Goal: Task Accomplishment & Management: Use online tool/utility

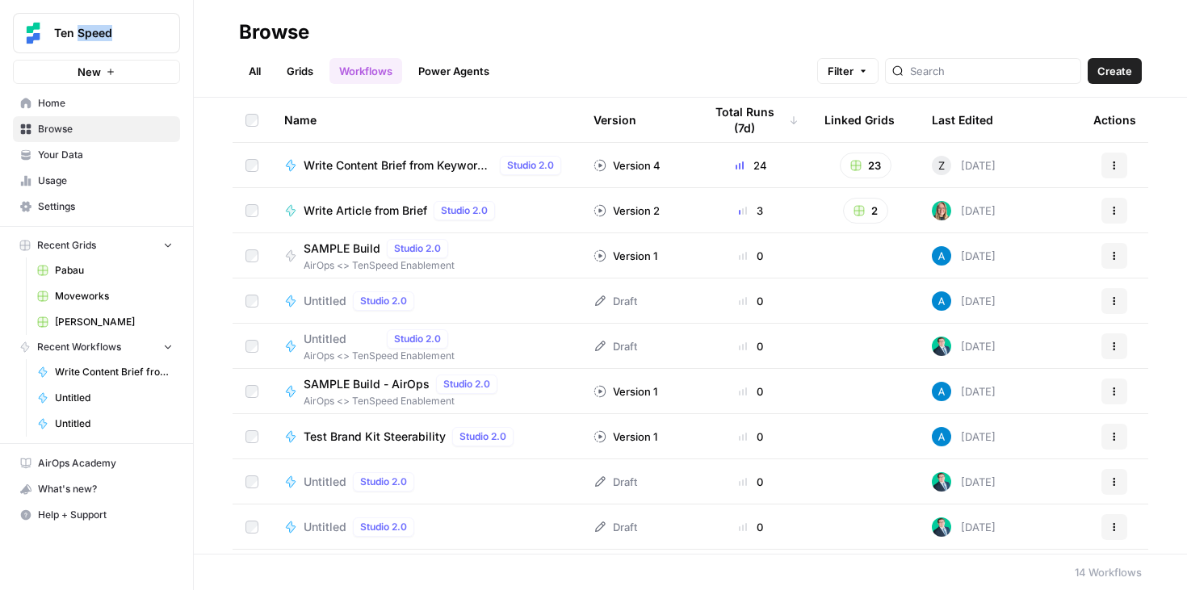
click at [1115, 166] on icon "button" at bounding box center [1114, 166] width 10 height 10
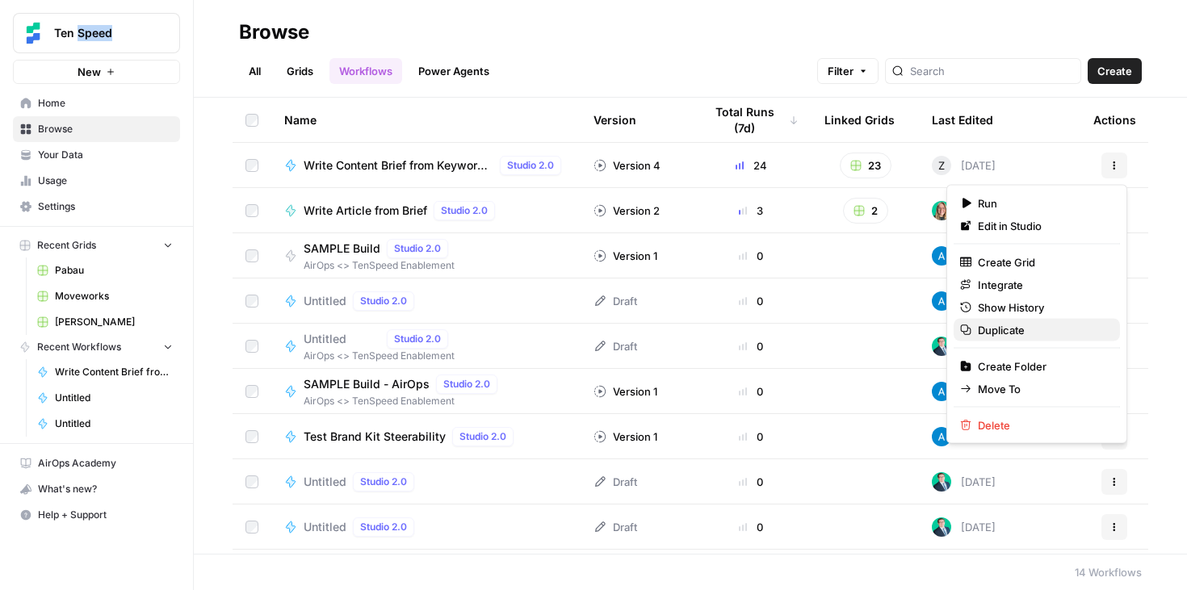
click at [1008, 334] on span "Duplicate" at bounding box center [1042, 330] width 129 height 16
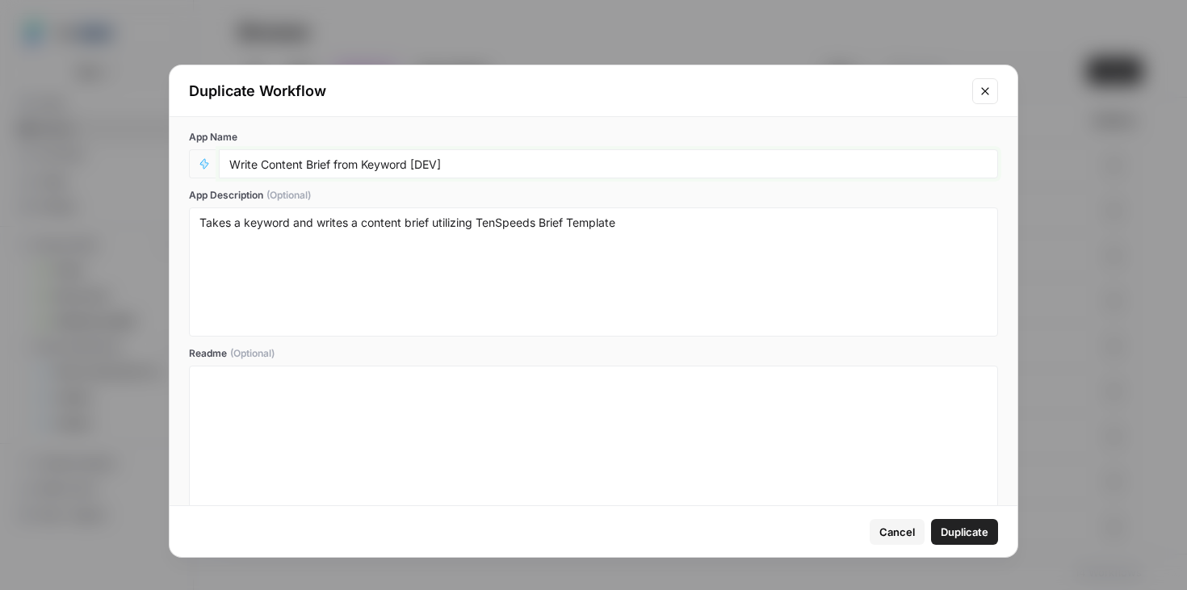
drag, startPoint x: 258, startPoint y: 166, endPoint x: 203, endPoint y: 168, distance: 54.2
click at [203, 168] on div "Write Content Brief from Keyword [DEV]" at bounding box center [593, 163] width 809 height 29
type input "Refresh Content Brief from Keyword [DEV]"
click at [644, 233] on textarea "Takes a keyword and writes a content brief utilizing TenSpeeds Brief Template" at bounding box center [593, 272] width 788 height 115
click at [641, 219] on textarea "Takes a keyword and writes a content brief utilizing TenSpeeds Brief Template" at bounding box center [593, 272] width 788 height 115
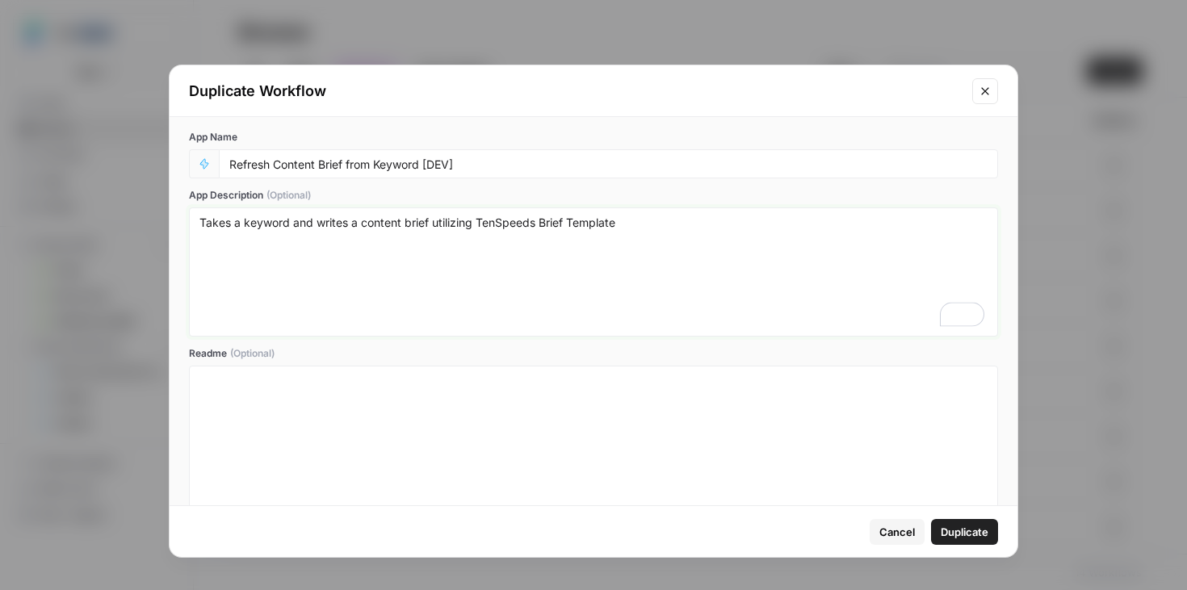
click at [467, 222] on textarea "Takes a keyword and writes a content brief utilizing TenSpeeds Brief Template" at bounding box center [593, 272] width 788 height 115
click at [434, 223] on textarea "Takes a keyword and writes a content brief utilizing TenSpeeds Brief Template" at bounding box center [593, 272] width 788 height 115
click at [408, 222] on textarea "Takes a keyword and writes a content brief utilizing TenSpeeds Brief Template" at bounding box center [593, 272] width 788 height 115
click at [406, 222] on textarea "Takes a keyword and writes a content brief utilizing TenSpeeds Brief Template" at bounding box center [593, 272] width 788 height 115
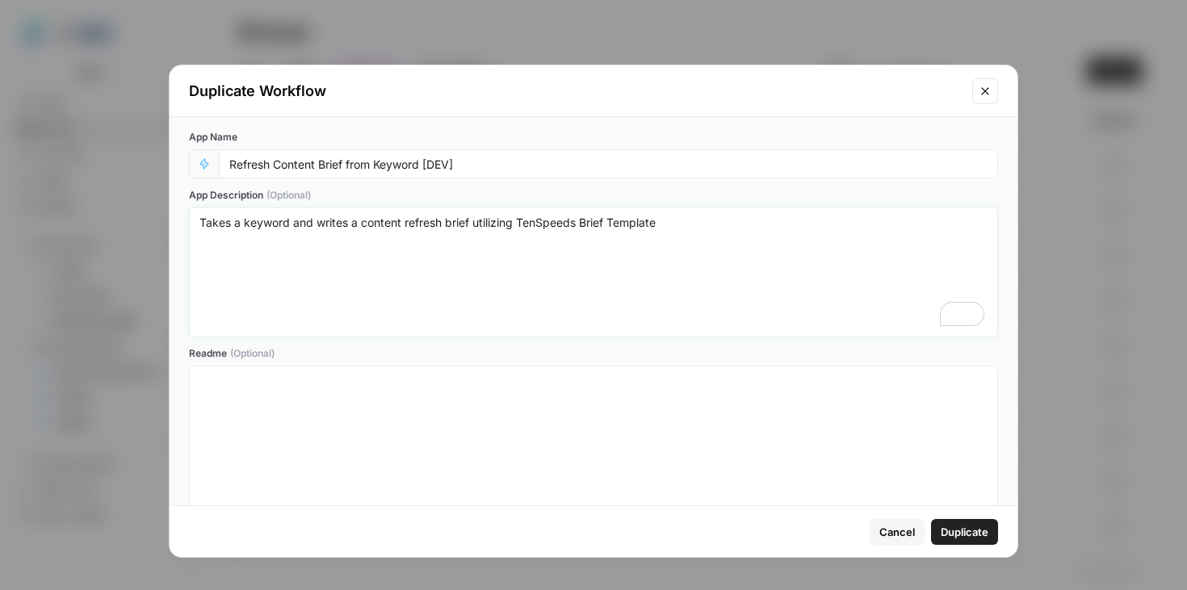
type textarea "Takes a keyword and writes a content refresh brief utilizing TenSpeeds Brief Te…"
click at [975, 538] on span "Duplicate" at bounding box center [965, 532] width 48 height 16
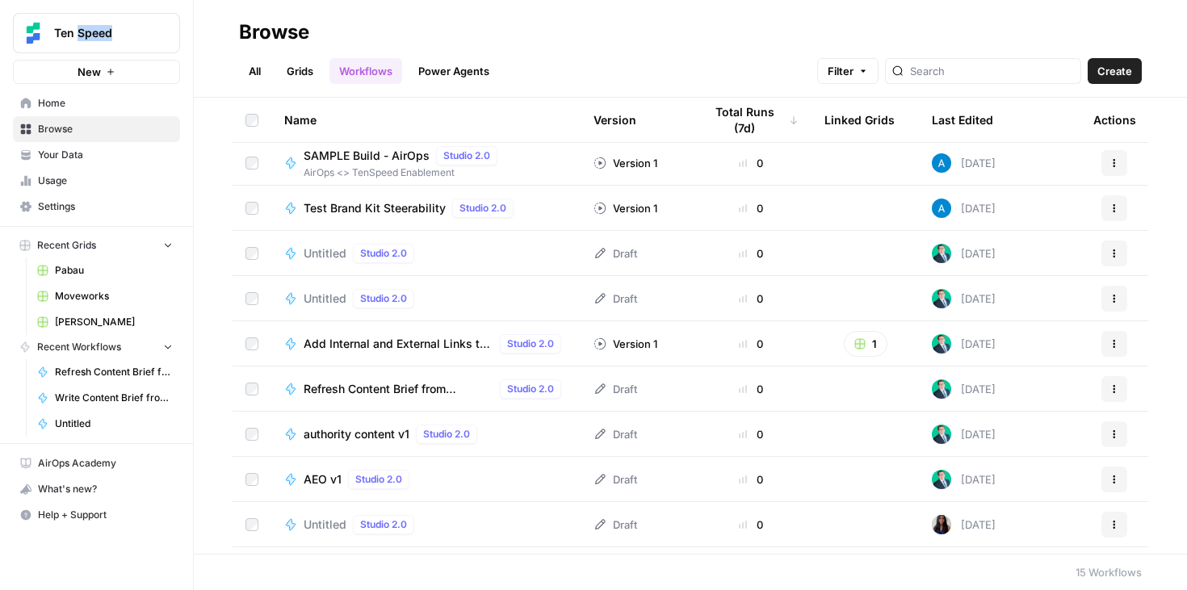
scroll to position [267, 0]
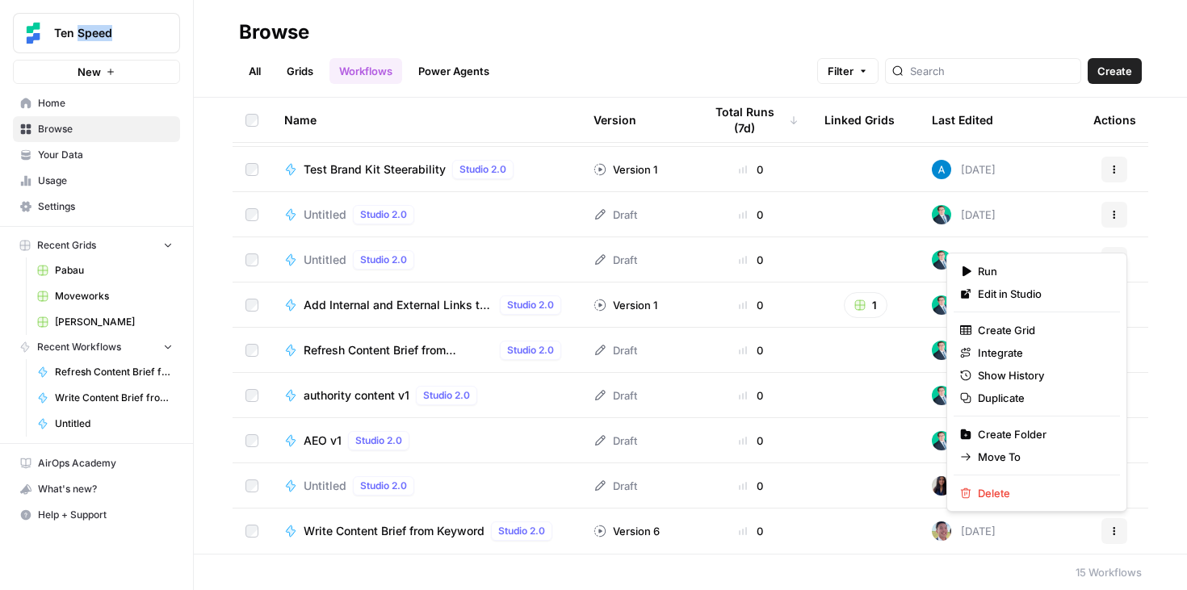
click at [1107, 526] on button "Actions" at bounding box center [1114, 531] width 26 height 26
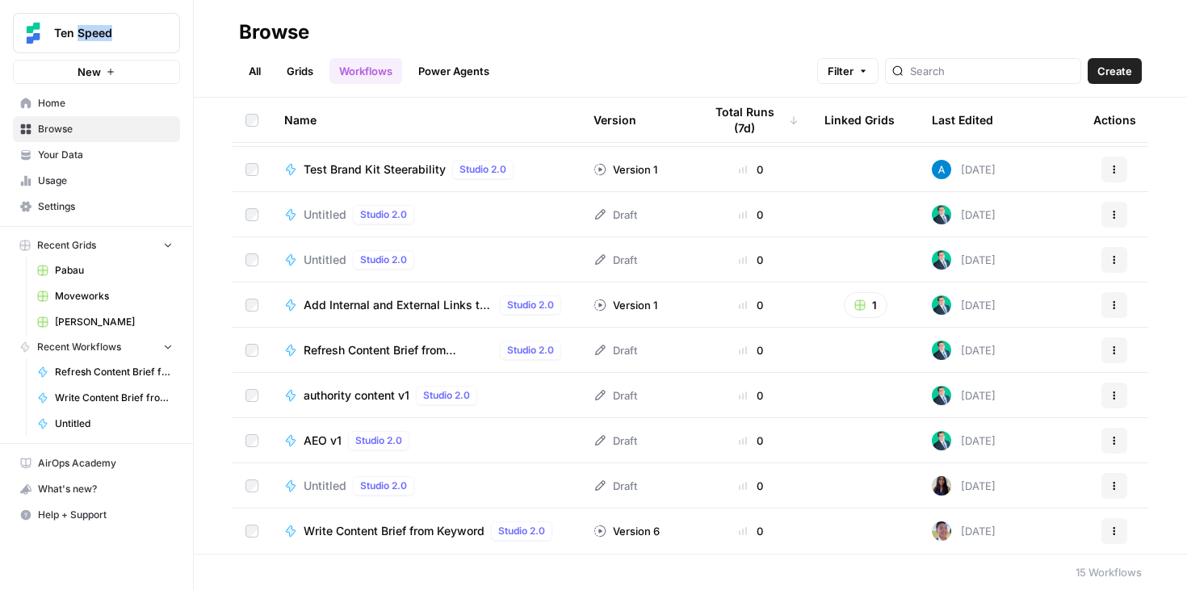
click at [353, 538] on span "Write Content Brief from Keyword" at bounding box center [394, 531] width 181 height 16
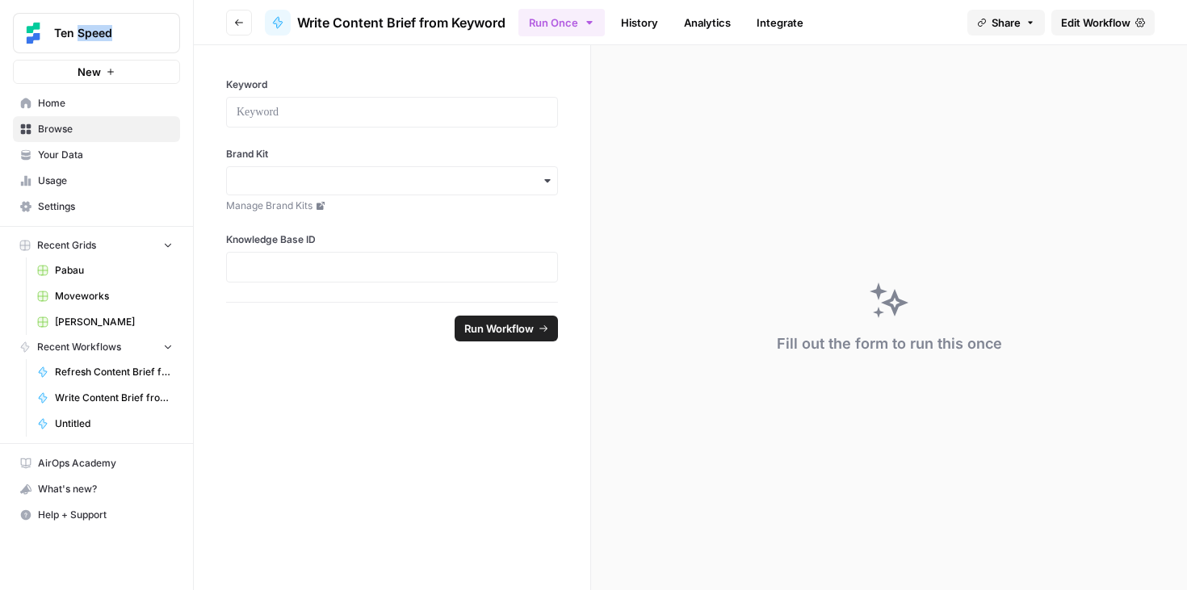
click at [1097, 18] on span "Edit Workflow" at bounding box center [1095, 23] width 69 height 16
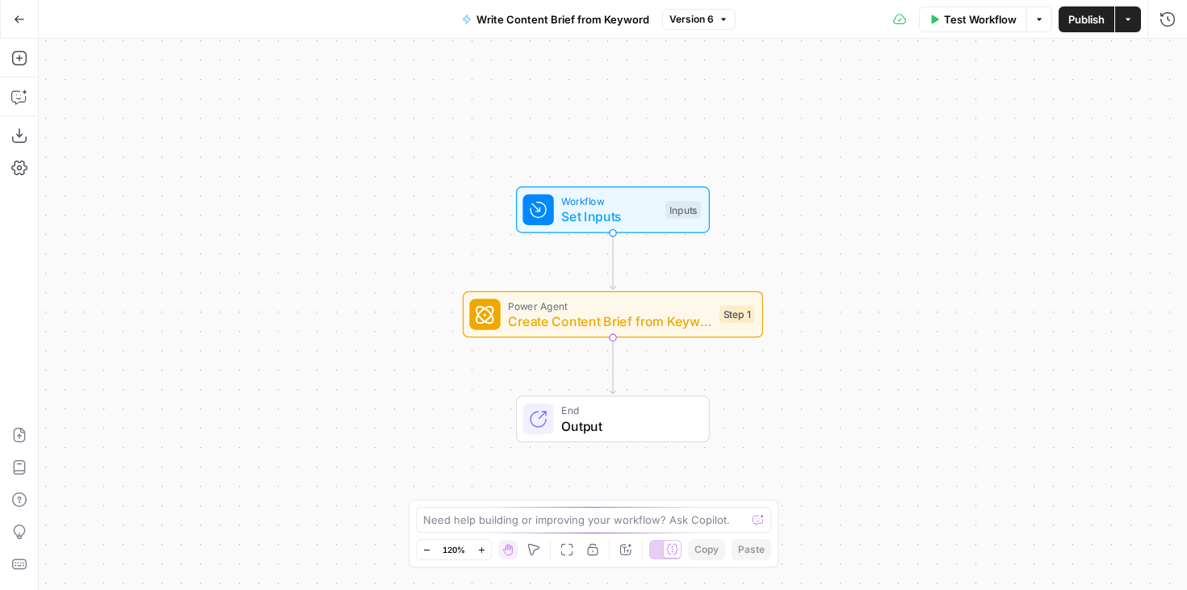
click at [632, 328] on span "Create Content Brief from Keyword - Fork" at bounding box center [609, 321] width 203 height 19
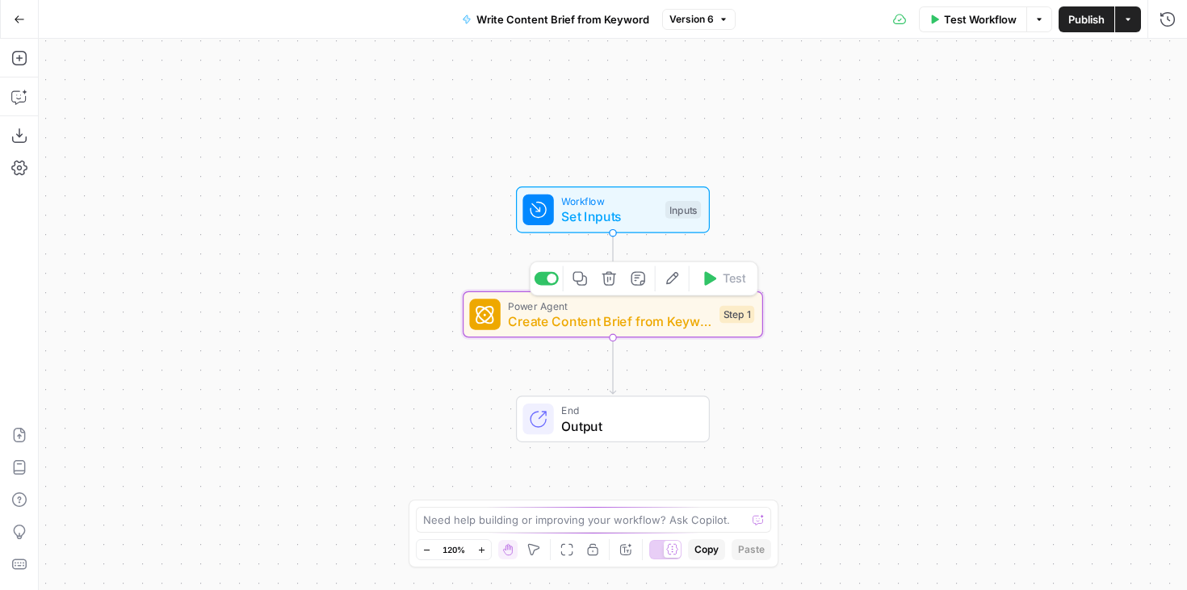
click at [632, 328] on span "Create Content Brief from Keyword - Fork" at bounding box center [609, 321] width 203 height 19
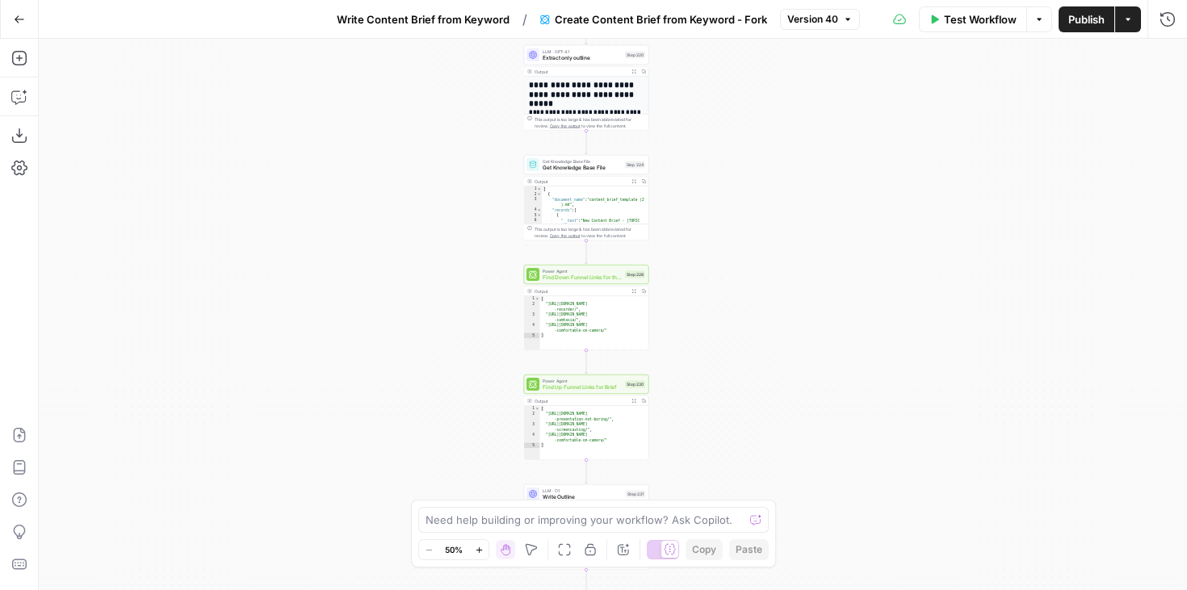
click at [840, 23] on button "Version 40" at bounding box center [820, 19] width 80 height 21
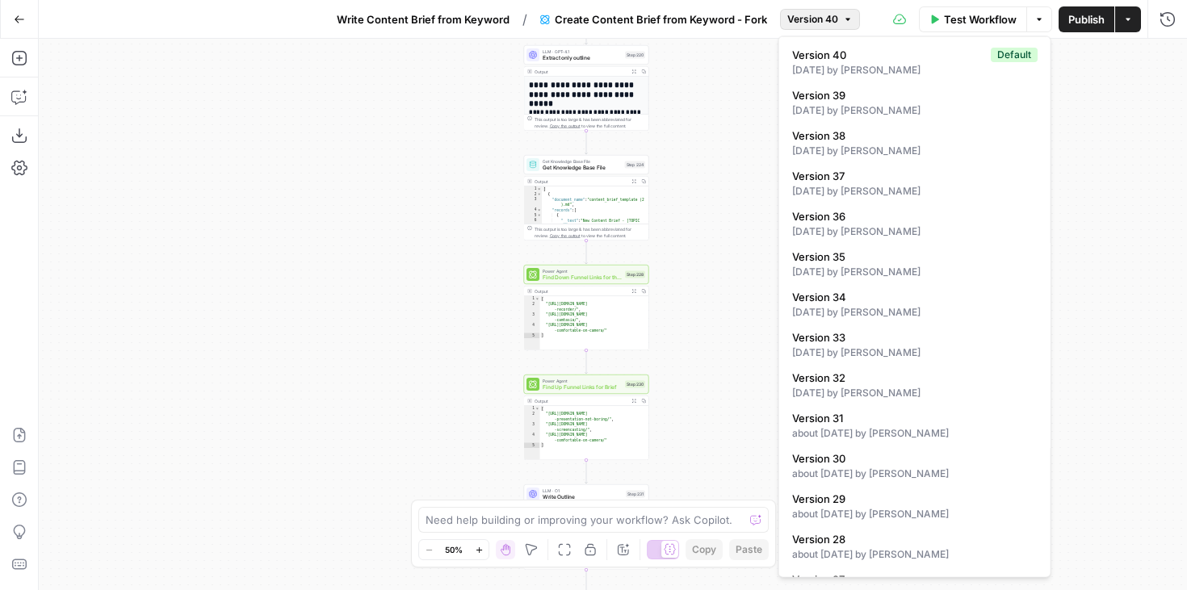
click at [813, 17] on span "Version 40" at bounding box center [812, 19] width 51 height 15
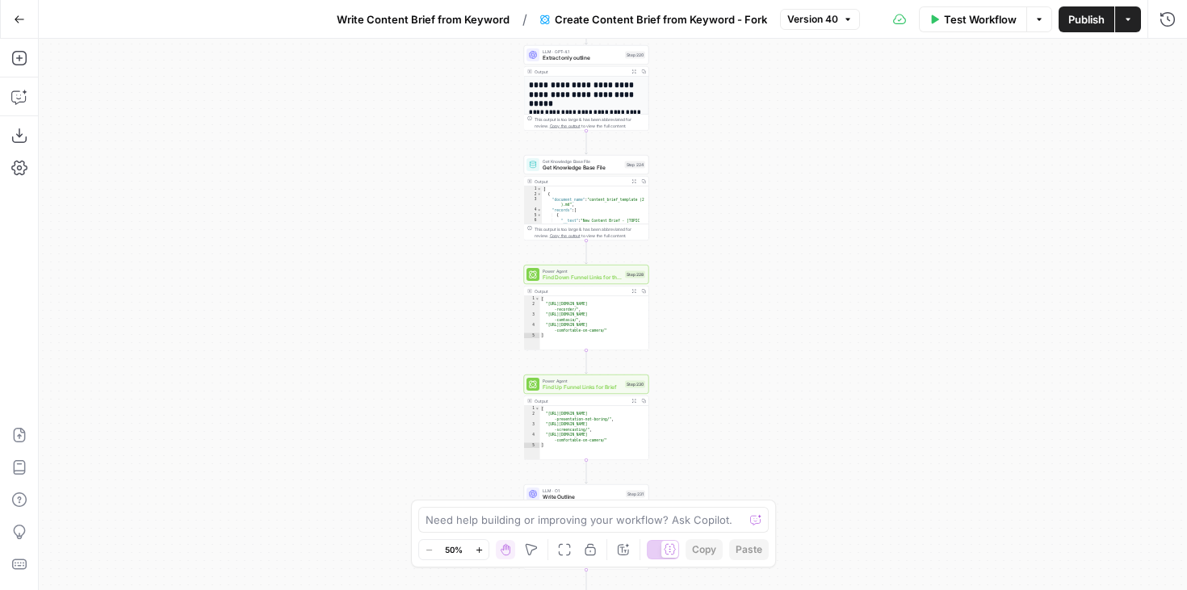
click at [19, 15] on icon "button" at bounding box center [19, 19] width 11 height 11
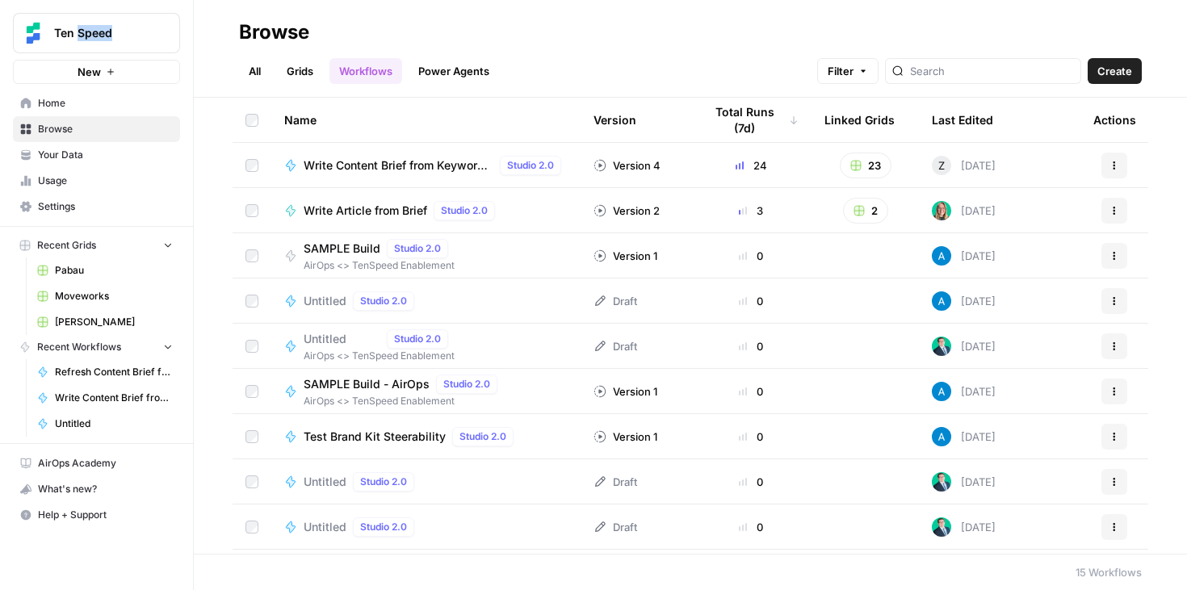
click at [1123, 173] on button "Actions" at bounding box center [1114, 166] width 26 height 26
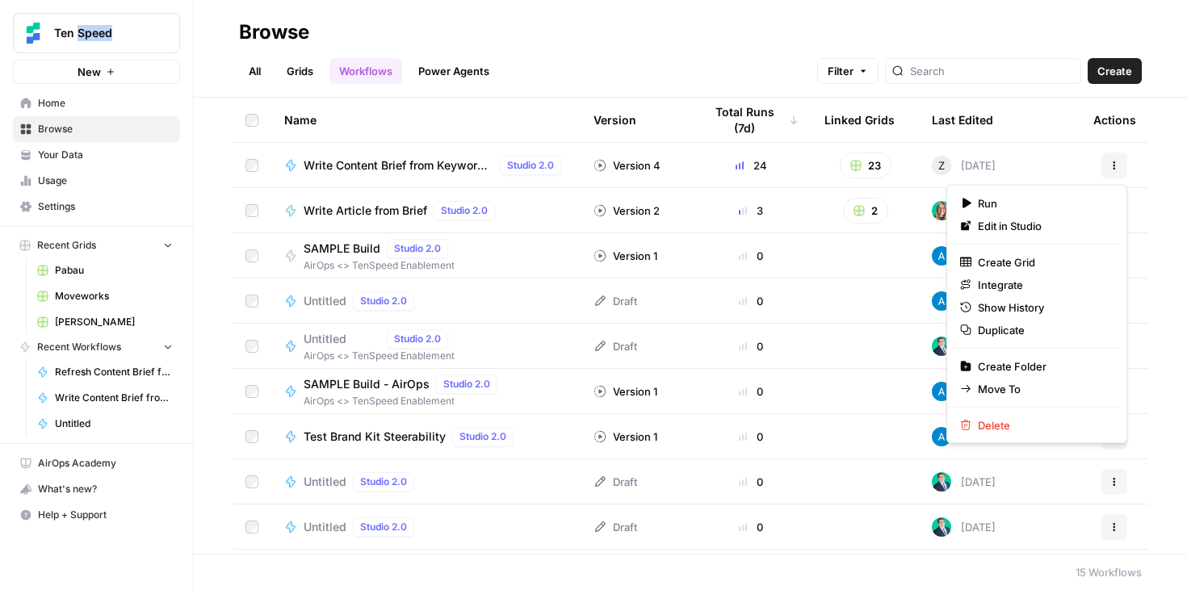
click at [1154, 170] on div "Name Version Total Runs (7d) Linked Grids Last Edited Actions Write Content Bri…" at bounding box center [690, 326] width 993 height 456
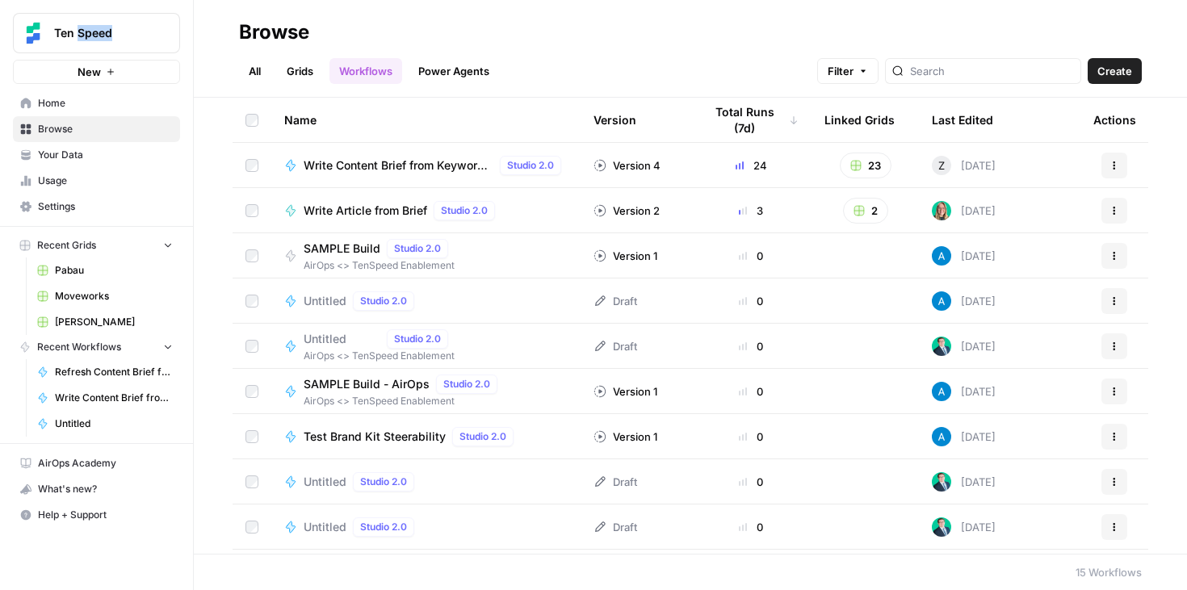
click at [977, 80] on div at bounding box center [983, 71] width 196 height 26
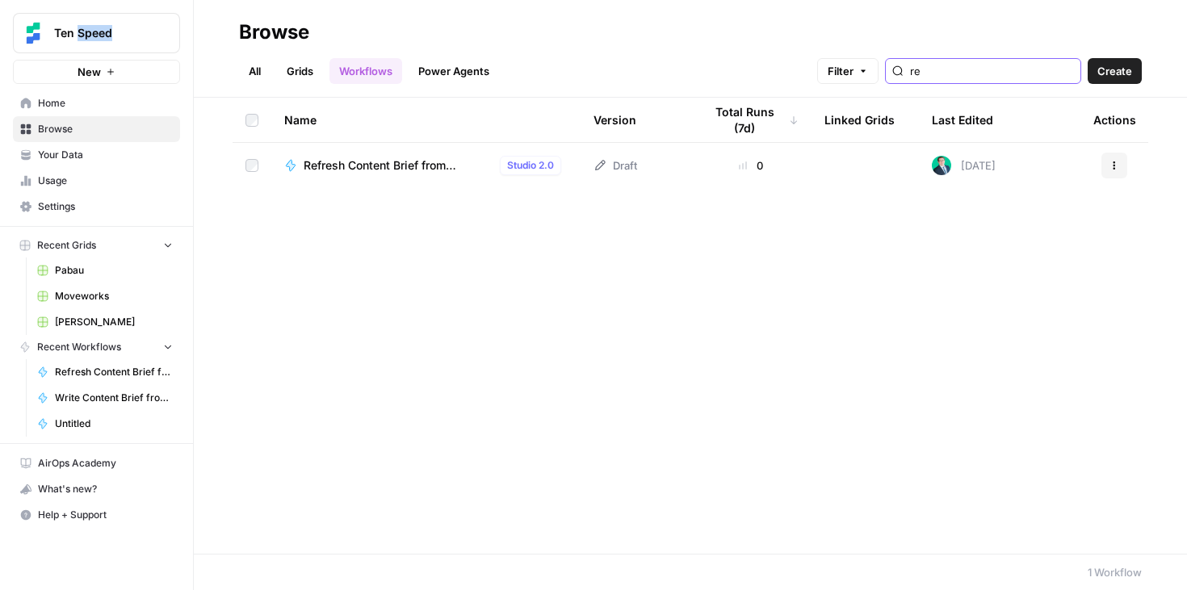
type input "r"
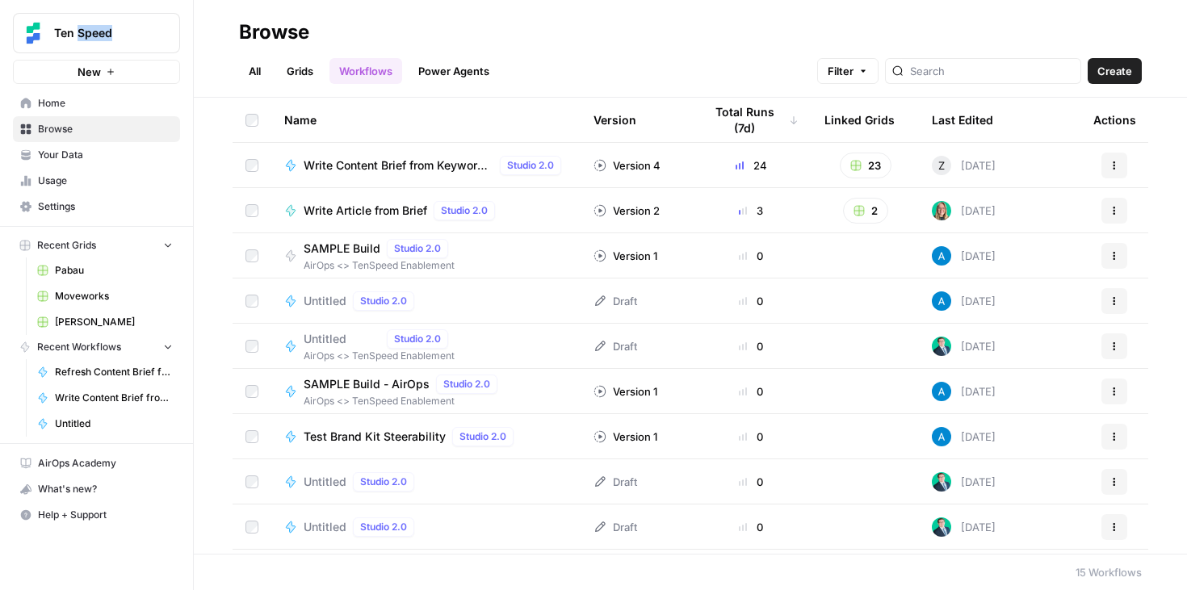
drag, startPoint x: 969, startPoint y: 166, endPoint x: 1030, endPoint y: 166, distance: 60.6
click at [1030, 166] on td "Z 3 days ago" at bounding box center [999, 165] width 161 height 44
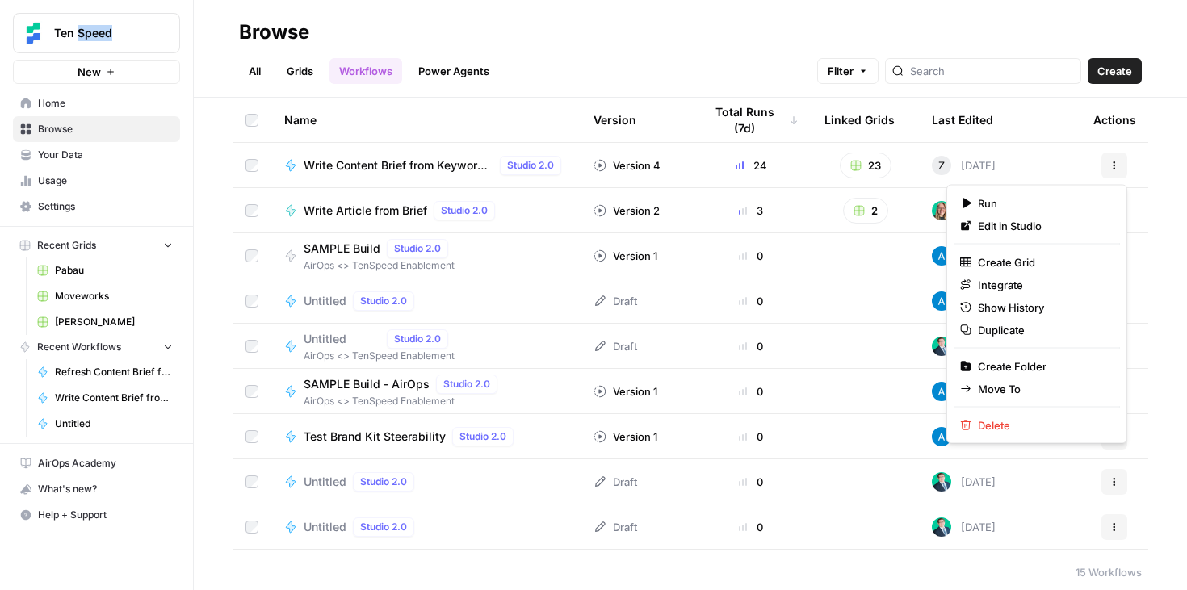
click at [1109, 170] on button "Actions" at bounding box center [1114, 166] width 26 height 26
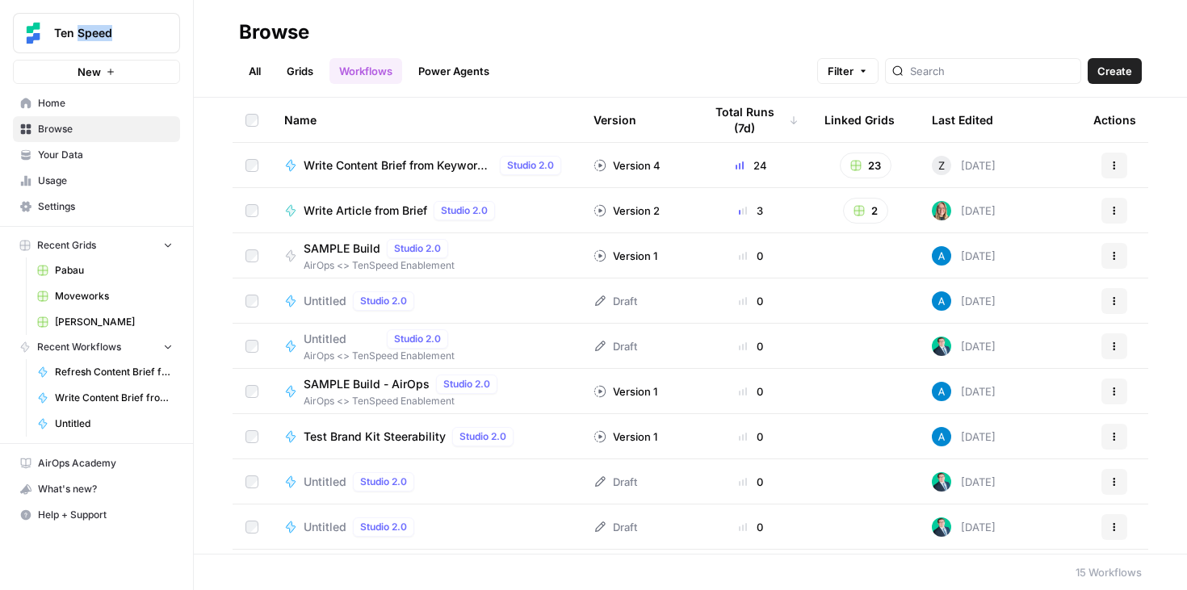
click at [1109, 170] on button "Actions" at bounding box center [1114, 166] width 26 height 26
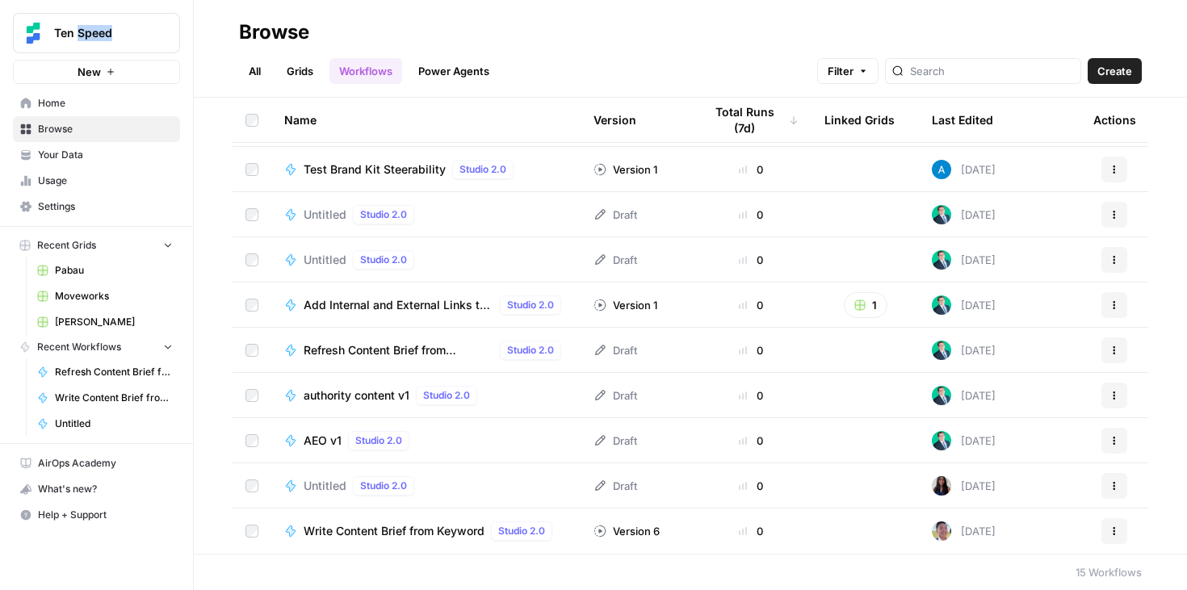
click at [387, 350] on span "Refresh Content Brief from Keyword [DEV]" at bounding box center [399, 350] width 190 height 16
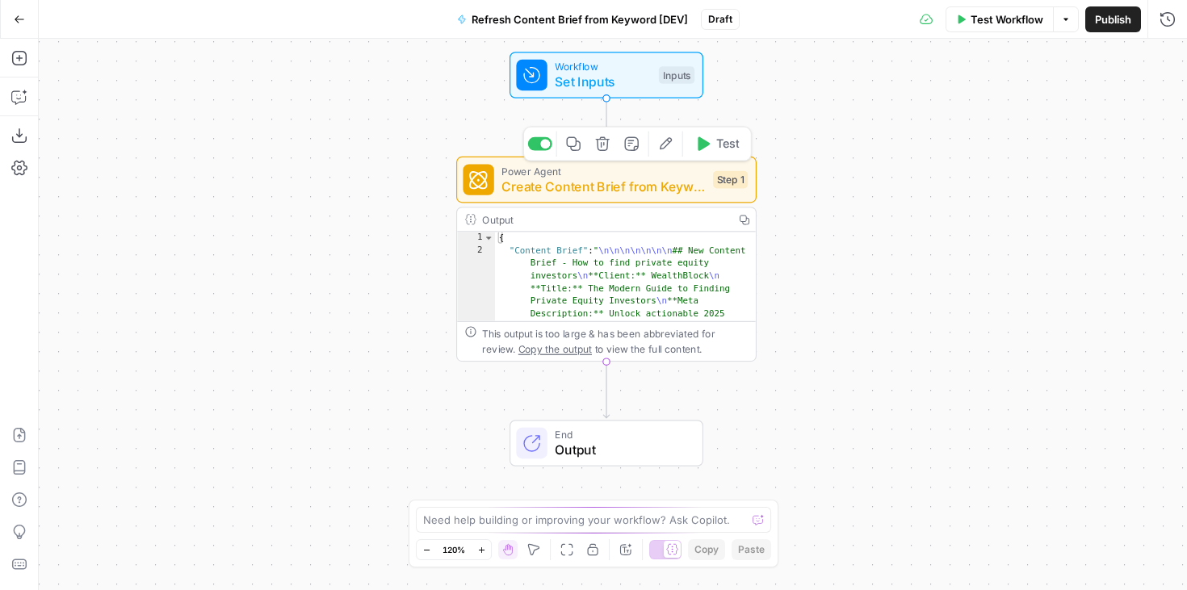
click at [604, 186] on span "Create Content Brief from Keyword - Fork" at bounding box center [602, 186] width 203 height 19
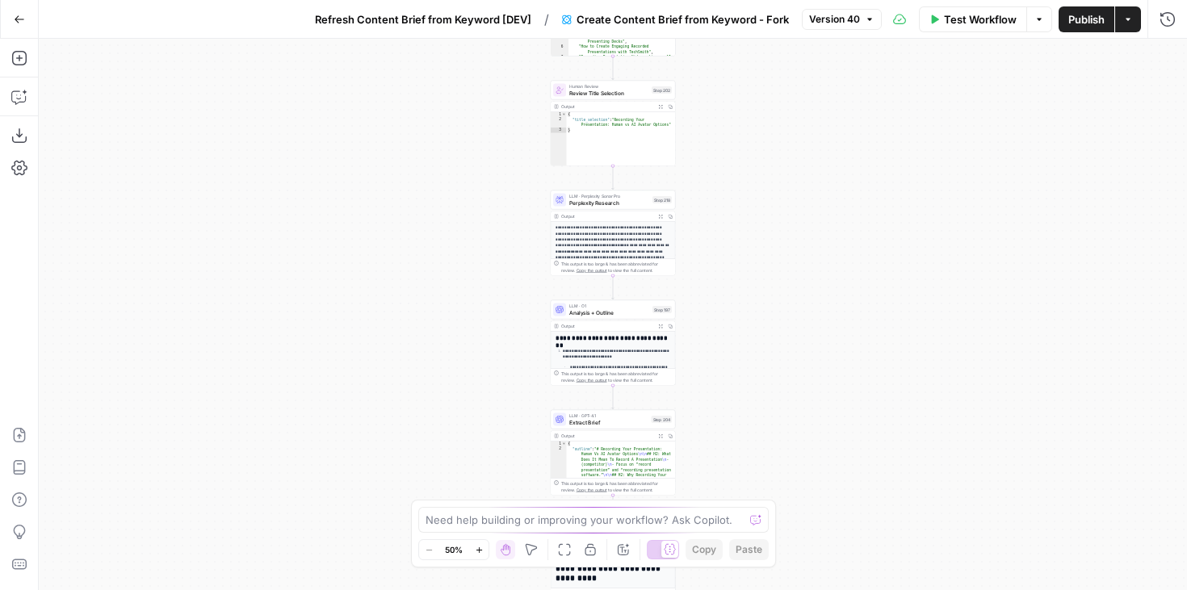
click at [868, 23] on icon "button" at bounding box center [870, 20] width 10 height 10
click at [1127, 86] on div "true false Workflow Set Inputs Inputs Google Search Perform Google Search Step …" at bounding box center [613, 315] width 1148 height 552
click at [19, 21] on icon "button" at bounding box center [19, 19] width 11 height 11
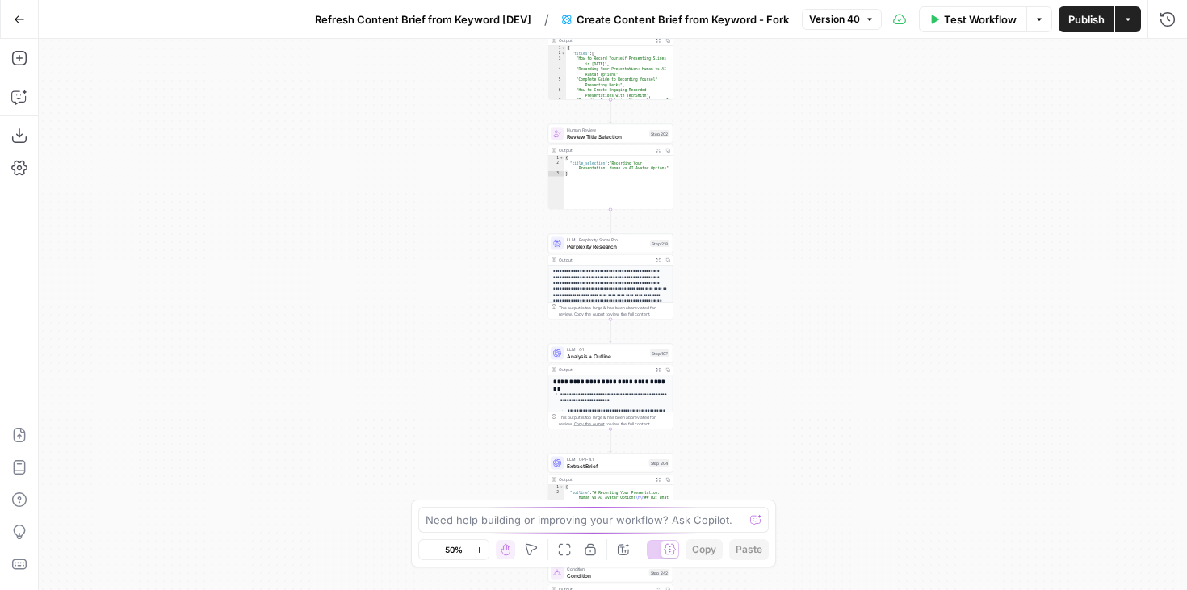
click at [489, 16] on span "Refresh Content Brief from Keyword [DEV]" at bounding box center [423, 19] width 216 height 16
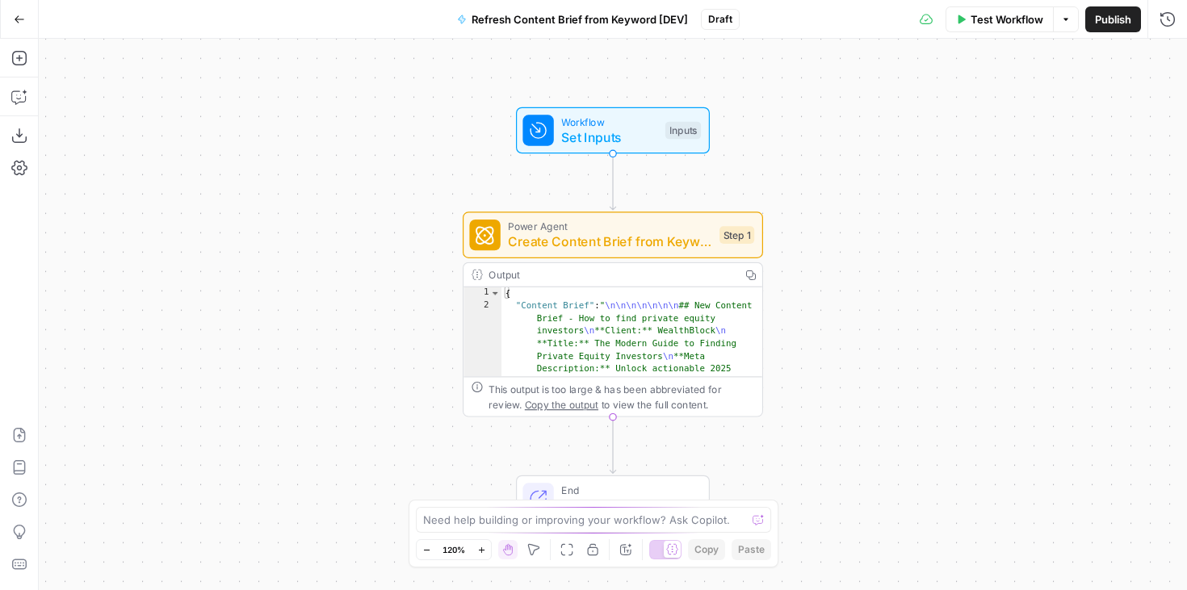
click at [884, 230] on div "Workflow Set Inputs Inputs Power Agent Create Content Brief from Keyword - Fork…" at bounding box center [613, 315] width 1148 height 552
click at [841, 321] on div "Workflow Set Inputs Inputs Power Agent Create Content Brief from Keyword - Fork…" at bounding box center [613, 315] width 1148 height 552
click at [644, 246] on span "Create Content Brief from Keyword - Fork" at bounding box center [609, 242] width 203 height 19
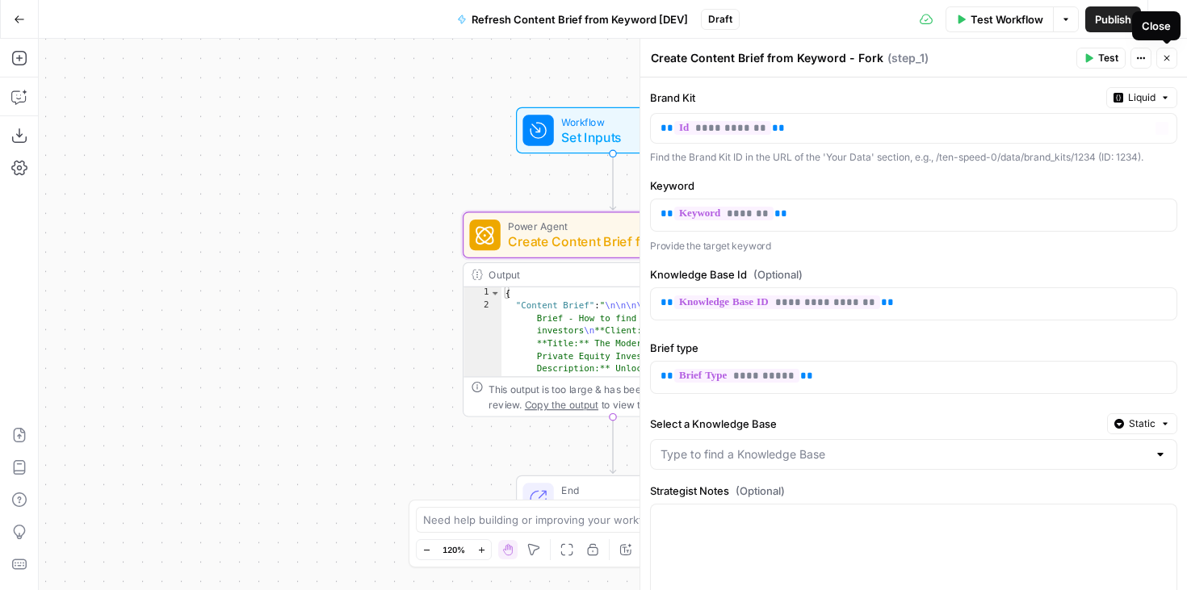
scroll to position [132, 0]
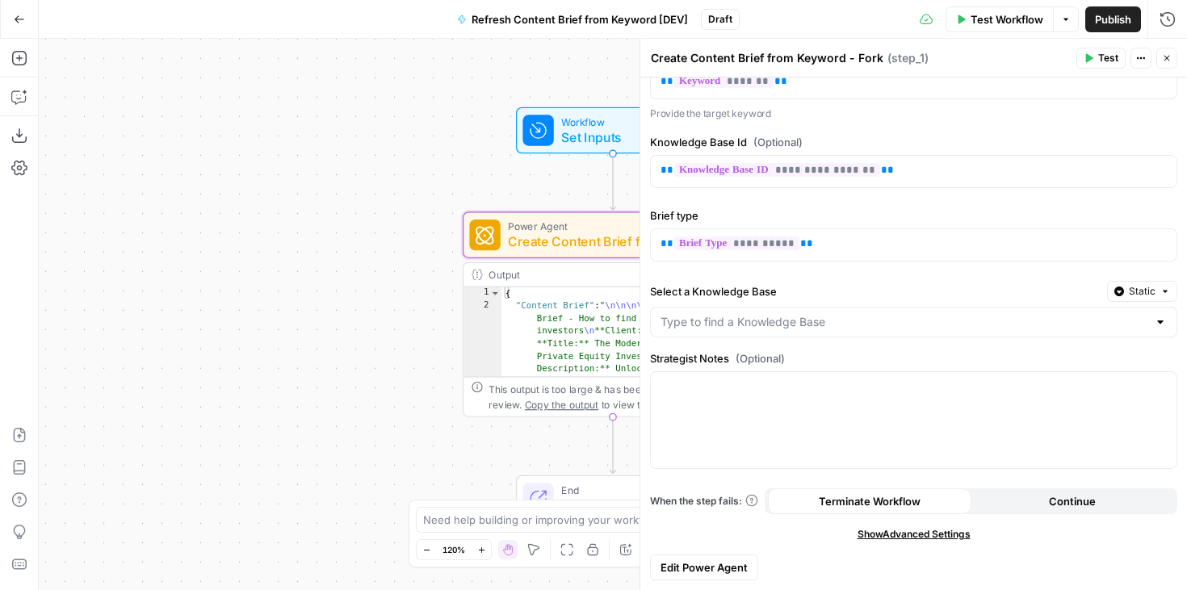
click at [1170, 59] on icon "button" at bounding box center [1167, 58] width 10 height 10
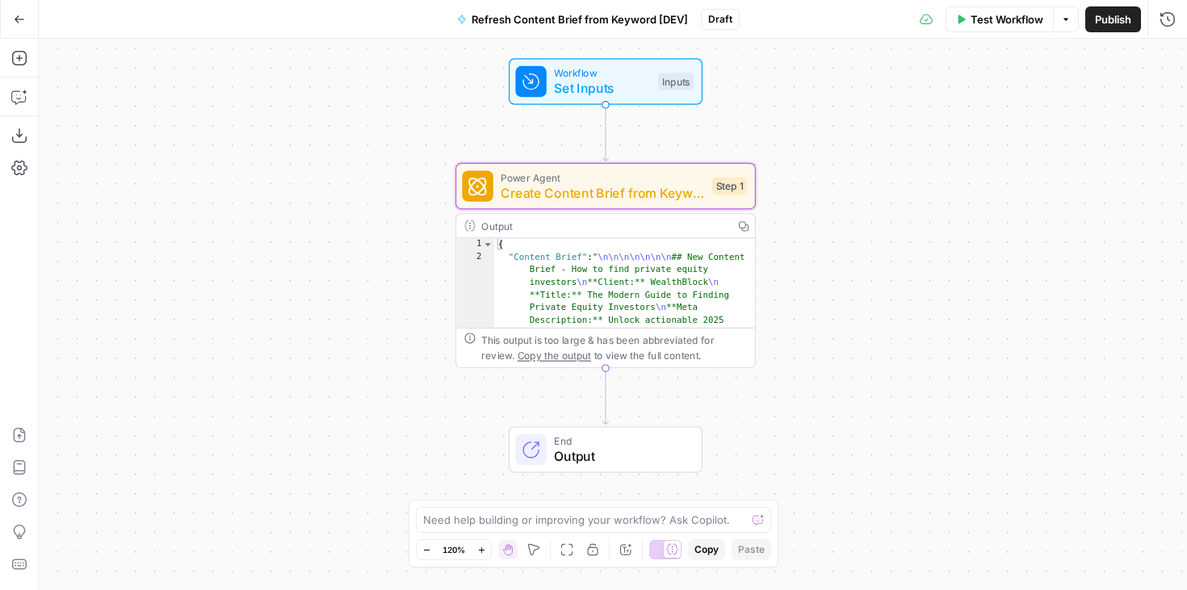
click at [595, 179] on span "Power Agent" at bounding box center [602, 177] width 203 height 15
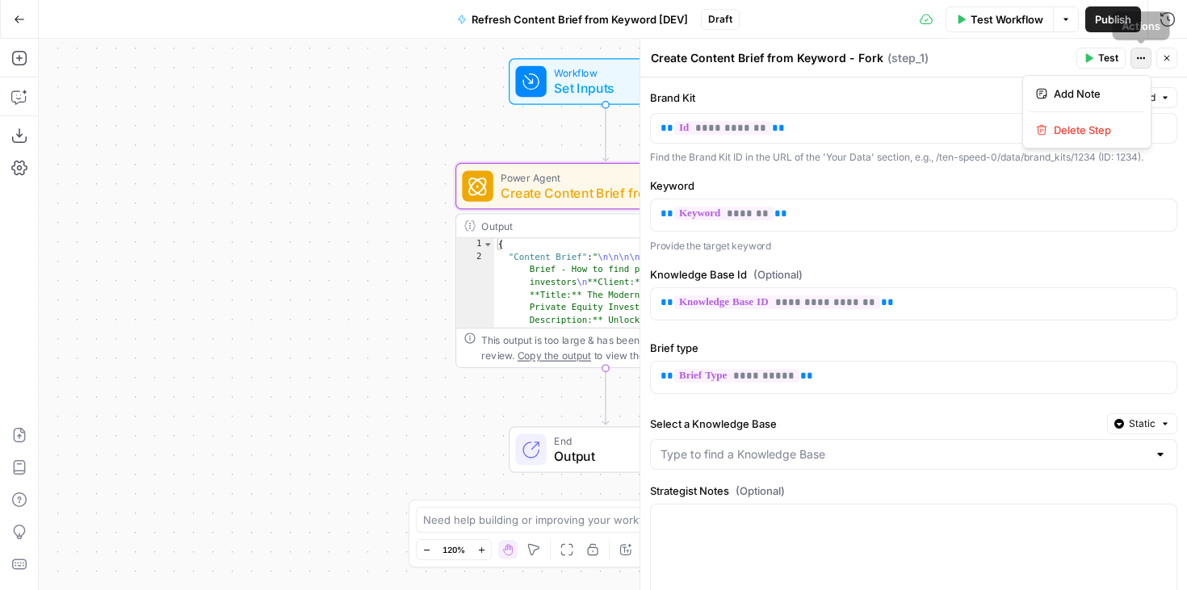
click at [1141, 56] on icon "button" at bounding box center [1141, 58] width 10 height 10
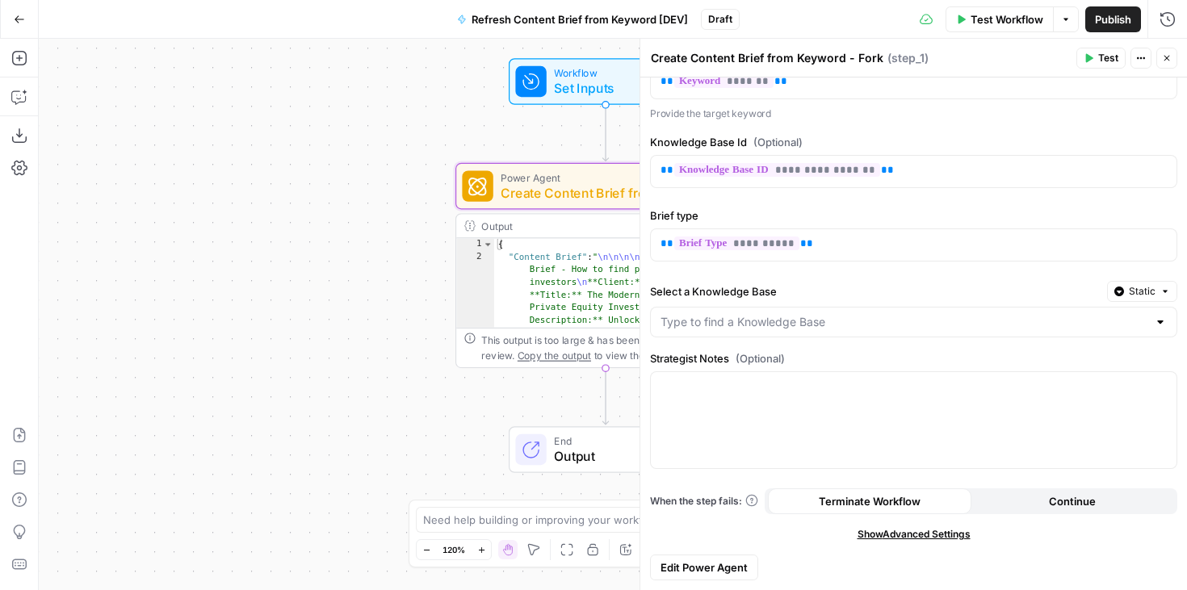
scroll to position [0, 0]
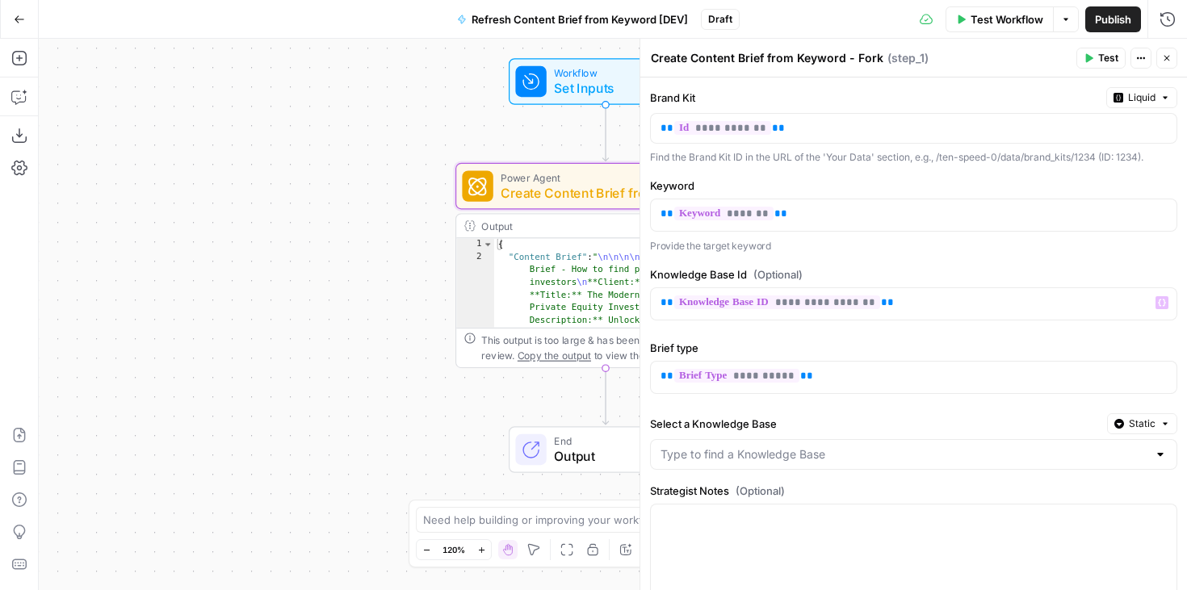
click at [279, 345] on div "Workflow Set Inputs Inputs Power Agent Create Content Brief from Keyword - Fork…" at bounding box center [613, 315] width 1148 height 552
click at [1164, 60] on icon "button" at bounding box center [1167, 59] width 6 height 6
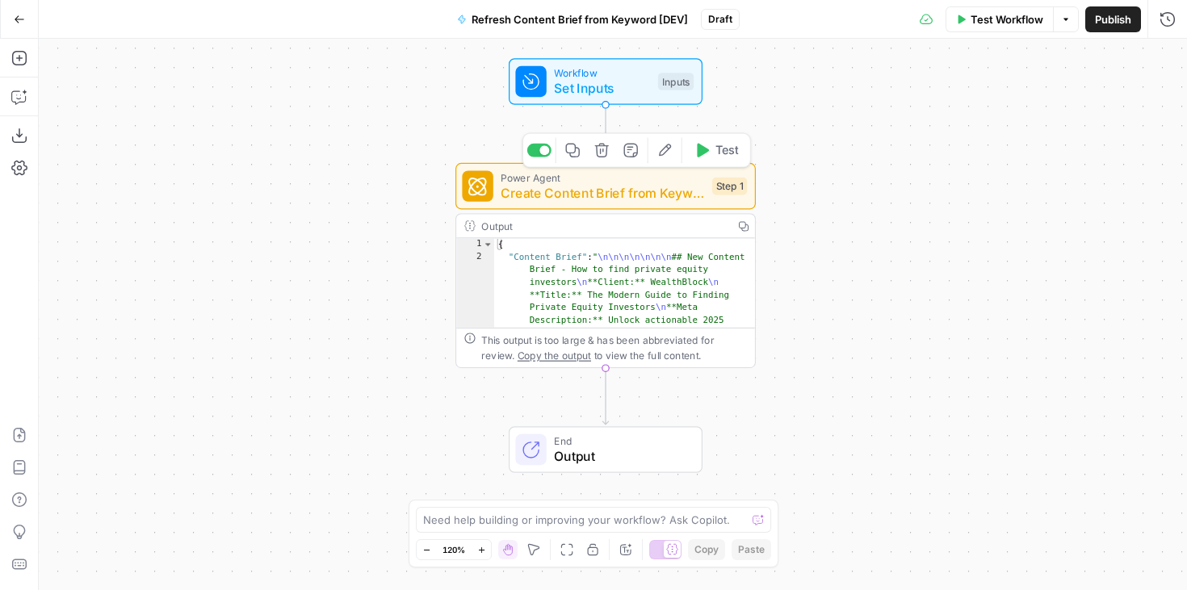
click at [659, 182] on span "Power Agent" at bounding box center [602, 177] width 203 height 15
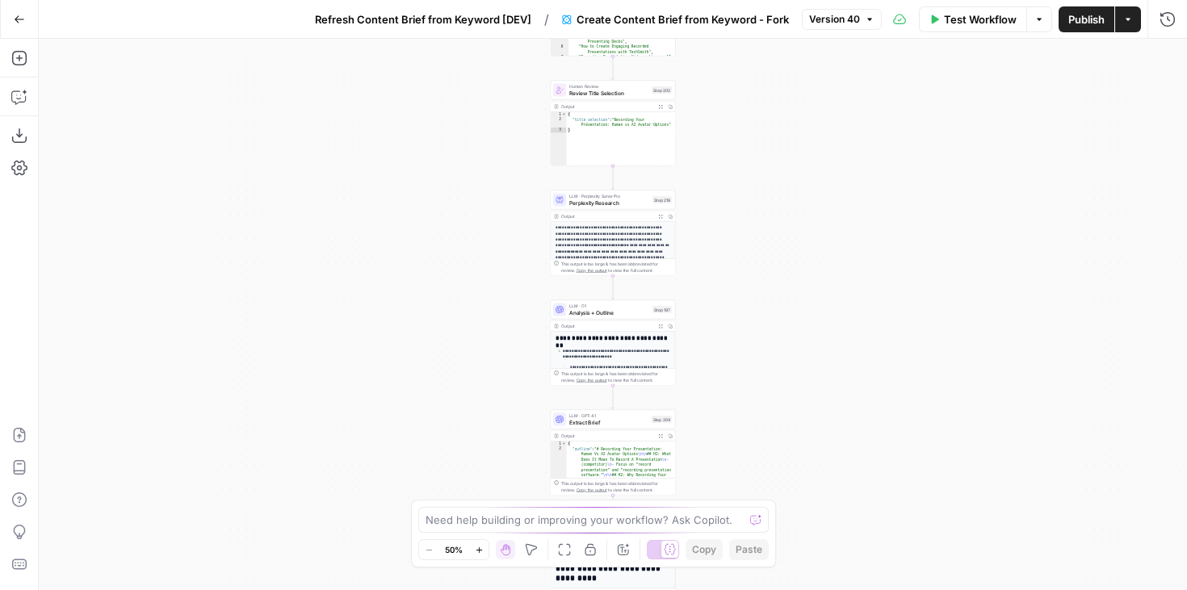
click at [1038, 23] on icon "button" at bounding box center [1039, 20] width 10 height 10
click at [1133, 14] on button "Actions" at bounding box center [1128, 19] width 26 height 26
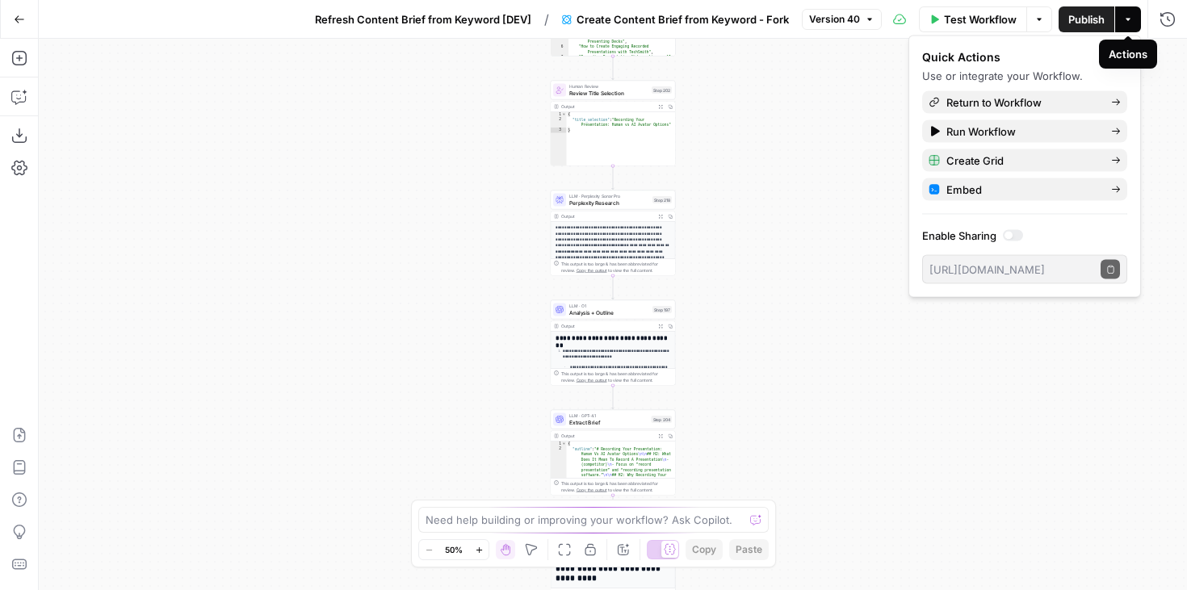
click at [1133, 18] on button "Actions" at bounding box center [1128, 19] width 26 height 26
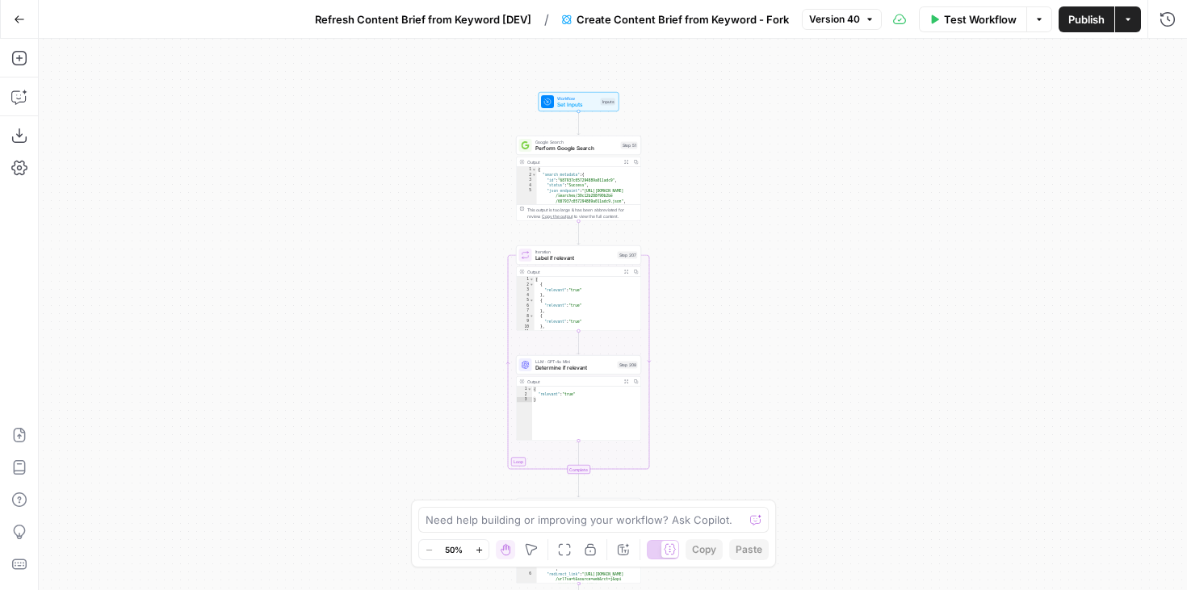
click at [845, 26] on span "Version 40" at bounding box center [834, 19] width 51 height 15
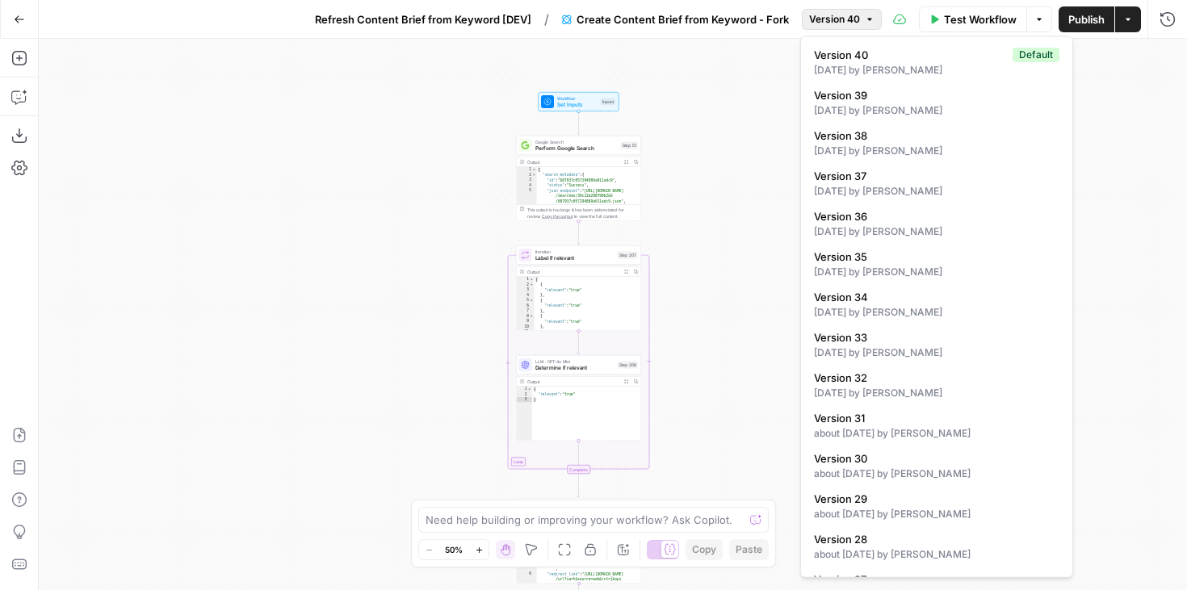
click at [845, 26] on span "Version 40" at bounding box center [834, 19] width 51 height 15
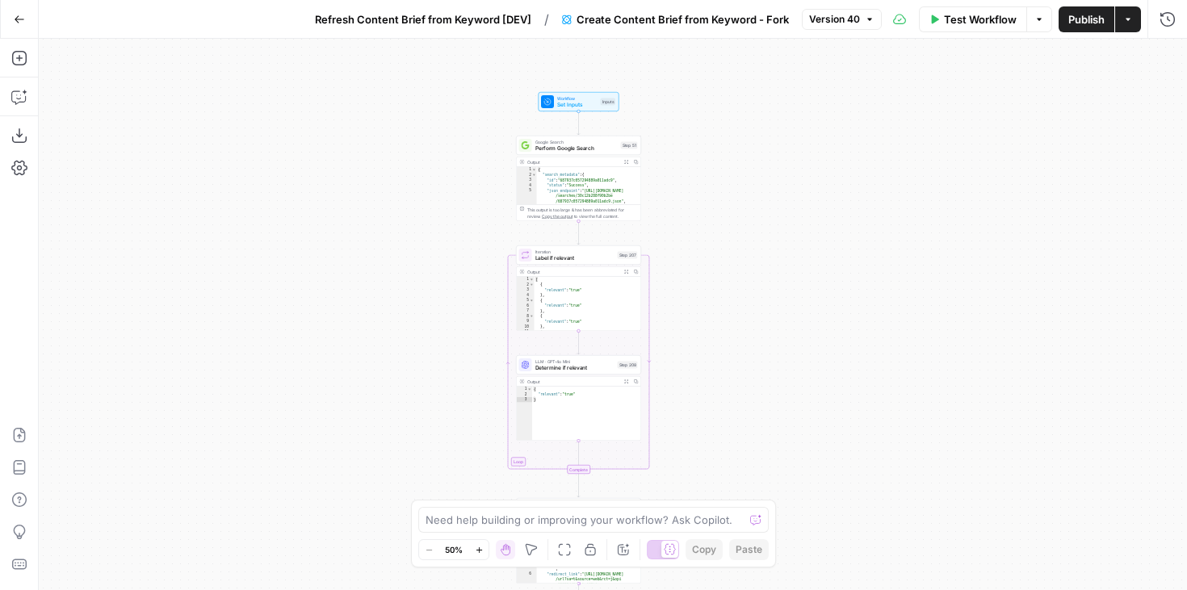
click at [759, 31] on button "Create Content Brief from Keyword - Fork" at bounding box center [675, 19] width 246 height 26
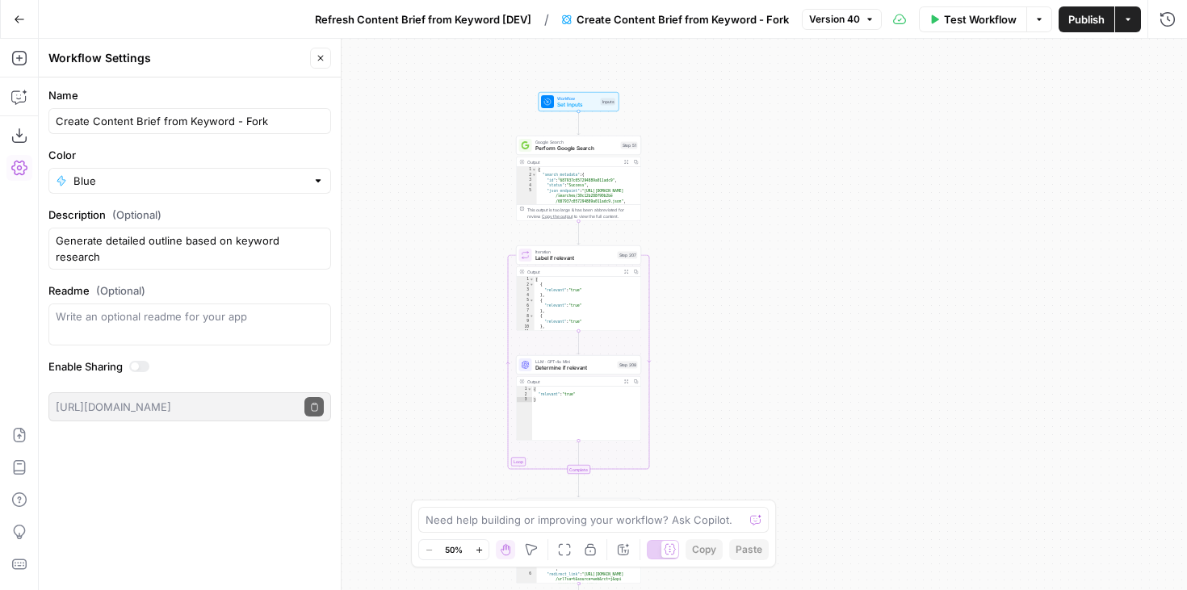
click at [841, 180] on div "true false Workflow Set Inputs Inputs Google Search Perform Google Search Step …" at bounding box center [613, 315] width 1148 height 552
click at [318, 61] on icon "button" at bounding box center [321, 58] width 10 height 10
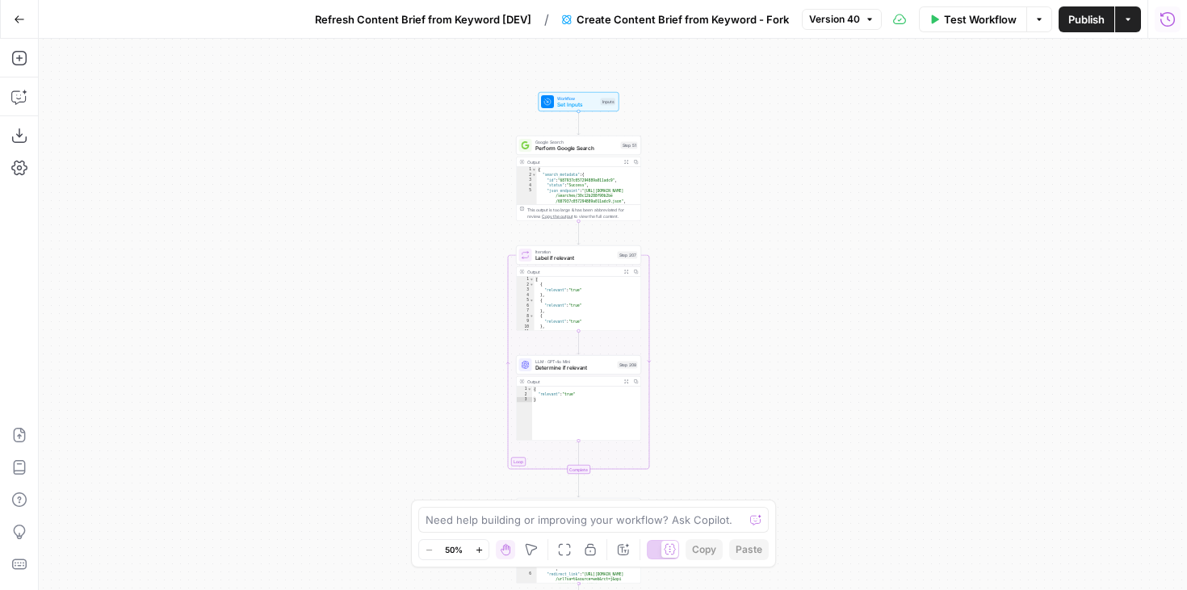
click at [1165, 22] on icon "button" at bounding box center [1168, 19] width 16 height 16
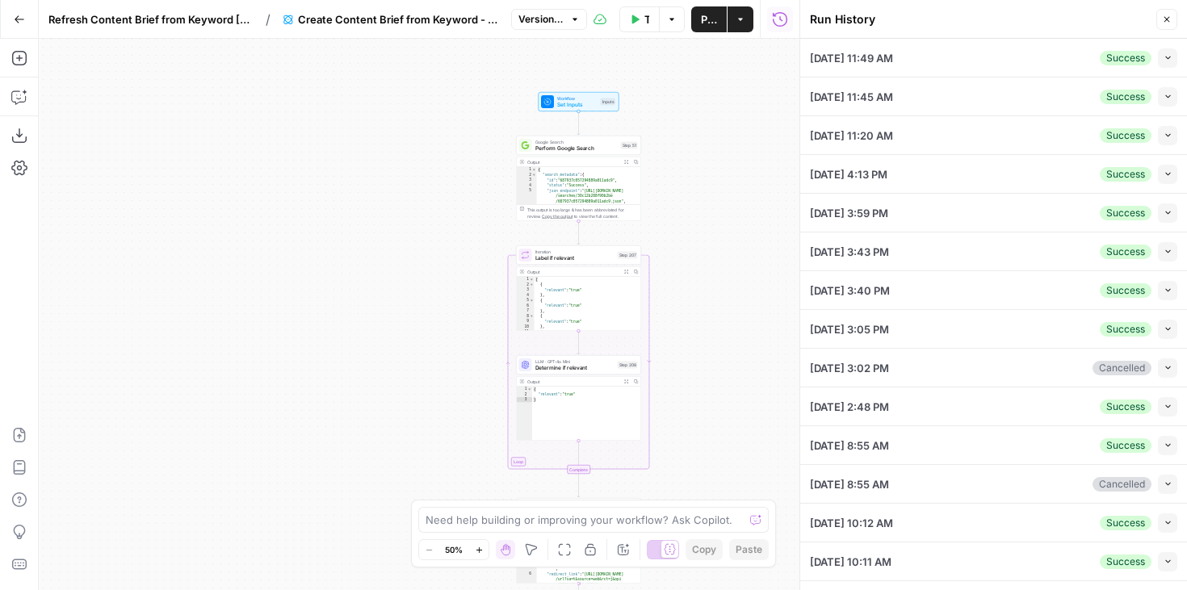
click at [1168, 15] on icon "button" at bounding box center [1167, 20] width 10 height 10
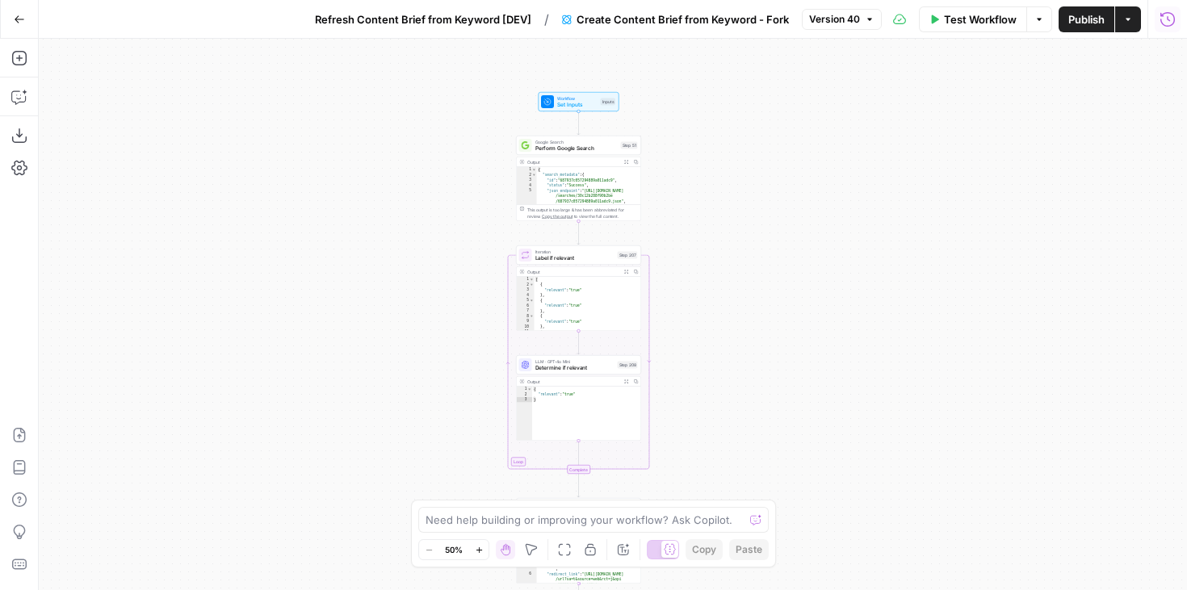
click at [502, 12] on span "Refresh Content Brief from Keyword [DEV]" at bounding box center [423, 19] width 216 height 16
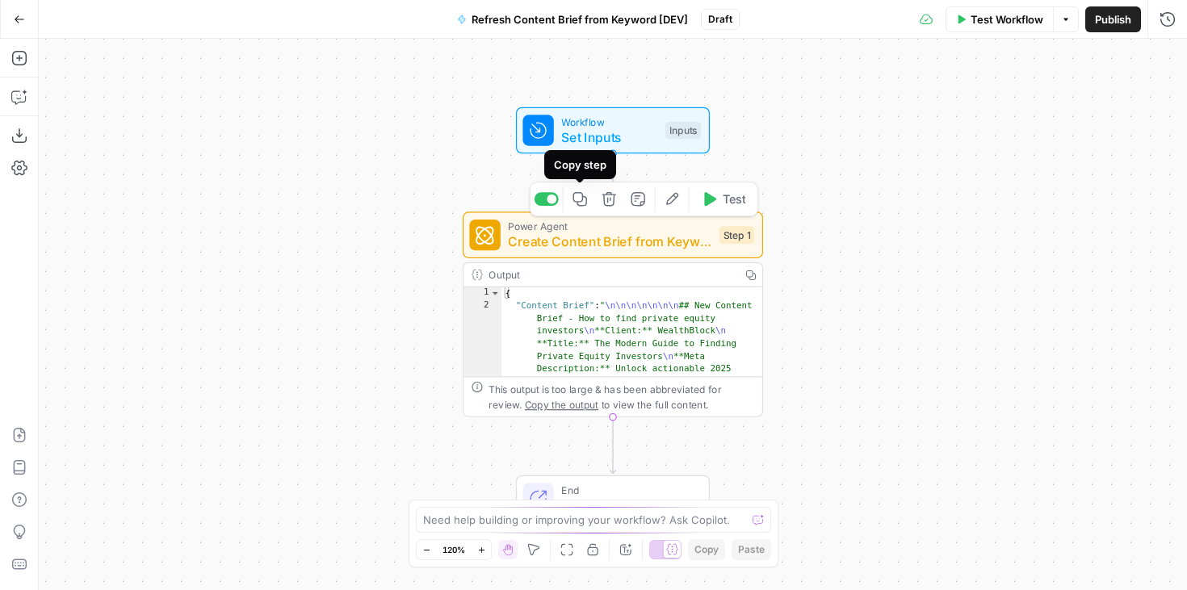
click at [578, 203] on icon "button" at bounding box center [579, 198] width 15 height 15
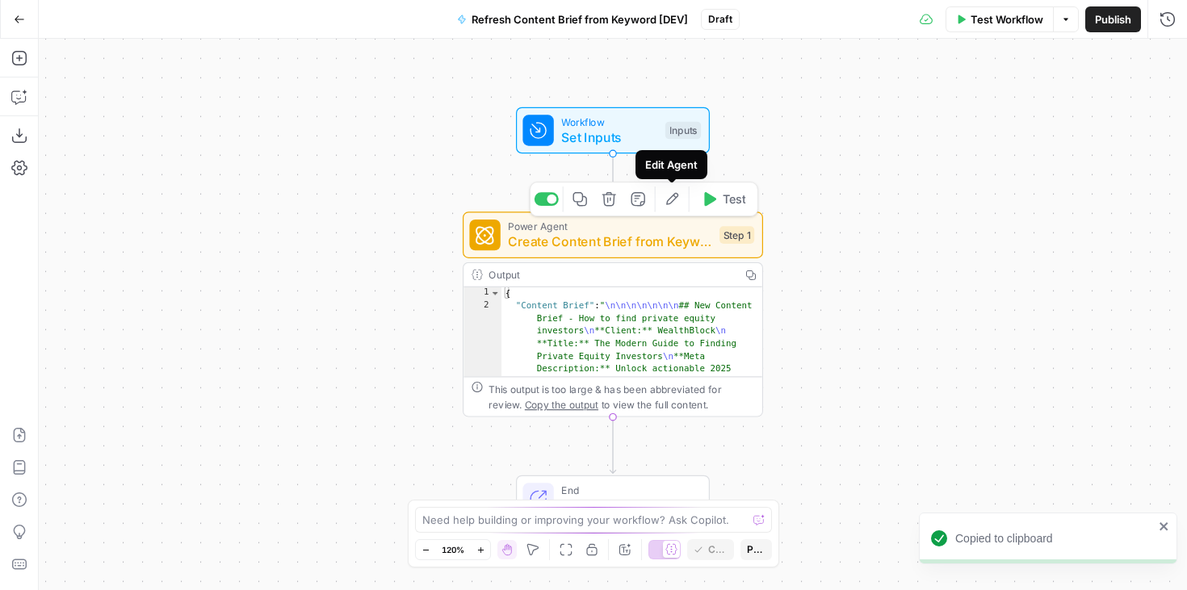
click at [666, 201] on icon "button" at bounding box center [672, 199] width 12 height 12
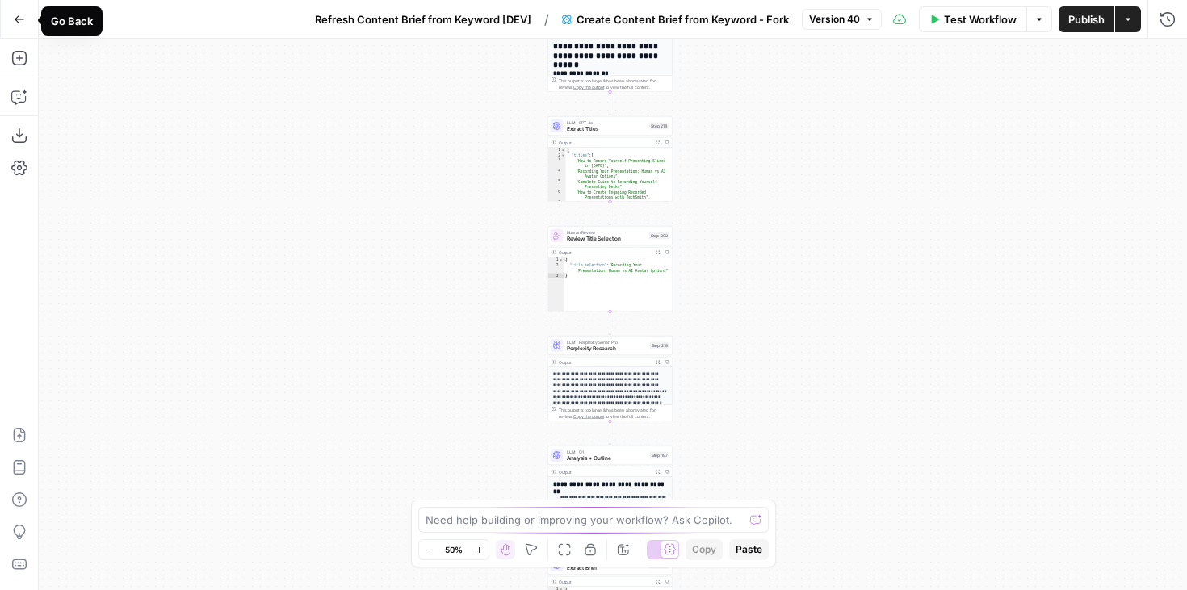
click at [18, 15] on icon "button" at bounding box center [19, 19] width 11 height 11
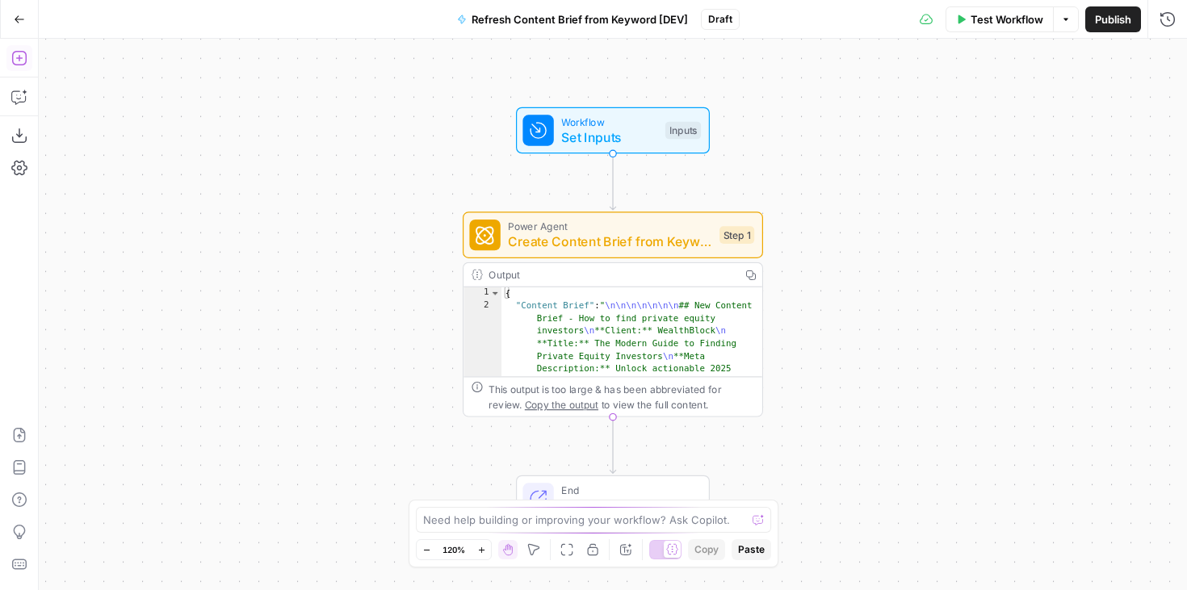
click at [19, 55] on icon "button" at bounding box center [18, 58] width 15 height 15
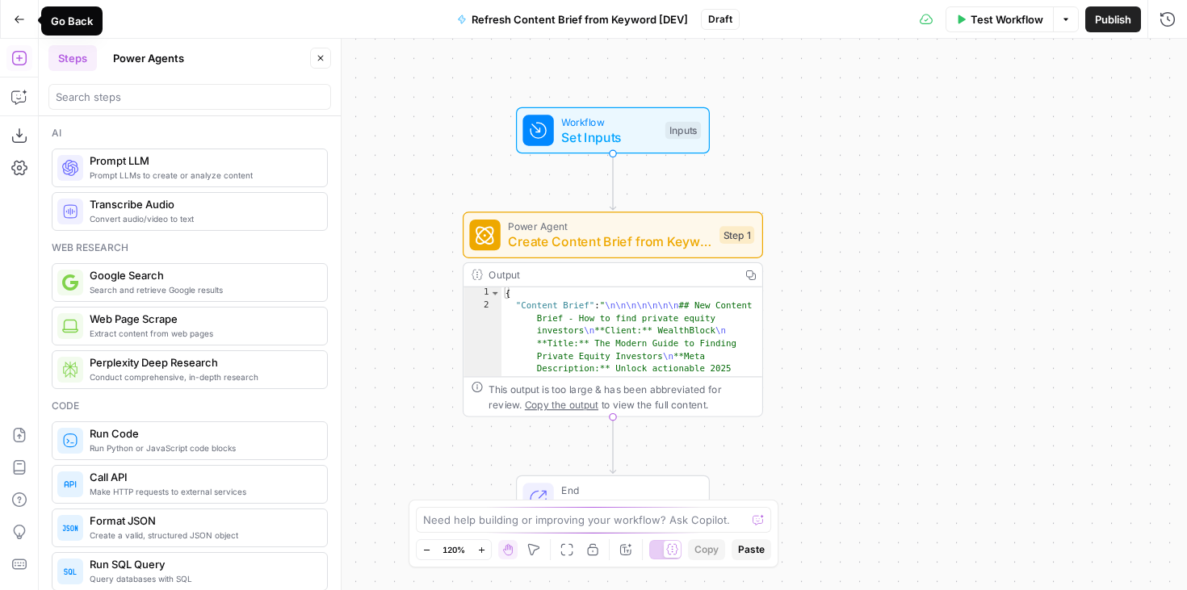
click at [19, 20] on icon "button" at bounding box center [19, 19] width 11 height 11
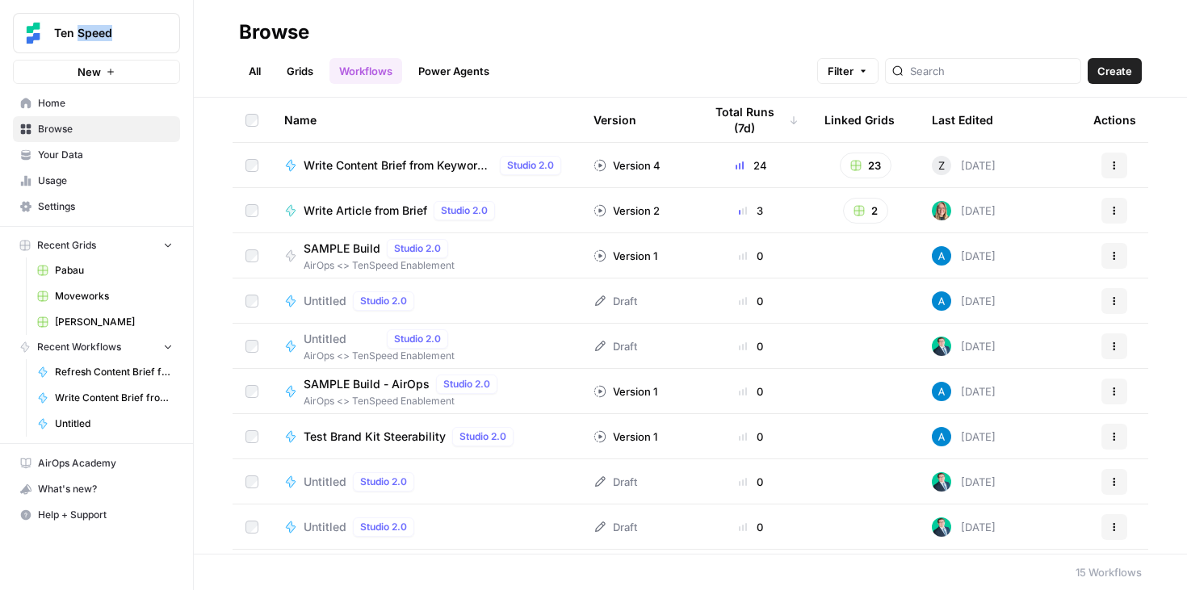
click at [438, 71] on link "Power Agents" at bounding box center [454, 71] width 90 height 26
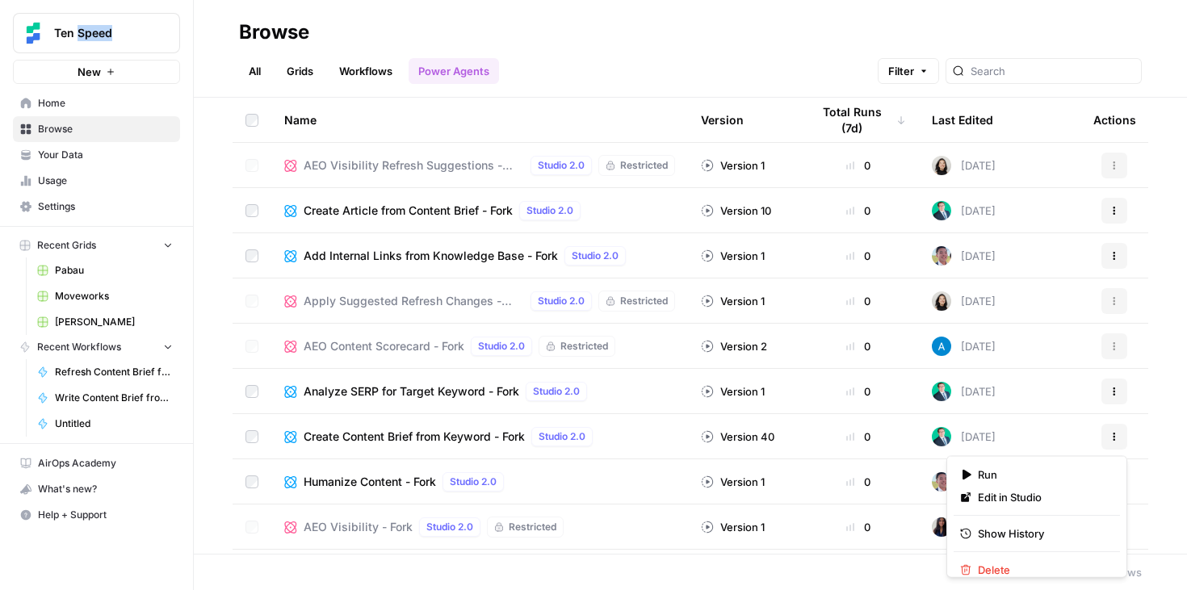
click at [1108, 436] on button "Actions" at bounding box center [1114, 437] width 26 height 26
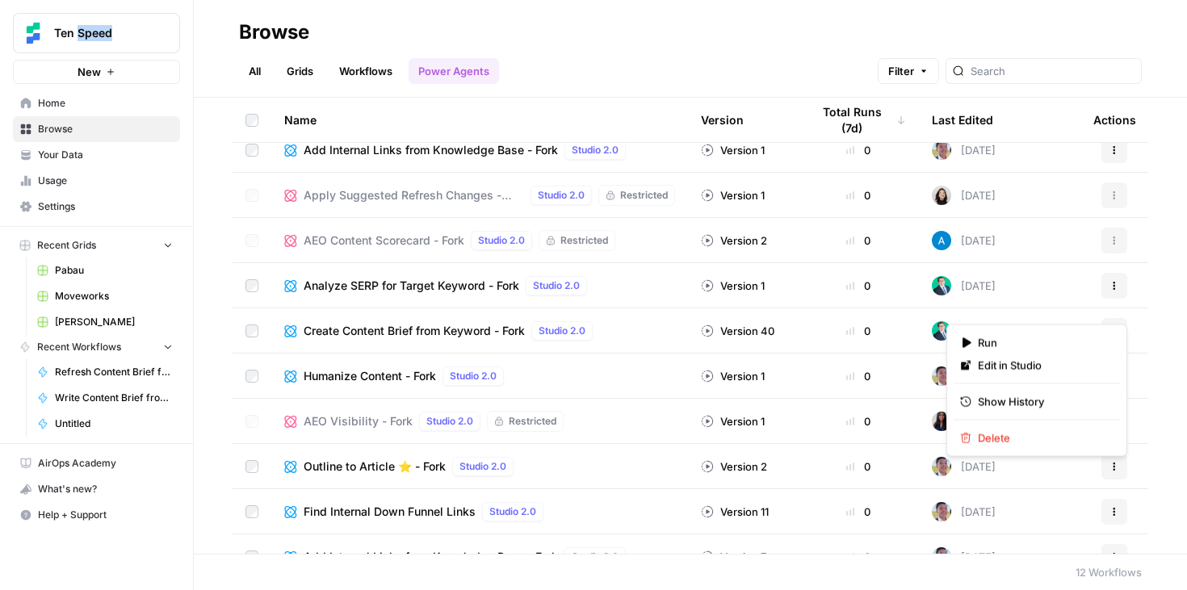
scroll to position [132, 0]
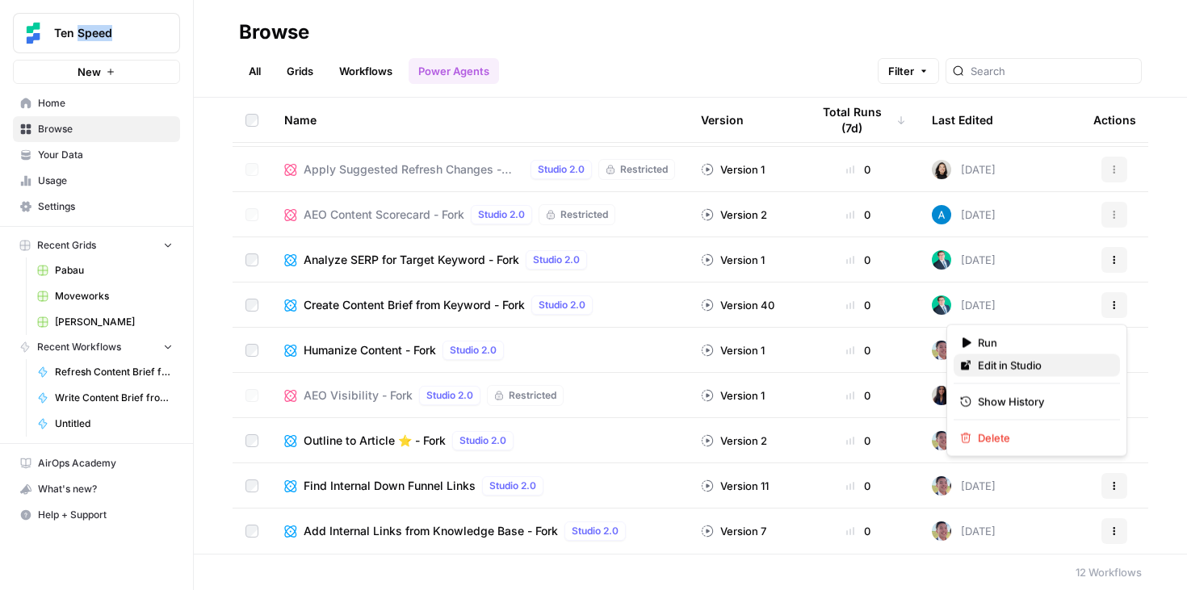
click at [1042, 374] on link "Edit in Studio" at bounding box center [1037, 365] width 166 height 23
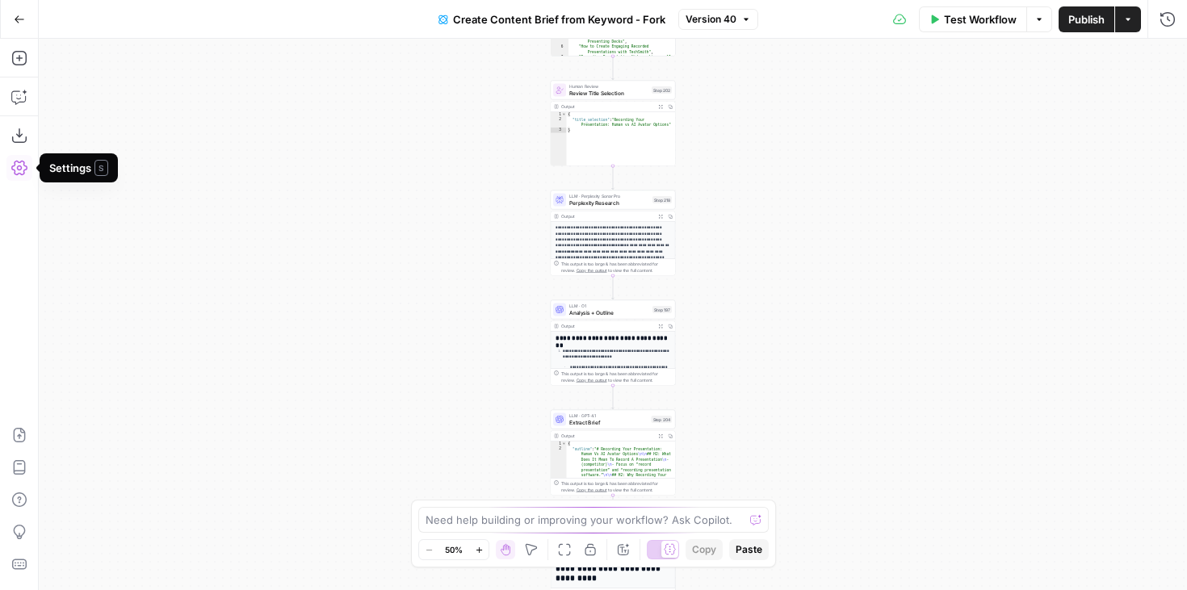
click at [18, 163] on icon "button" at bounding box center [19, 168] width 16 height 16
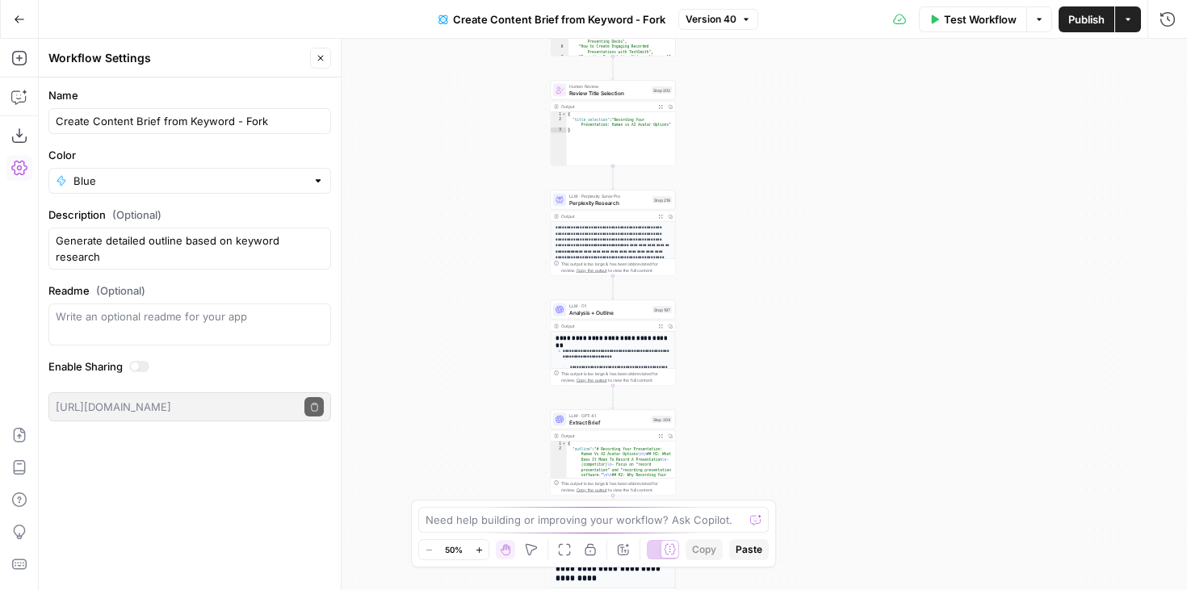
click at [18, 163] on icon "button" at bounding box center [19, 168] width 16 height 16
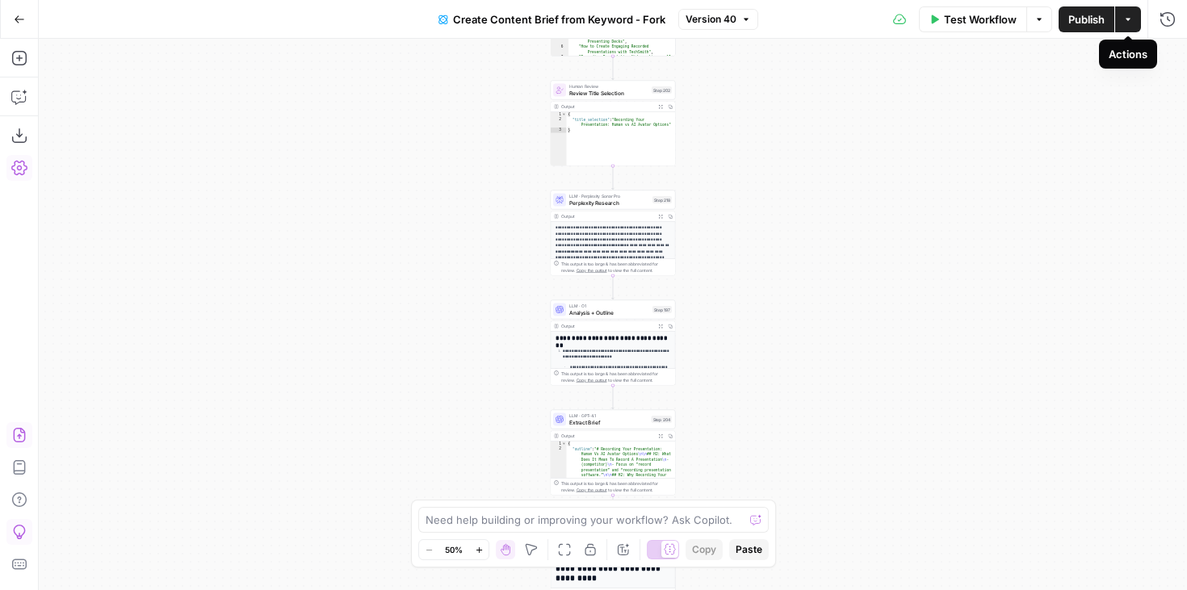
click at [1124, 20] on icon "button" at bounding box center [1128, 20] width 10 height 10
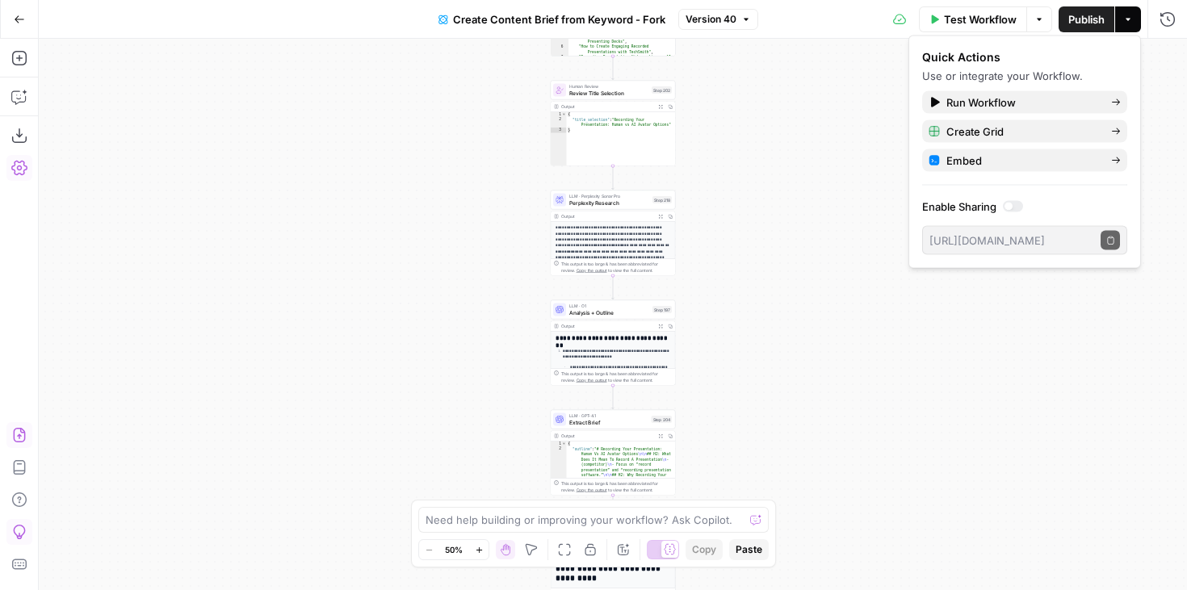
click at [1124, 20] on icon "button" at bounding box center [1128, 20] width 10 height 10
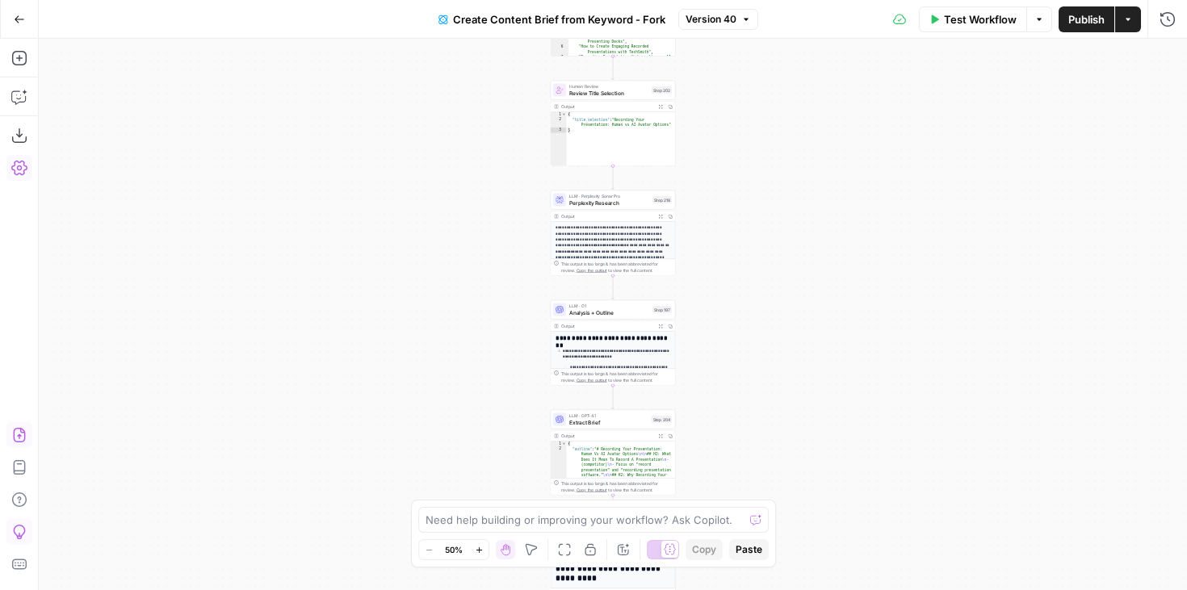
click at [13, 20] on button "Go Back" at bounding box center [19, 19] width 29 height 29
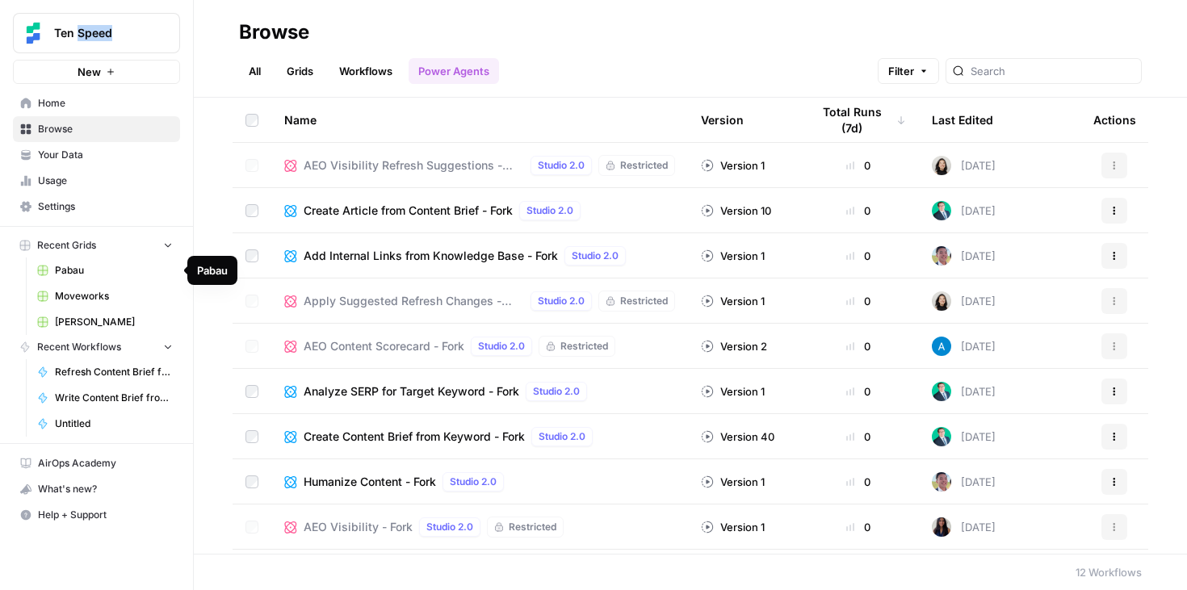
click at [115, 250] on button "Recent Grids" at bounding box center [96, 245] width 167 height 24
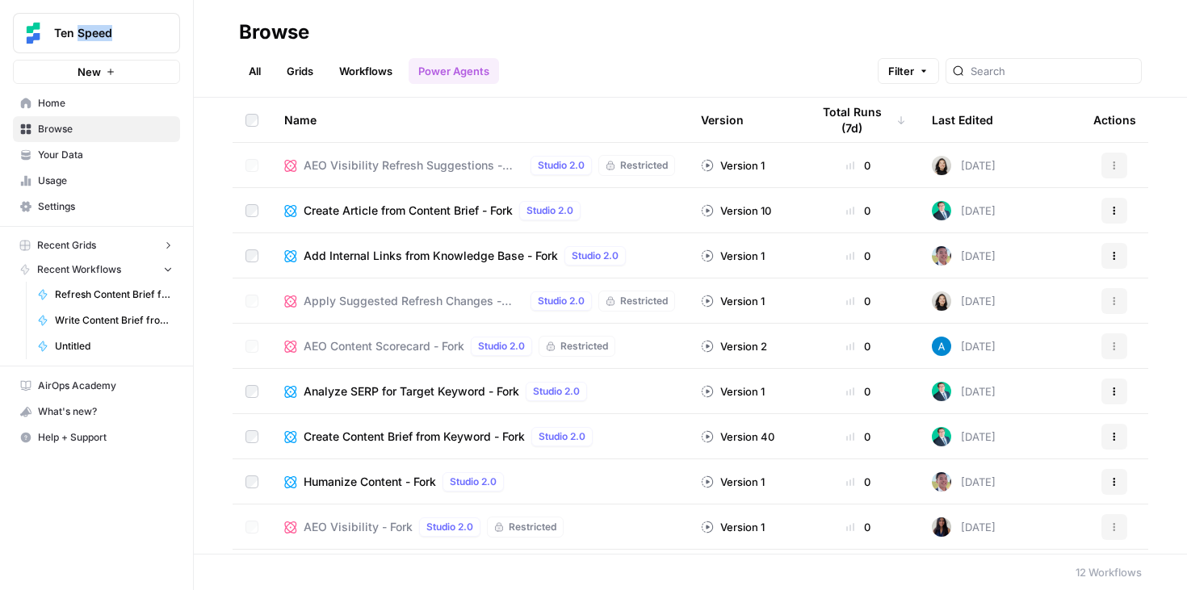
click at [115, 250] on button "Recent Grids" at bounding box center [96, 245] width 167 height 24
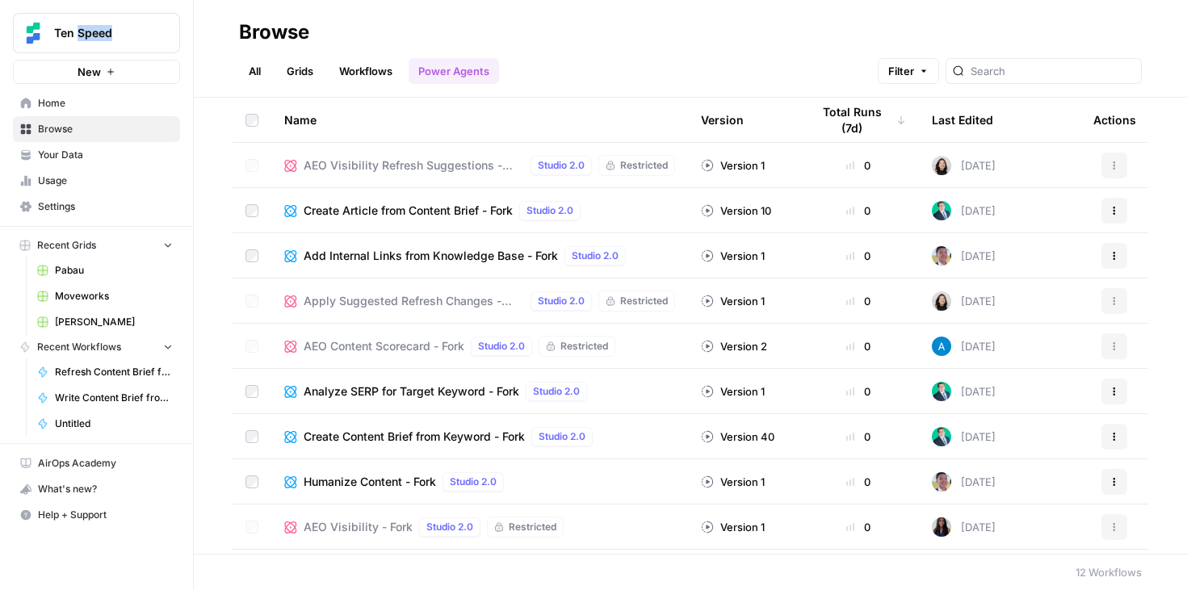
click at [314, 66] on link "Grids" at bounding box center [300, 71] width 46 height 26
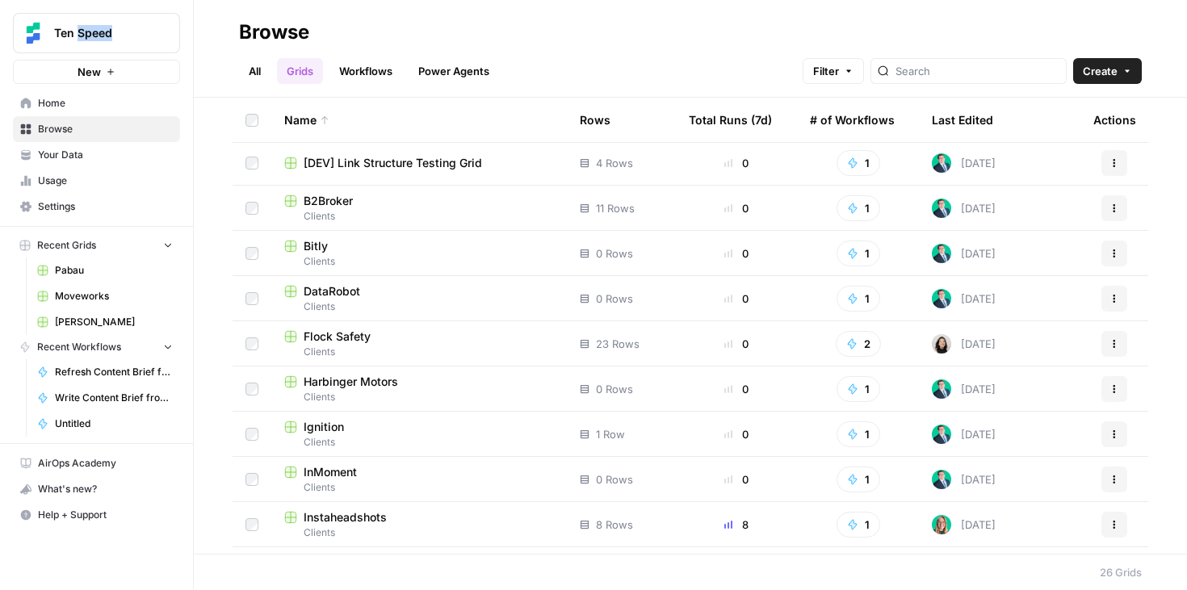
scroll to position [765, 0]
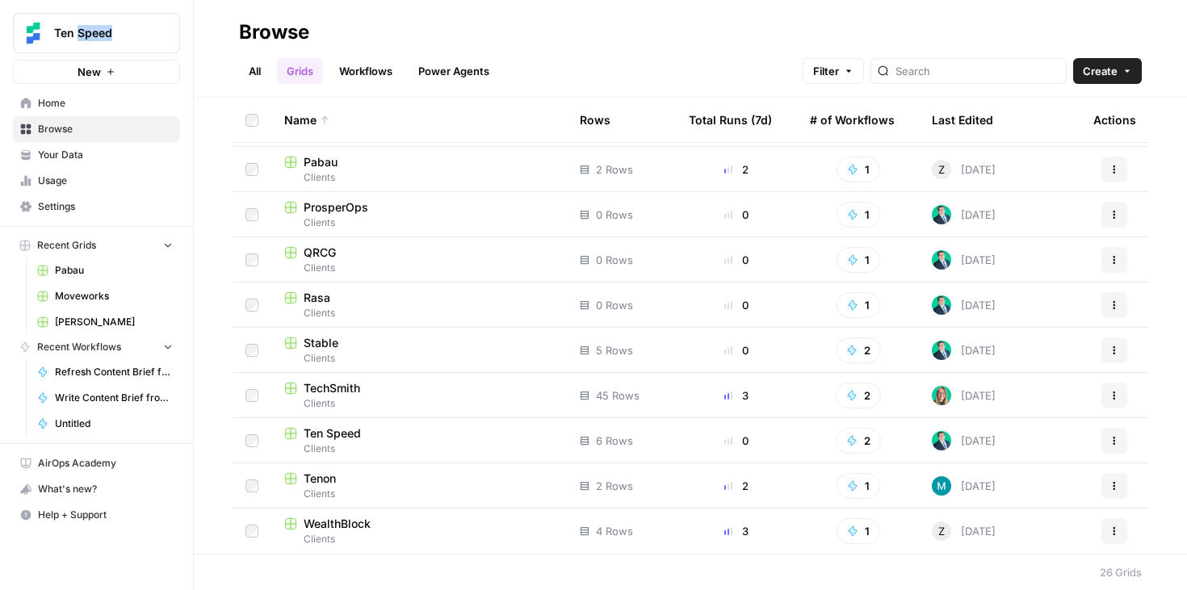
click at [357, 434] on span "Ten Speed" at bounding box center [332, 434] width 57 height 16
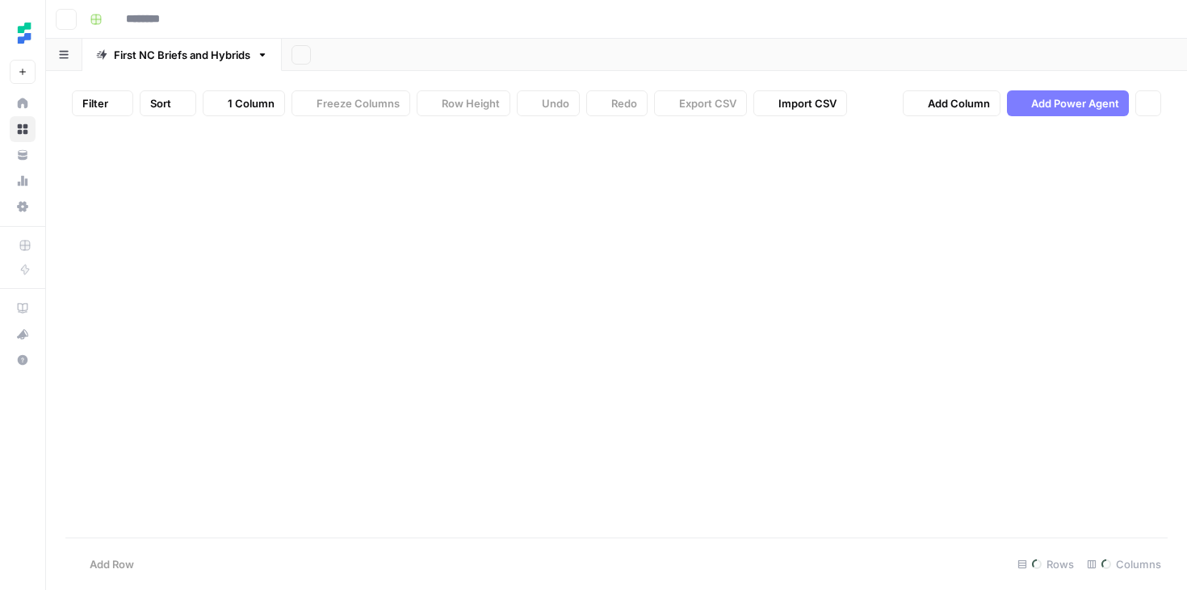
type input "*********"
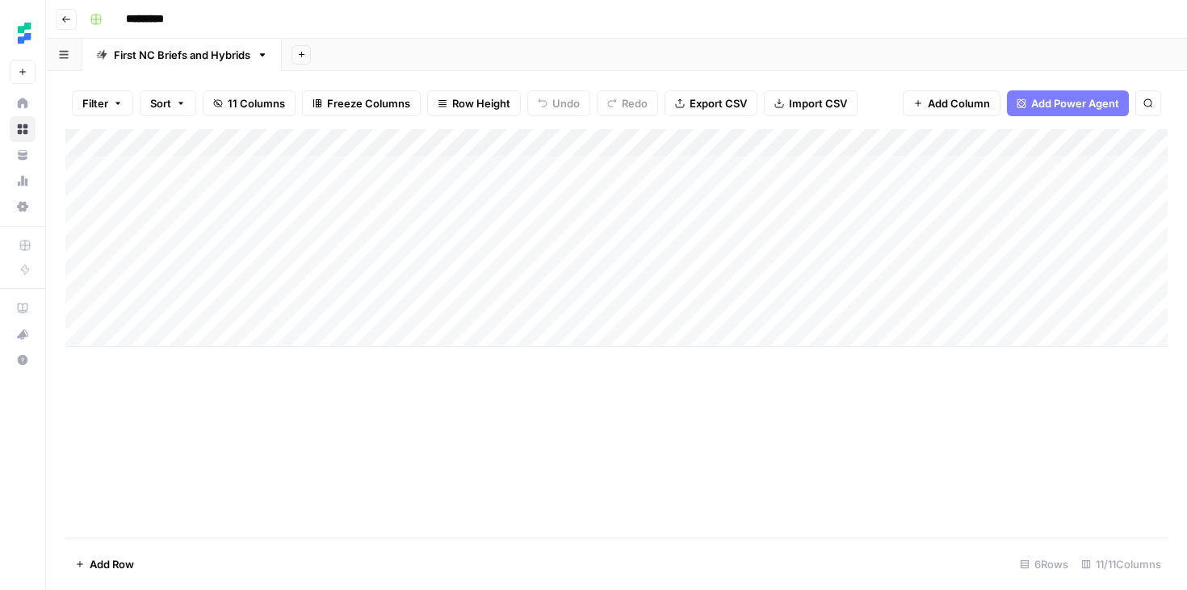
click at [728, 146] on div "Add Column" at bounding box center [616, 238] width 1102 height 218
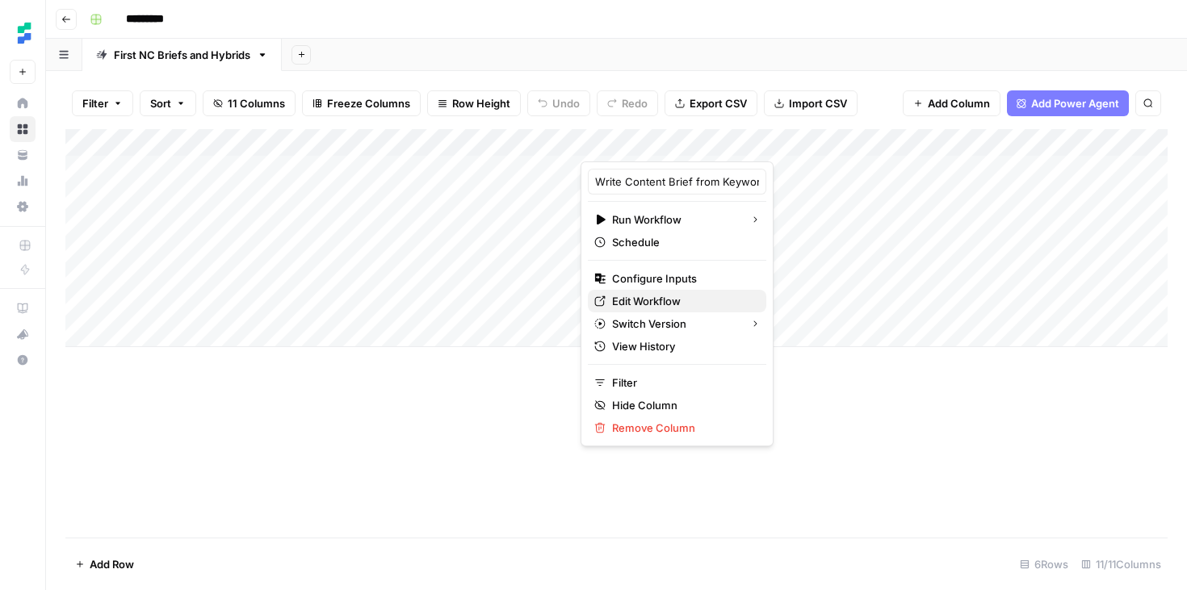
click at [663, 300] on span "Edit Workflow" at bounding box center [682, 301] width 141 height 16
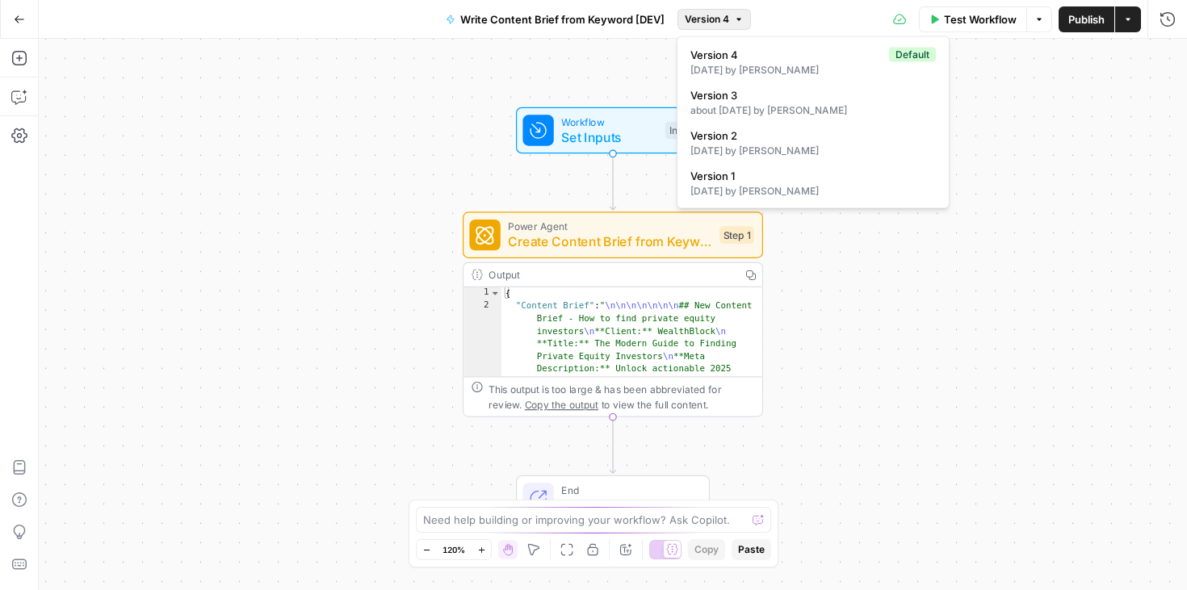
click at [708, 22] on span "Version 4" at bounding box center [707, 19] width 44 height 15
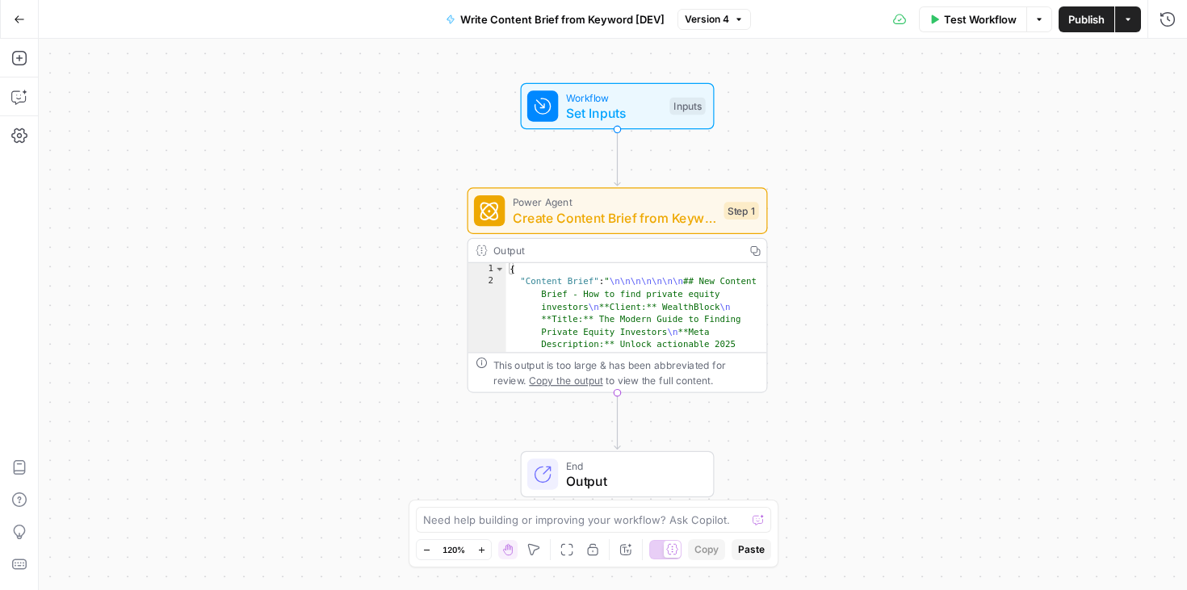
click at [692, 220] on span "Create Content Brief from Keyword - Fork" at bounding box center [614, 217] width 203 height 19
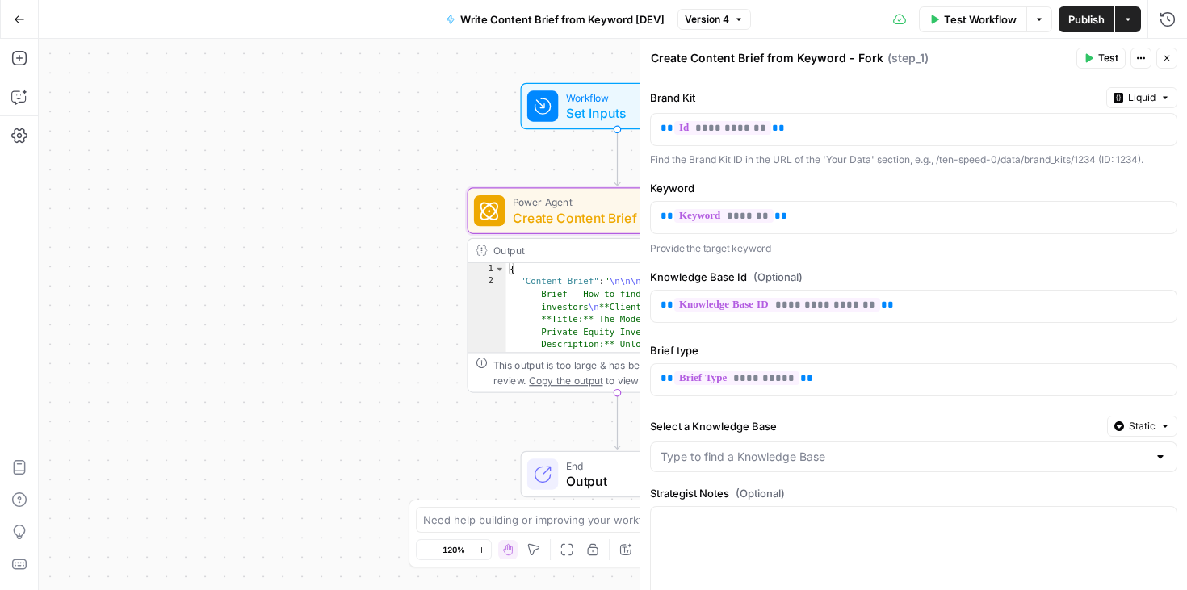
scroll to position [1, 0]
click at [1148, 104] on button "Liquid" at bounding box center [1141, 96] width 71 height 21
click at [1148, 103] on span "Liquid" at bounding box center [1141, 97] width 27 height 15
click at [1168, 57] on icon "button" at bounding box center [1167, 59] width 6 height 6
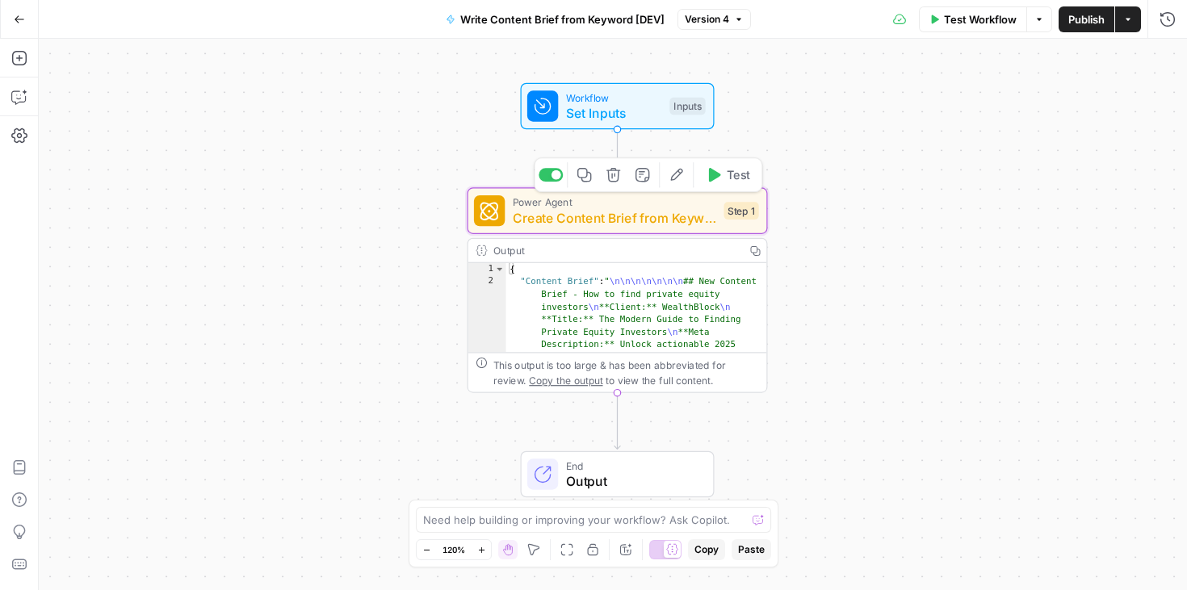
click at [674, 178] on icon "button" at bounding box center [676, 174] width 15 height 15
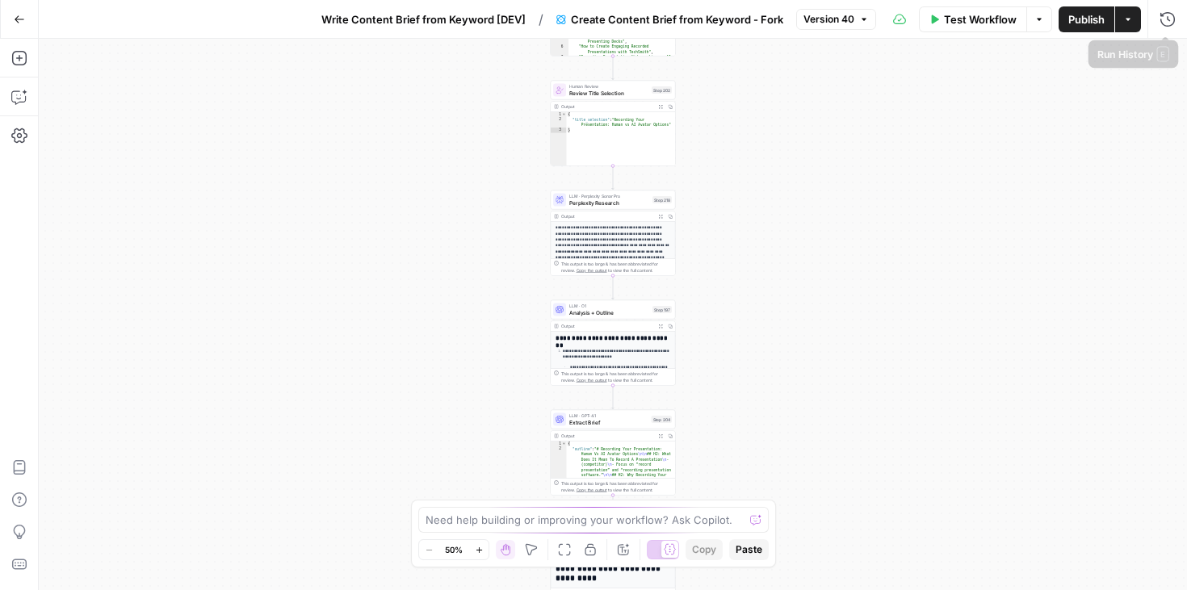
click at [1136, 23] on button "Actions" at bounding box center [1128, 19] width 26 height 26
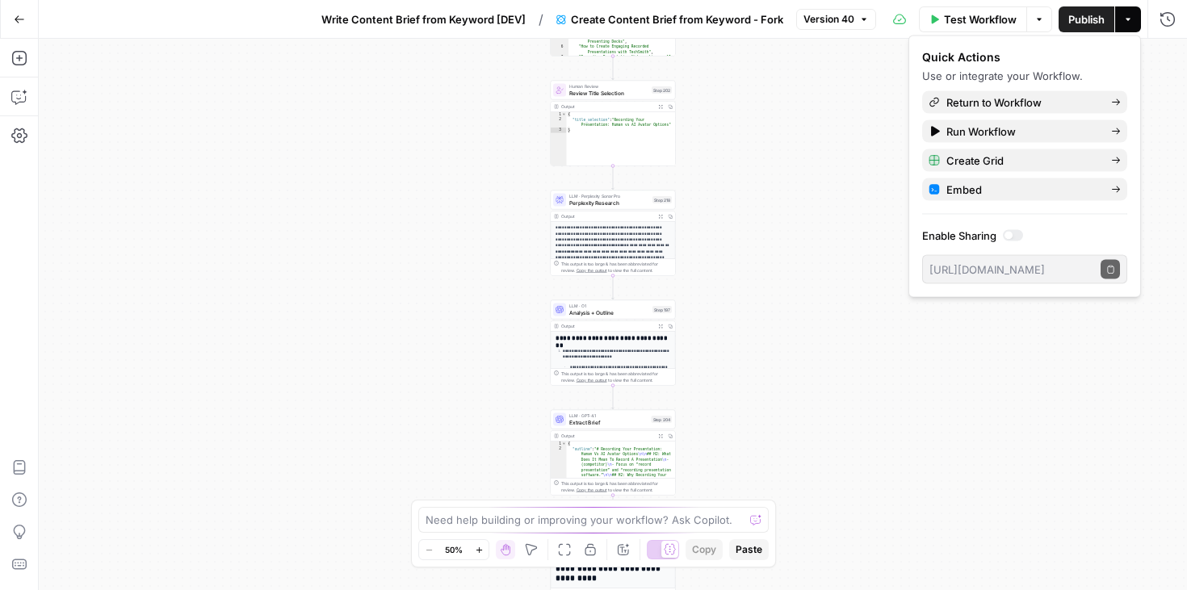
click at [1136, 23] on button "Actions" at bounding box center [1128, 19] width 26 height 26
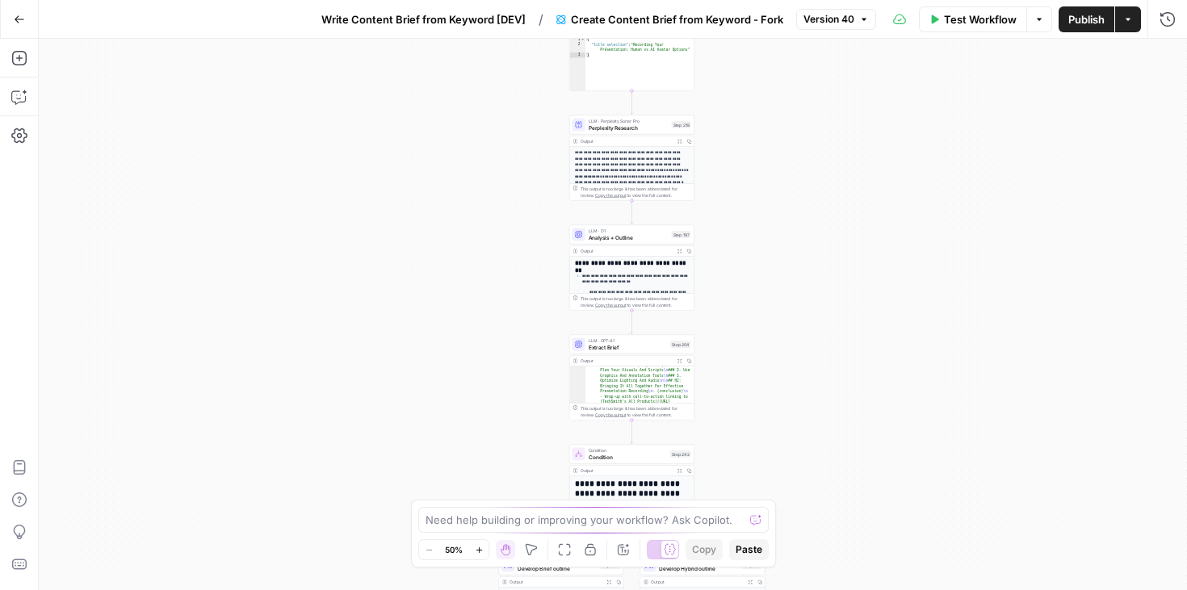
scroll to position [366, 0]
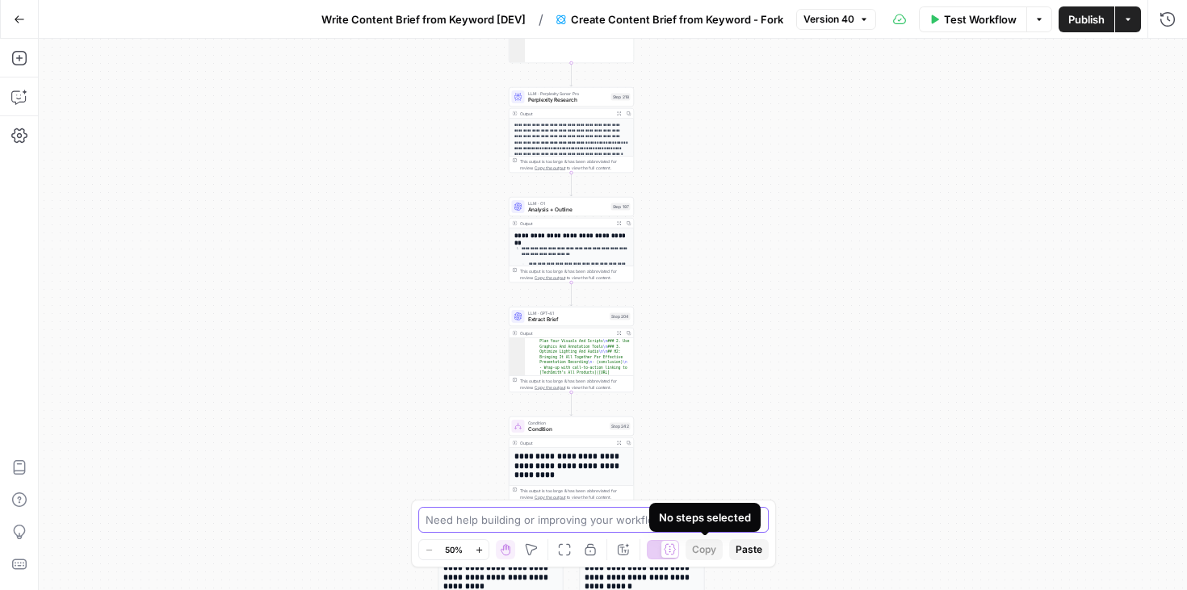
click at [613, 525] on textarea at bounding box center [585, 520] width 318 height 16
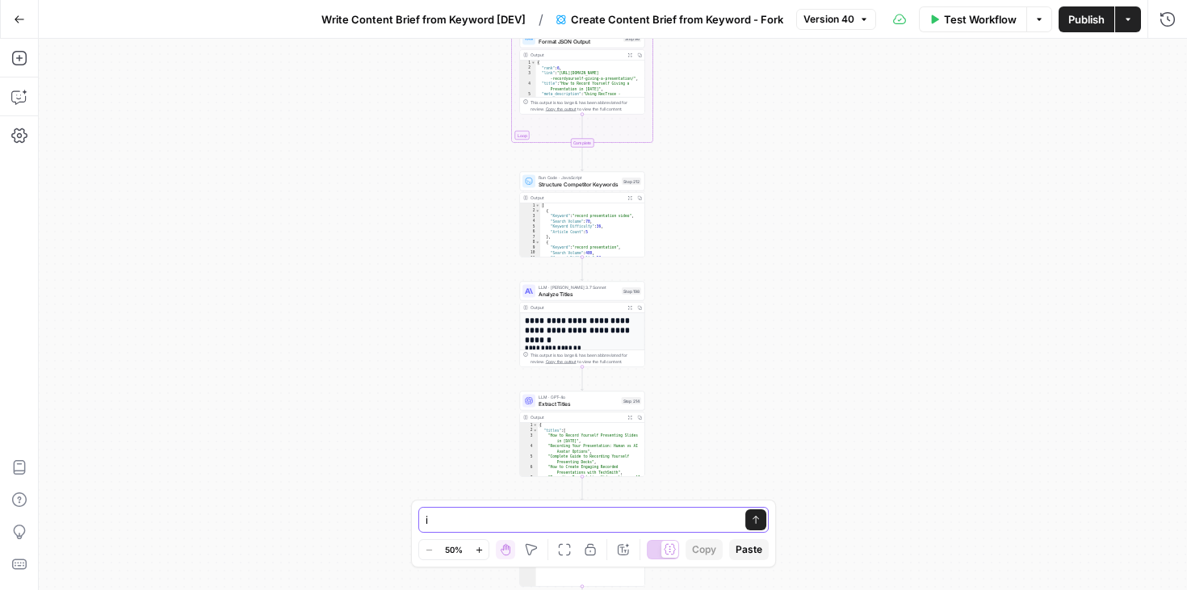
type textarea "i"
type textarea "I want to fork this entire power step so I can edit it as a new version"
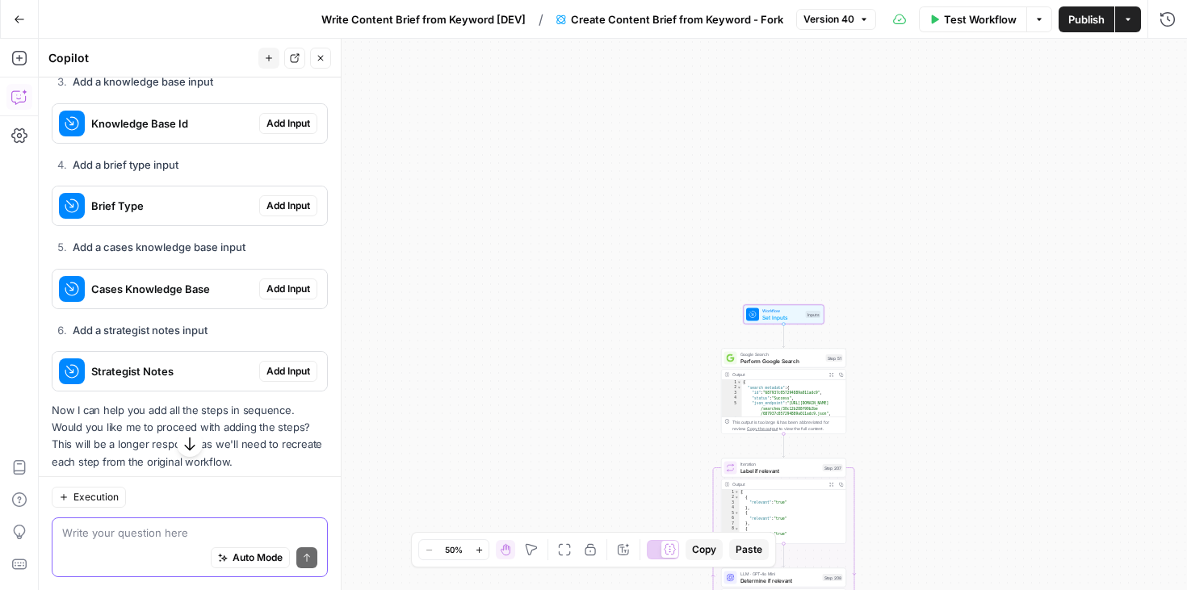
scroll to position [792, 0]
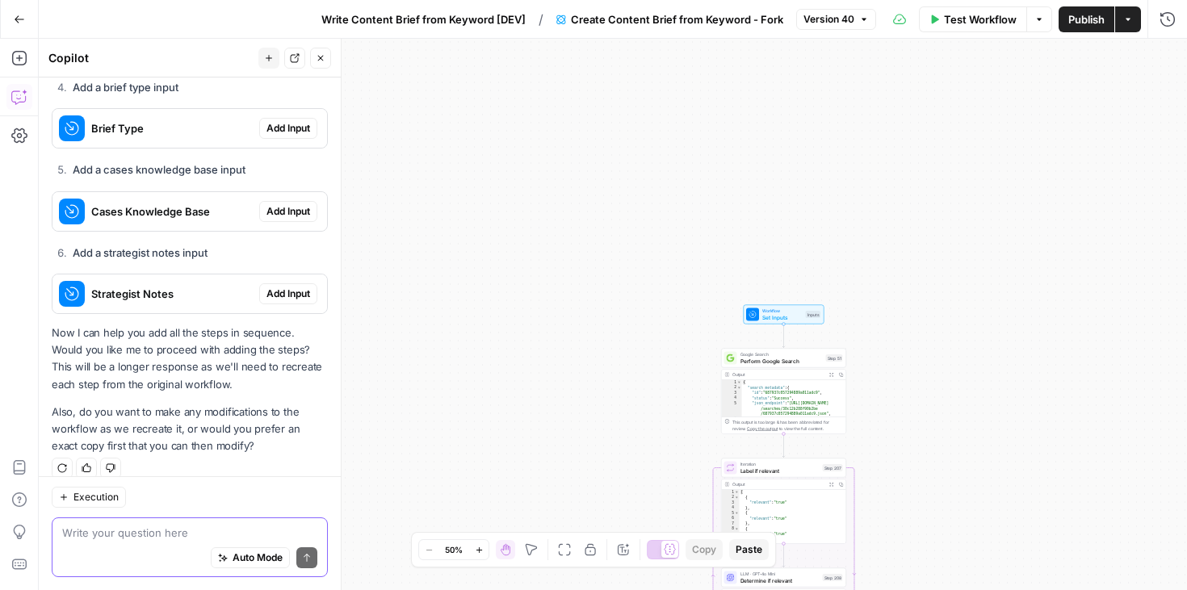
click at [113, 490] on span "Execution" at bounding box center [95, 497] width 45 height 15
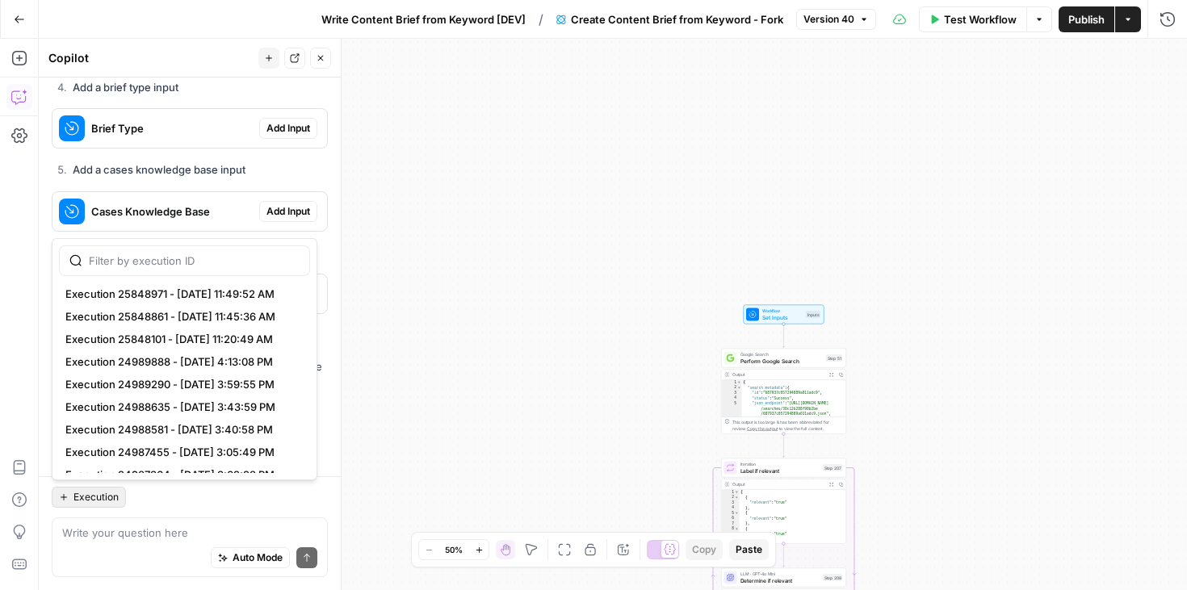
click at [113, 490] on span "Execution" at bounding box center [95, 497] width 45 height 15
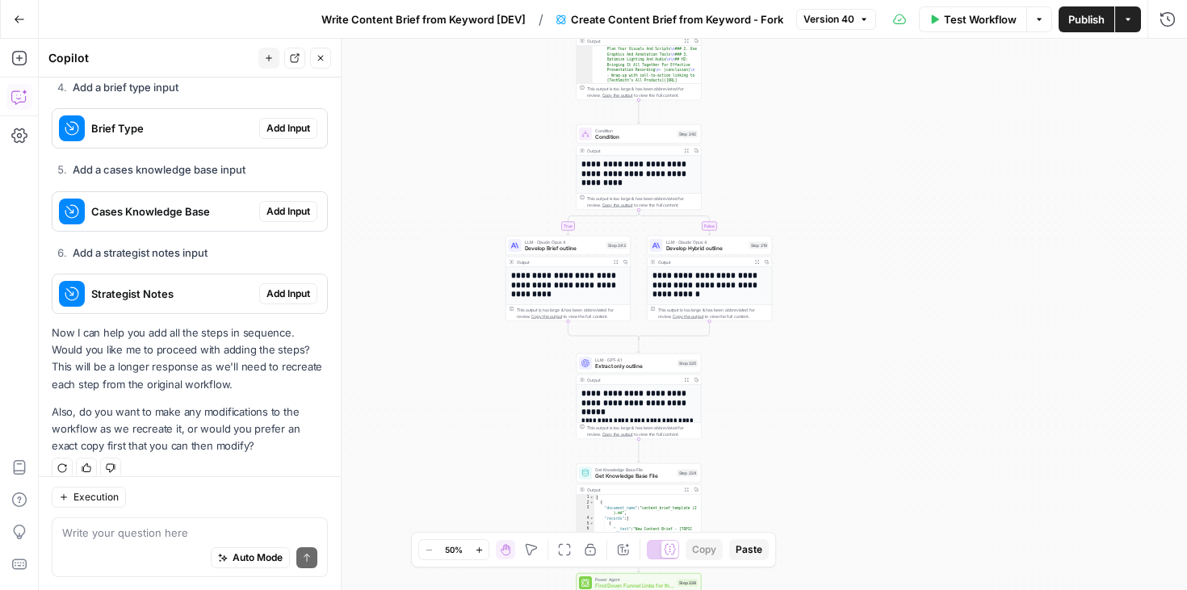
scroll to position [335, 0]
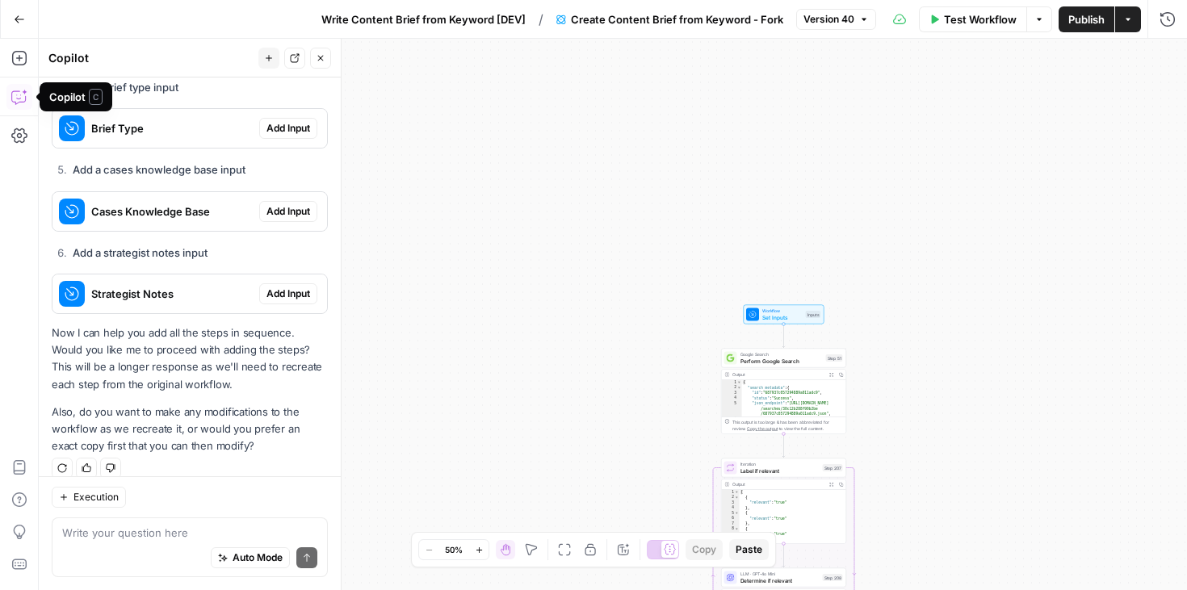
click at [17, 101] on icon "button" at bounding box center [19, 97] width 16 height 16
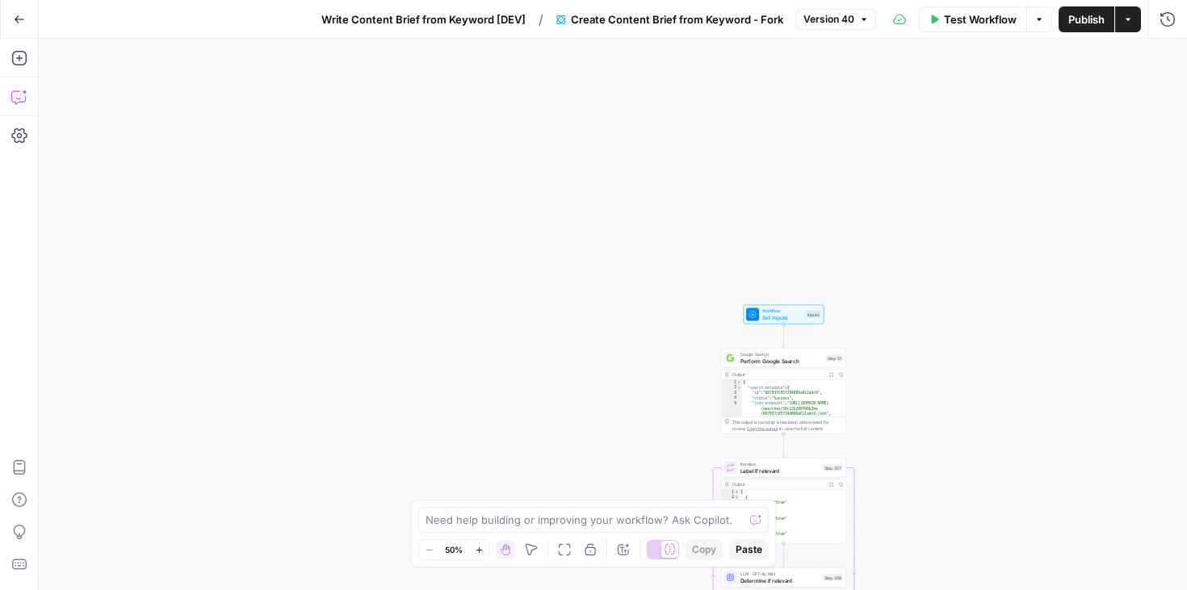
click at [17, 101] on icon "button" at bounding box center [19, 97] width 16 height 16
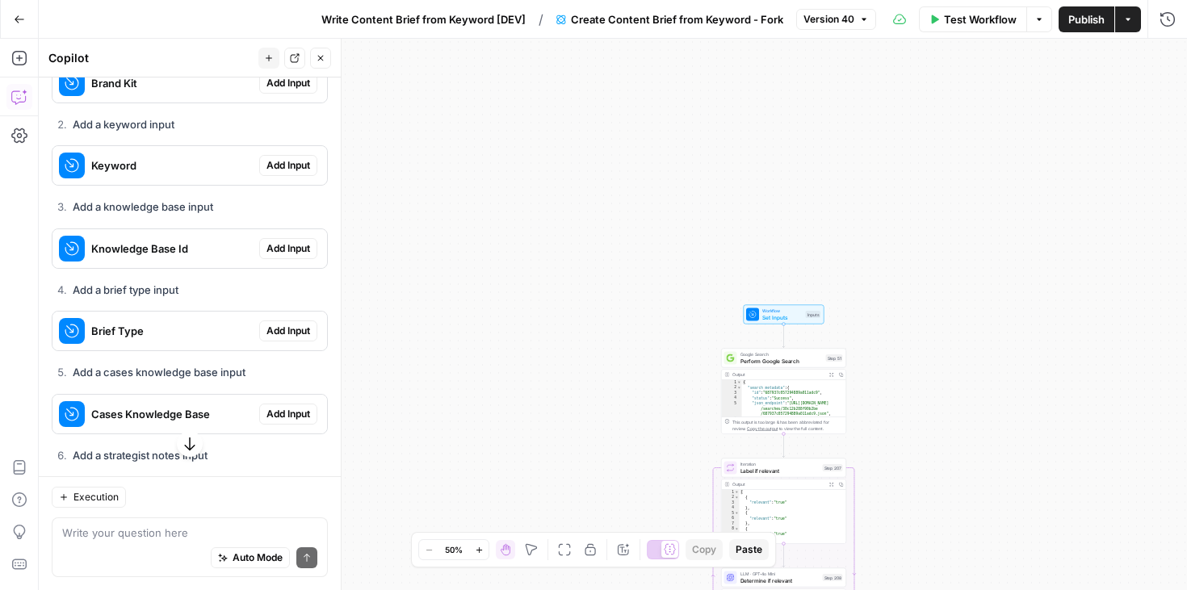
scroll to position [792, 0]
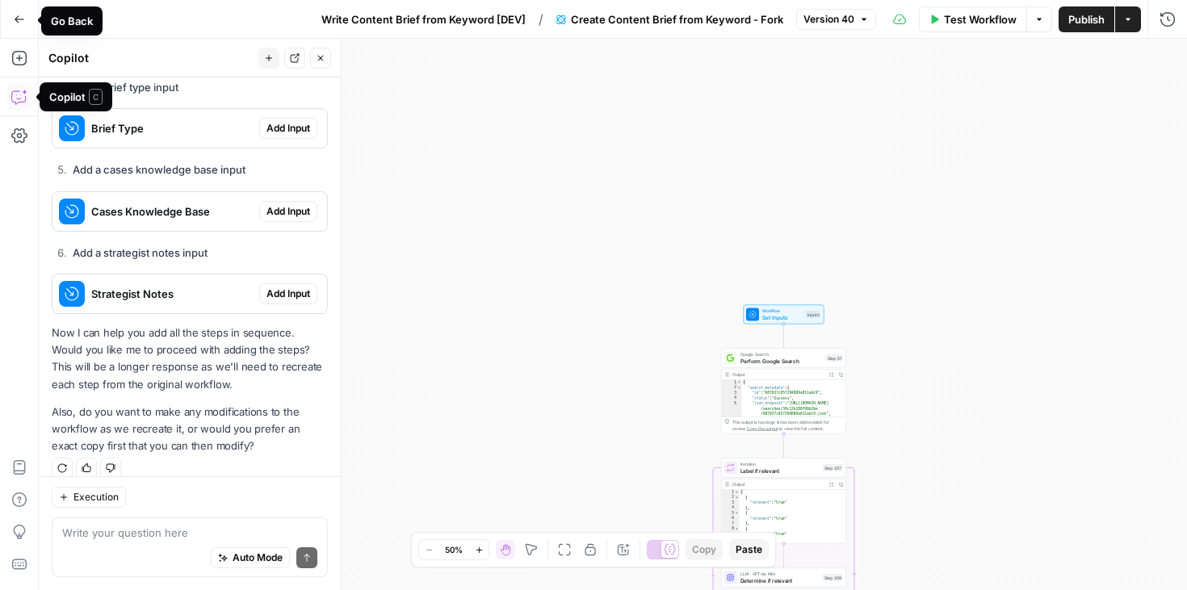
click at [27, 19] on button "Go Back" at bounding box center [19, 19] width 29 height 29
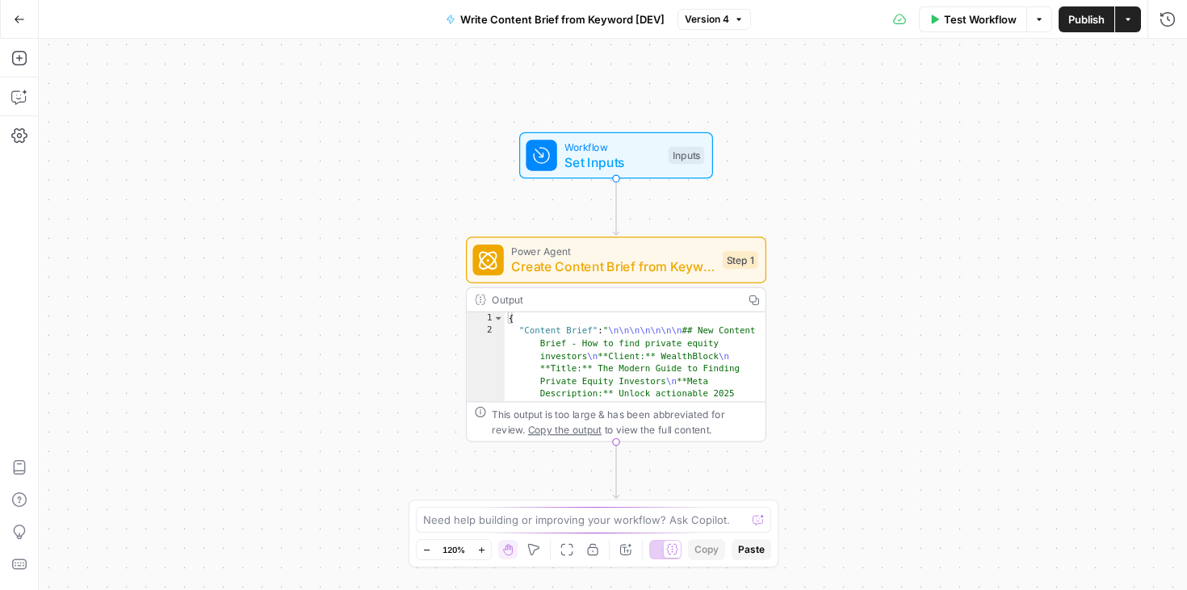
click at [17, 17] on icon "button" at bounding box center [19, 19] width 11 height 11
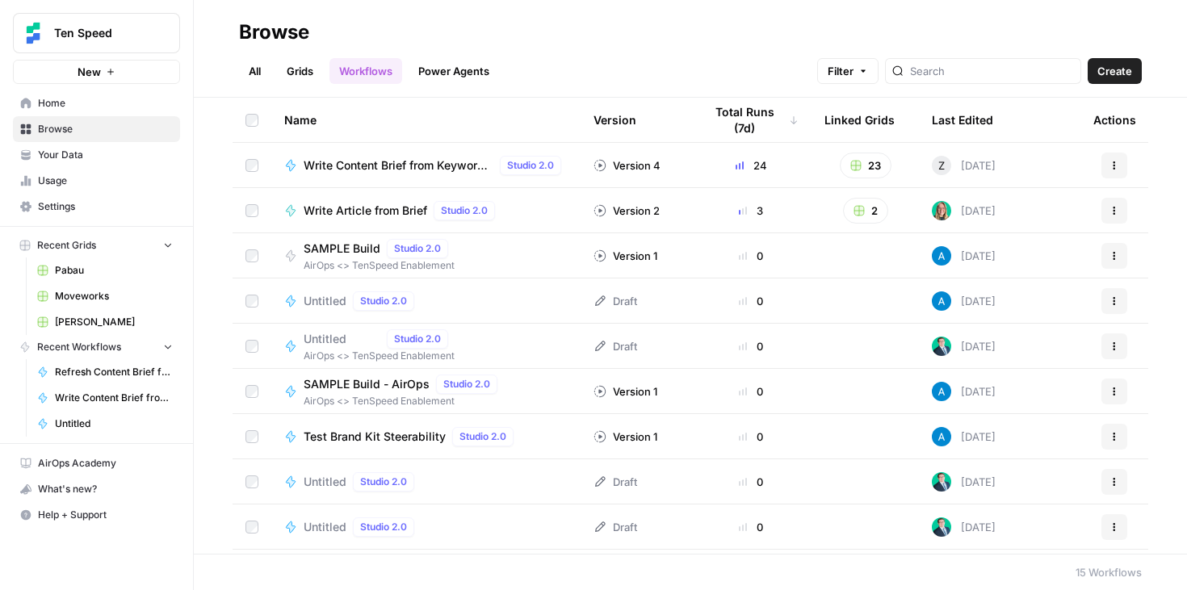
scroll to position [203, 0]
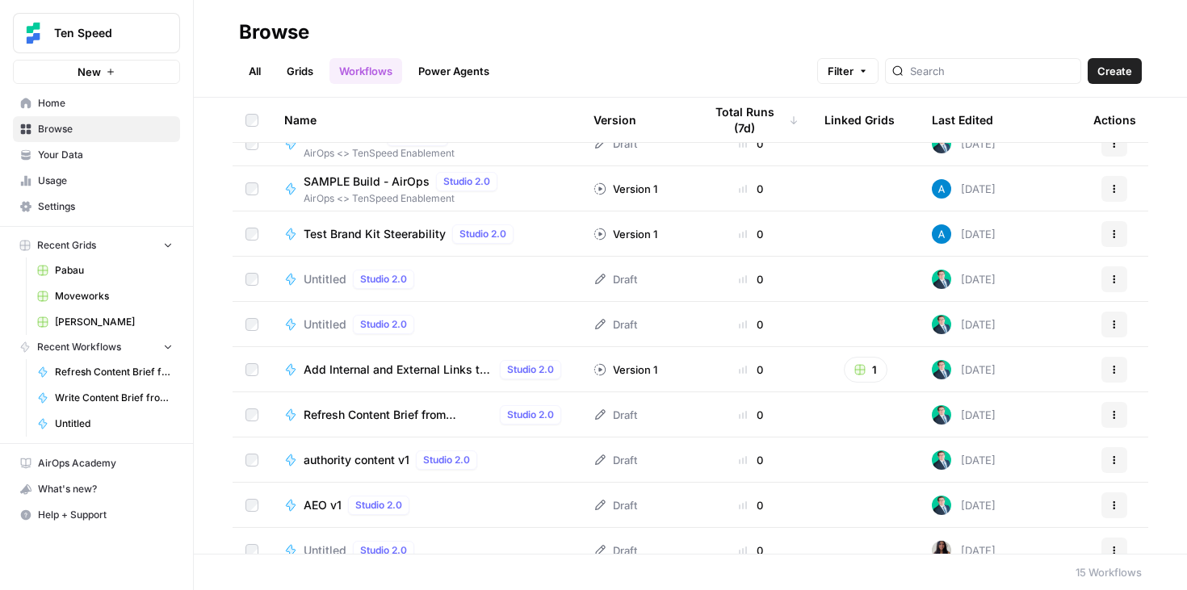
click at [365, 418] on span "Refresh Content Brief from Keyword [DEV]" at bounding box center [399, 415] width 190 height 16
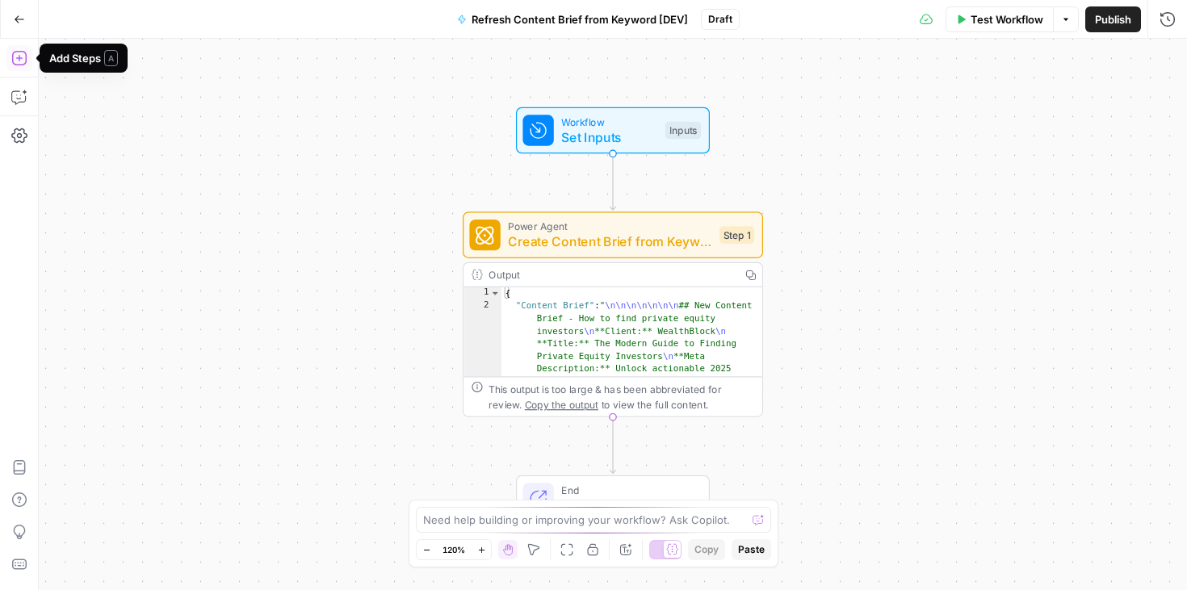
click at [19, 50] on icon "button" at bounding box center [19, 58] width 16 height 16
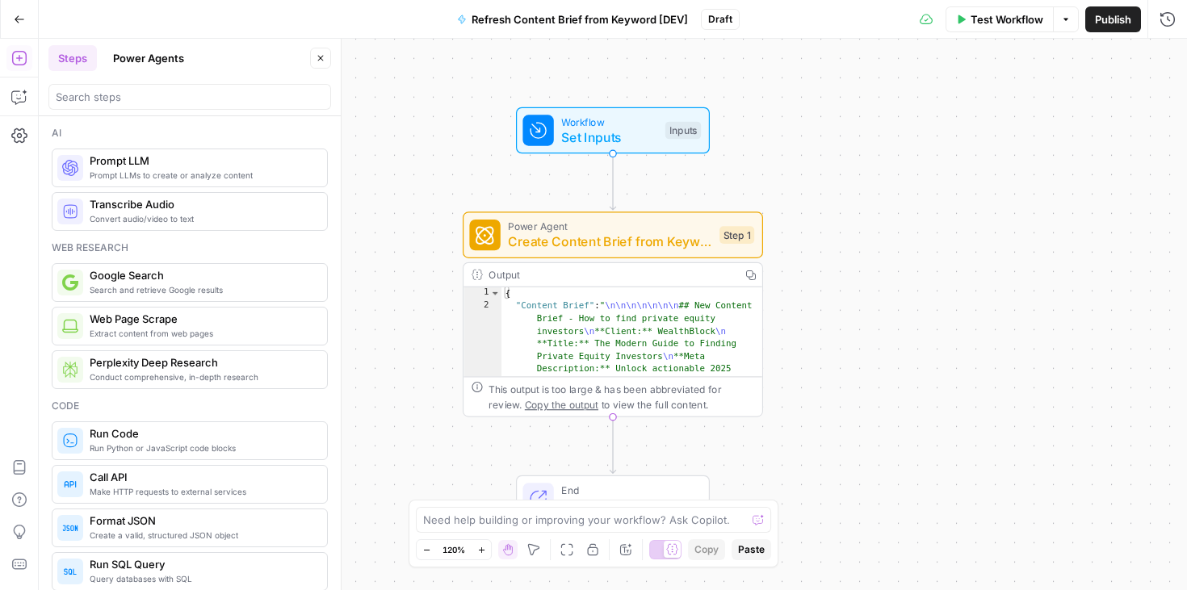
click at [156, 63] on button "Power Agents" at bounding box center [148, 58] width 90 height 26
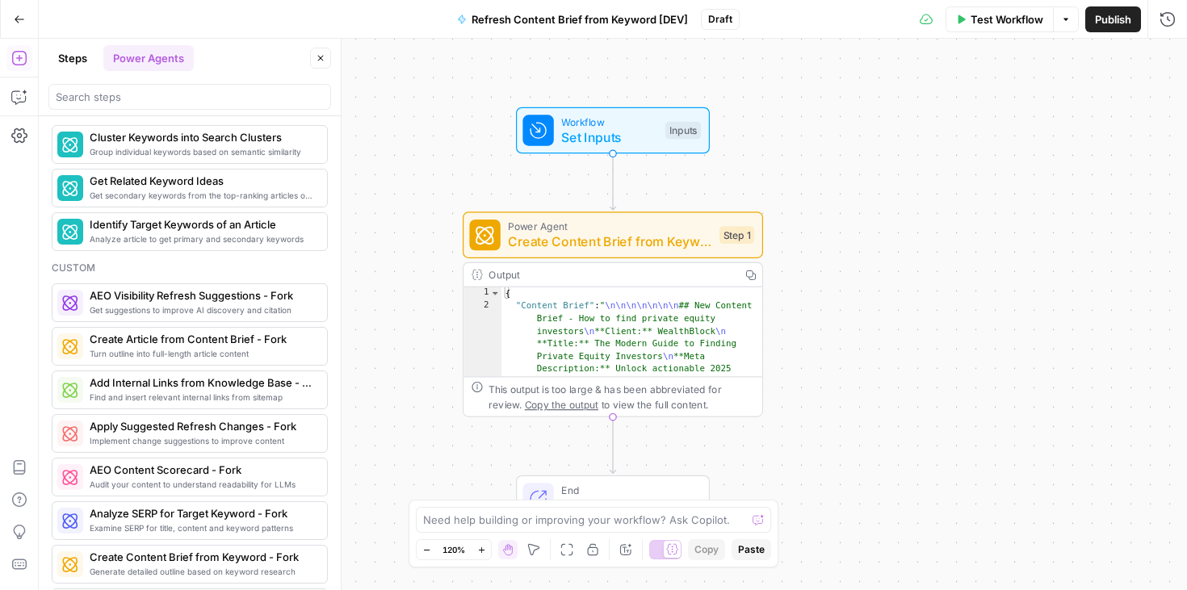
scroll to position [1238, 0]
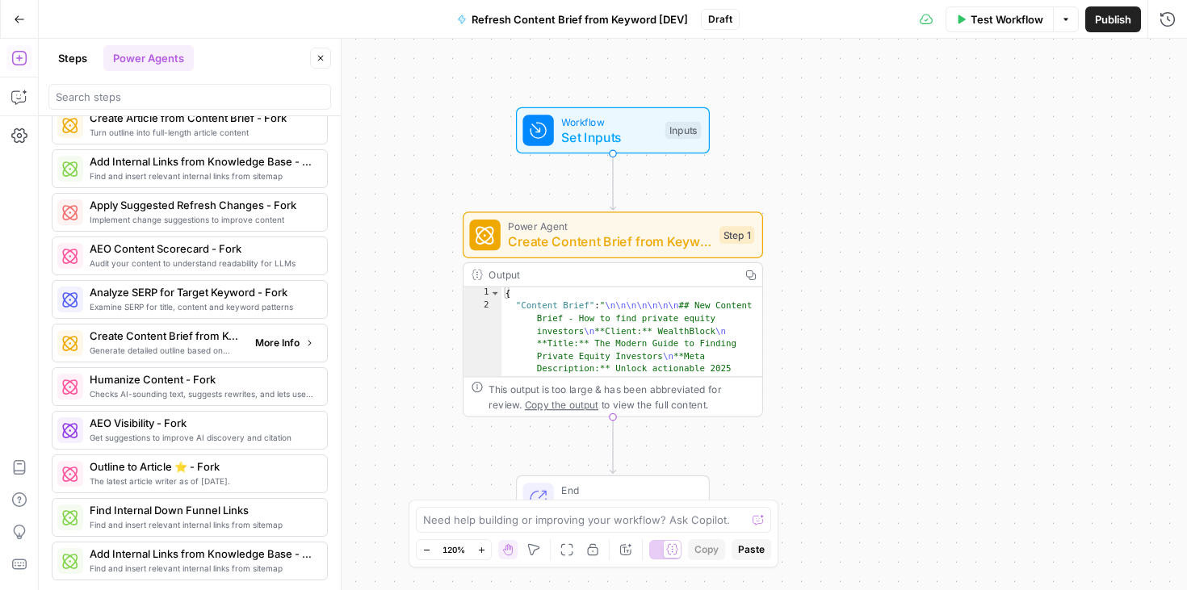
click at [307, 345] on icon "button" at bounding box center [309, 343] width 10 height 10
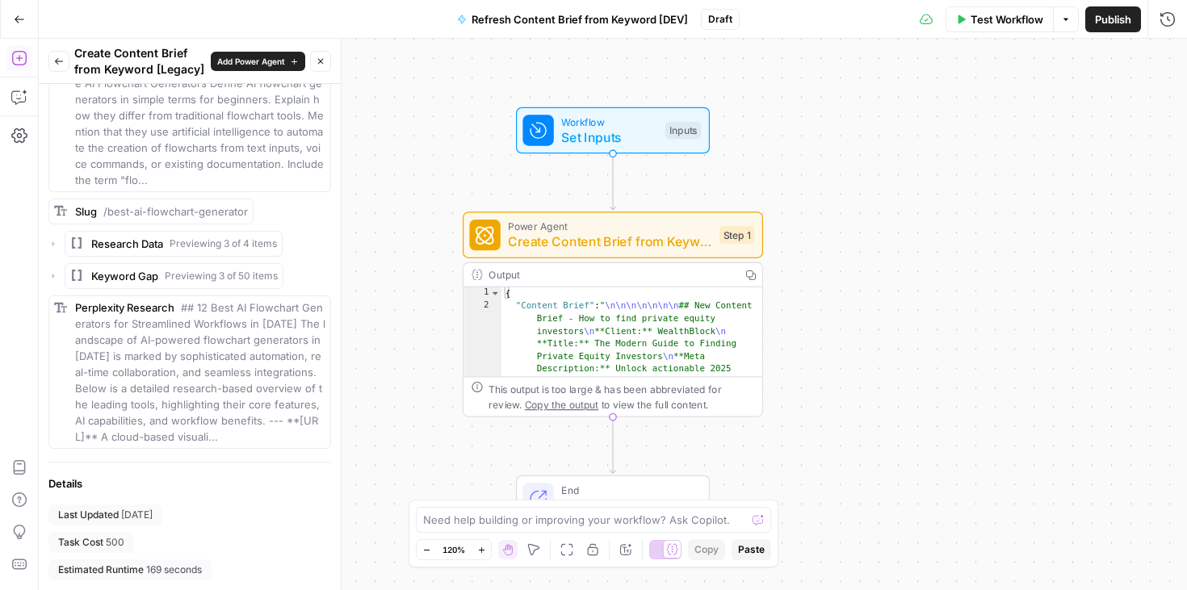
scroll to position [0, 0]
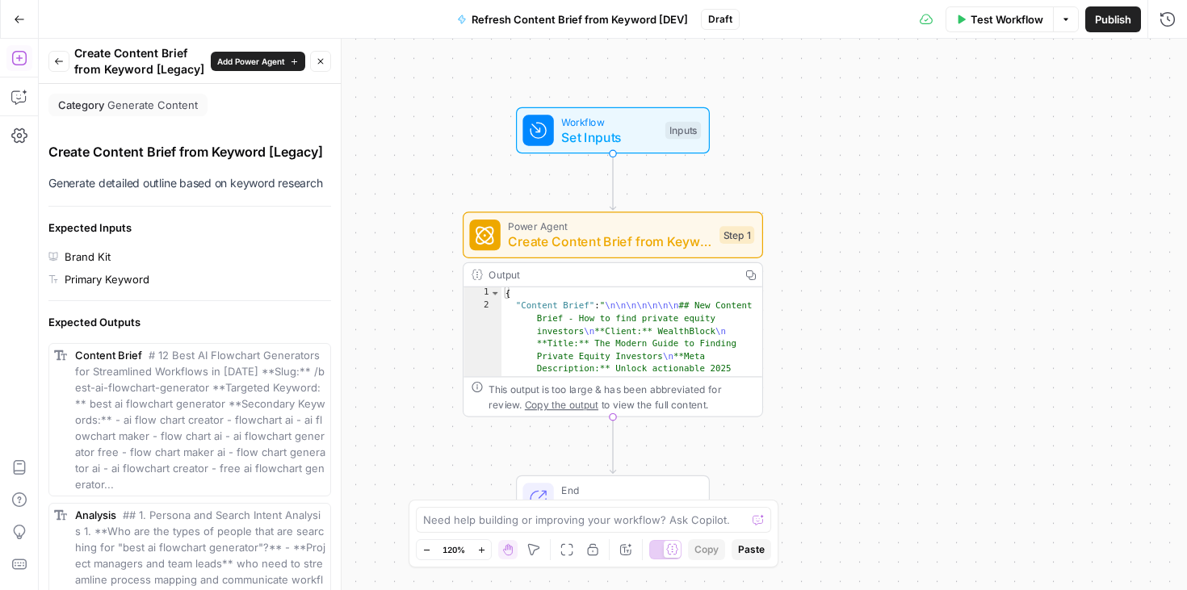
click at [50, 66] on button "Back" at bounding box center [58, 61] width 21 height 21
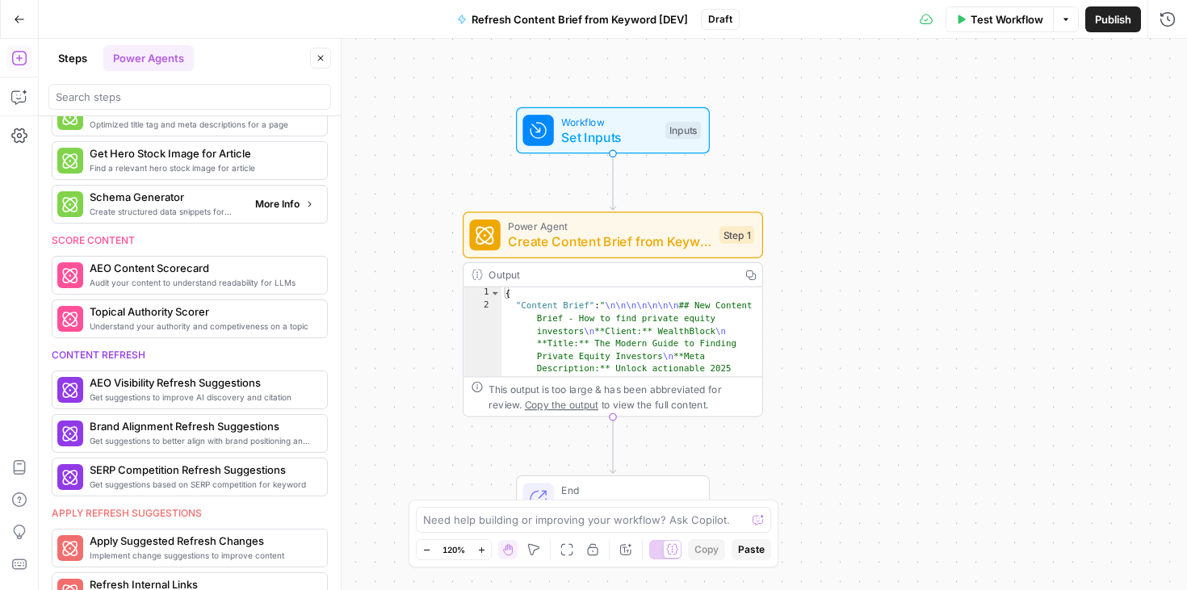
scroll to position [456, 0]
click at [643, 233] on span "Create Content Brief from Keyword - Fork" at bounding box center [609, 242] width 203 height 19
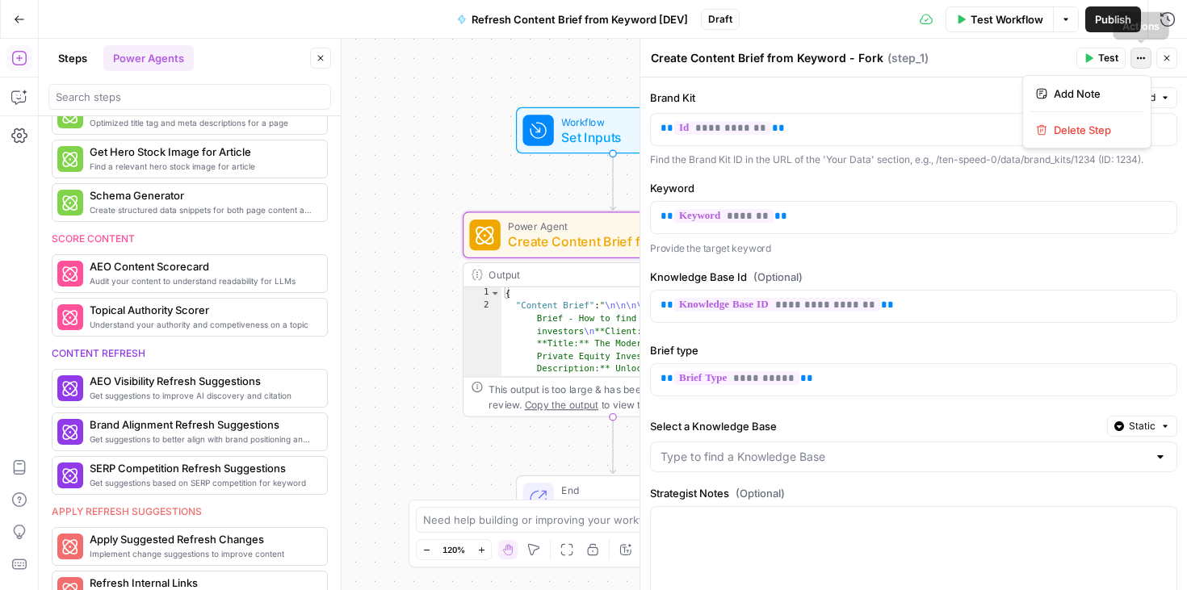
click at [1146, 65] on button "Actions" at bounding box center [1140, 58] width 21 height 21
click at [1164, 64] on button "Close" at bounding box center [1166, 58] width 21 height 21
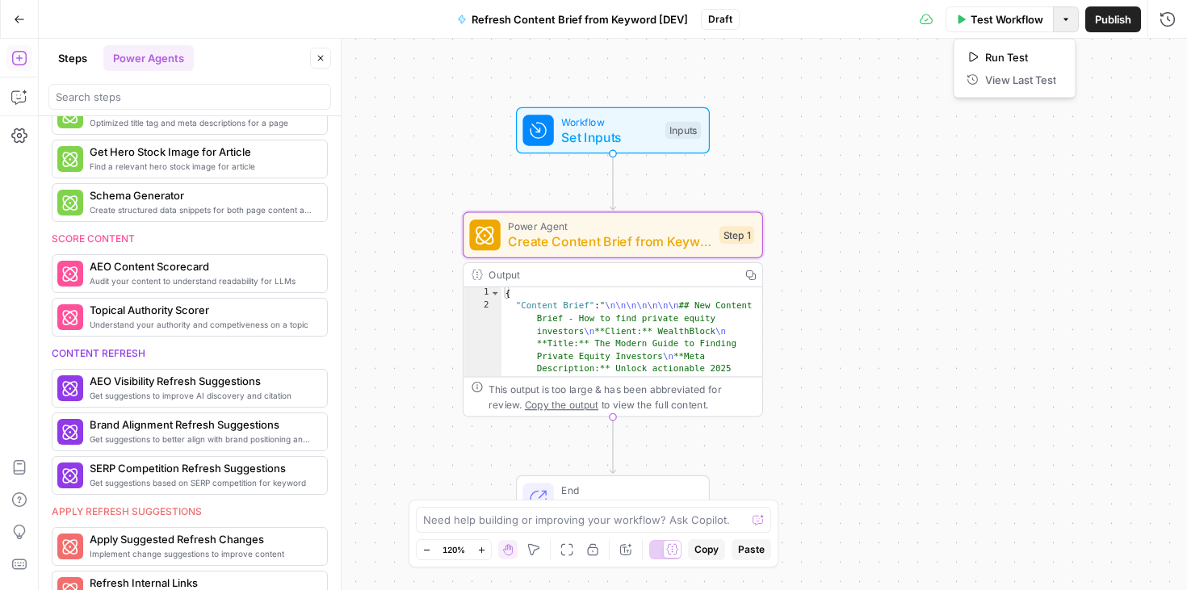
click at [1067, 24] on button "Options" at bounding box center [1066, 19] width 26 height 26
click at [1058, 210] on div "Workflow Set Inputs Inputs Power Agent Create Content Brief from Keyword - Fork…" at bounding box center [613, 315] width 1148 height 552
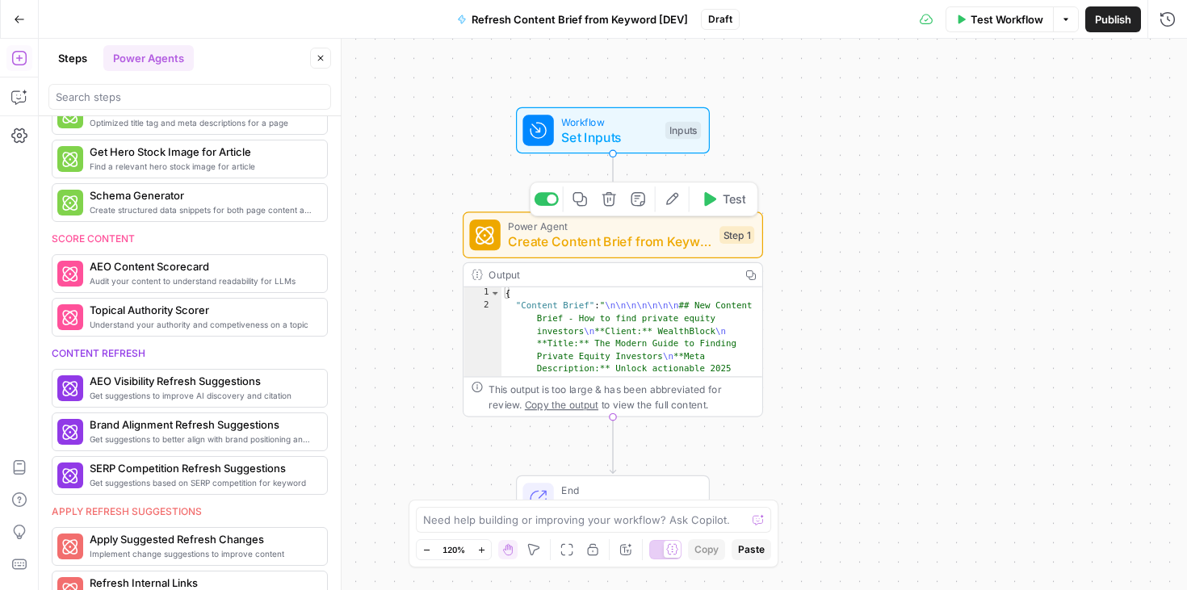
click at [629, 234] on span "Create Content Brief from Keyword - Fork" at bounding box center [609, 242] width 203 height 19
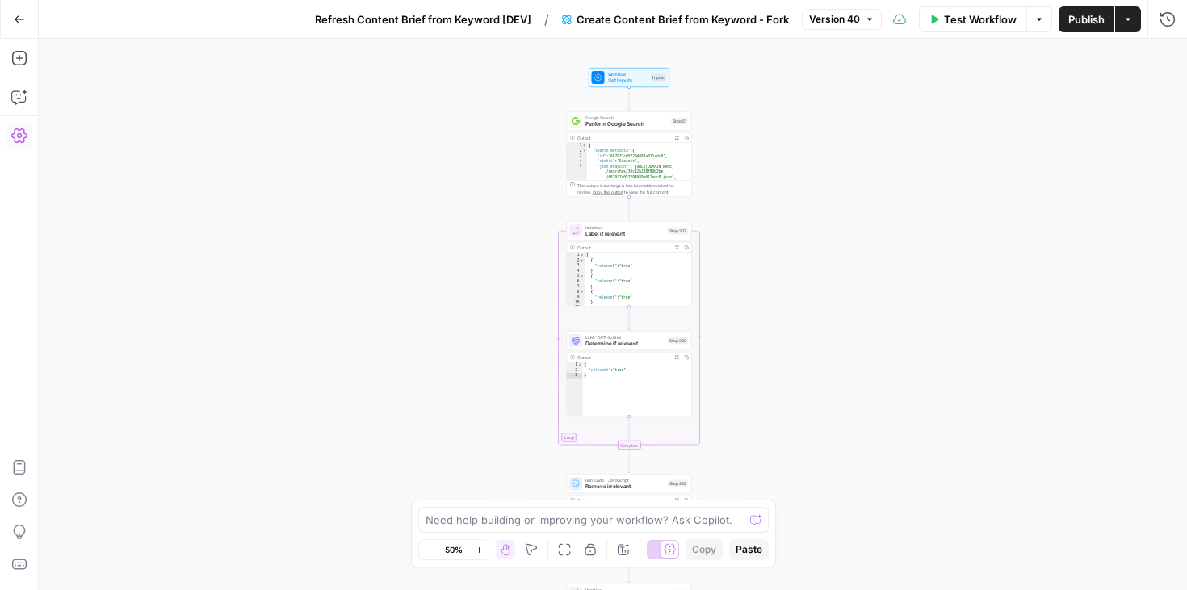
click at [19, 132] on icon "button" at bounding box center [19, 136] width 16 height 16
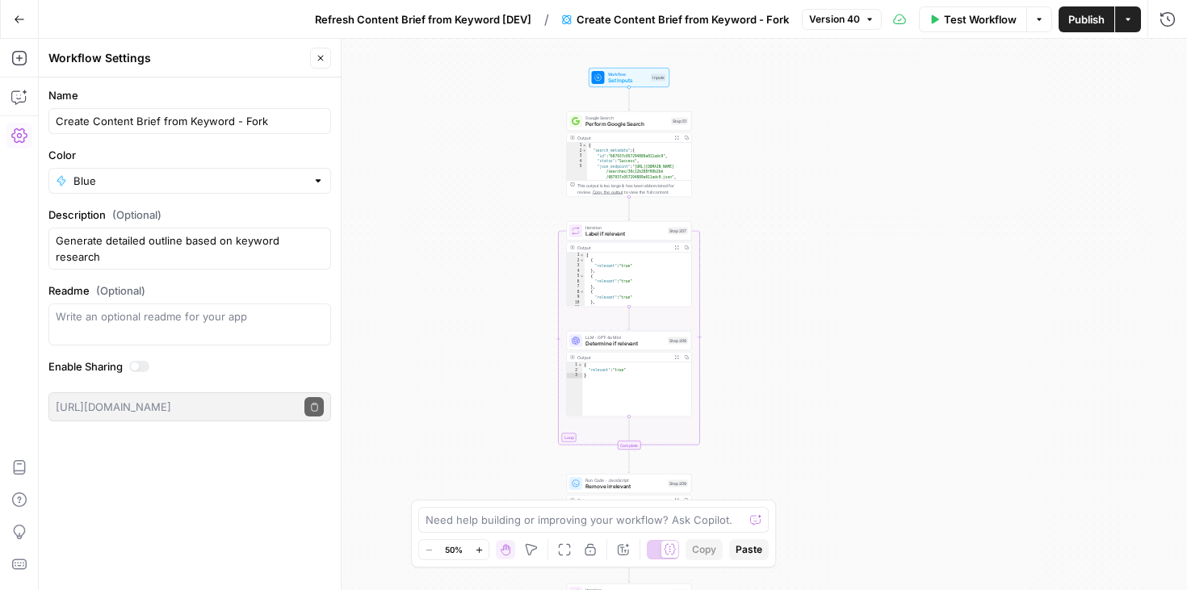
click at [19, 132] on icon "button" at bounding box center [19, 136] width 16 height 16
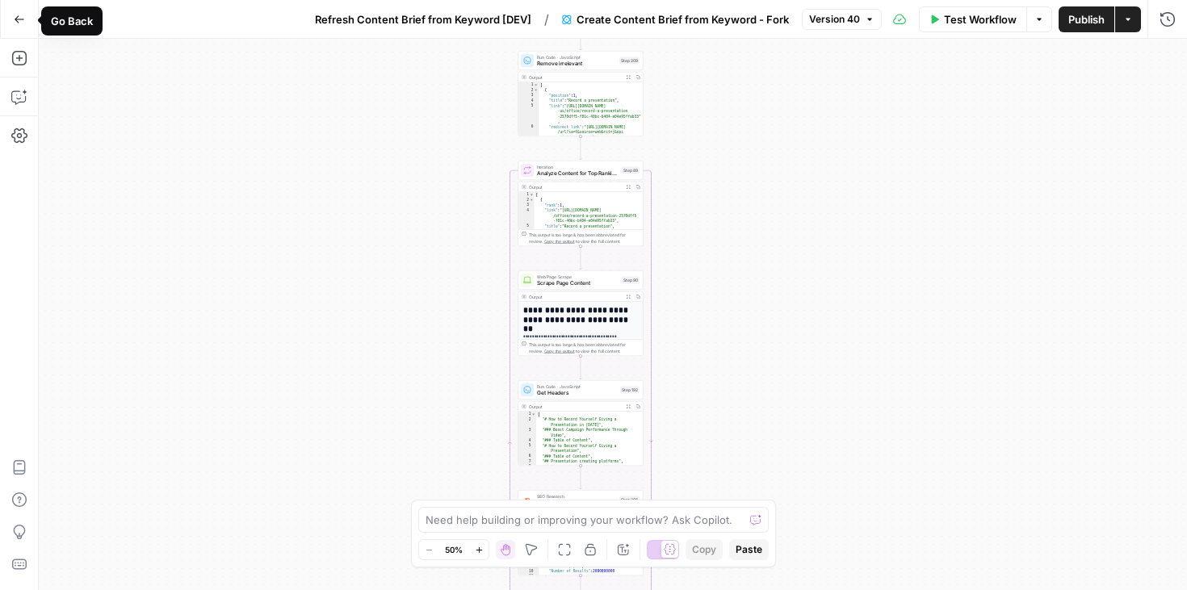
click at [23, 19] on icon "button" at bounding box center [19, 19] width 11 height 11
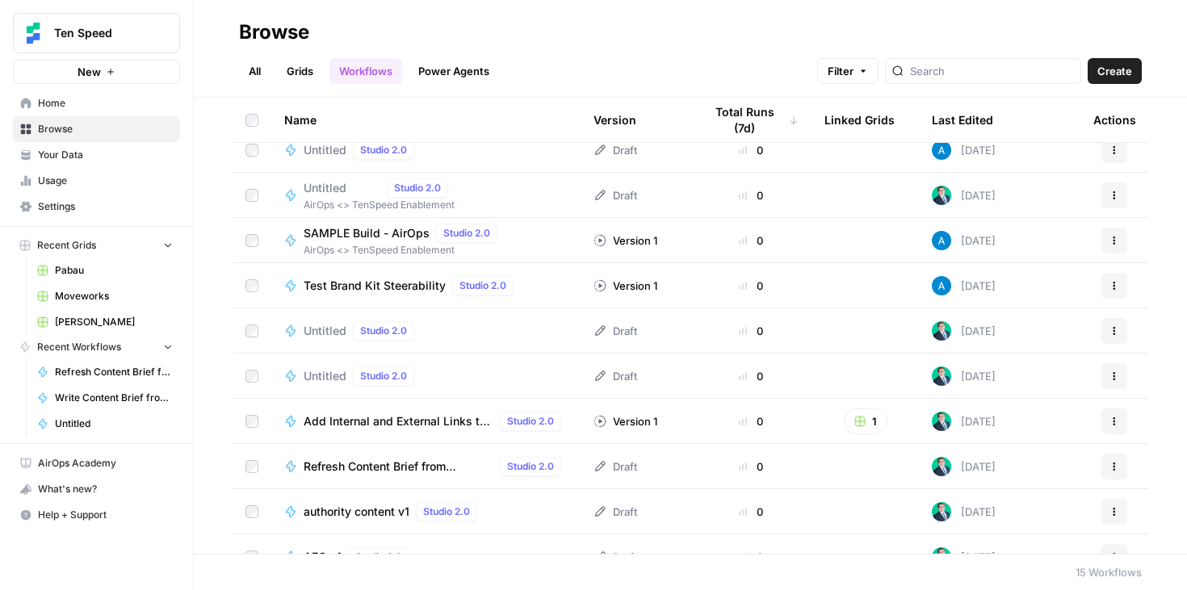
scroll to position [166, 0]
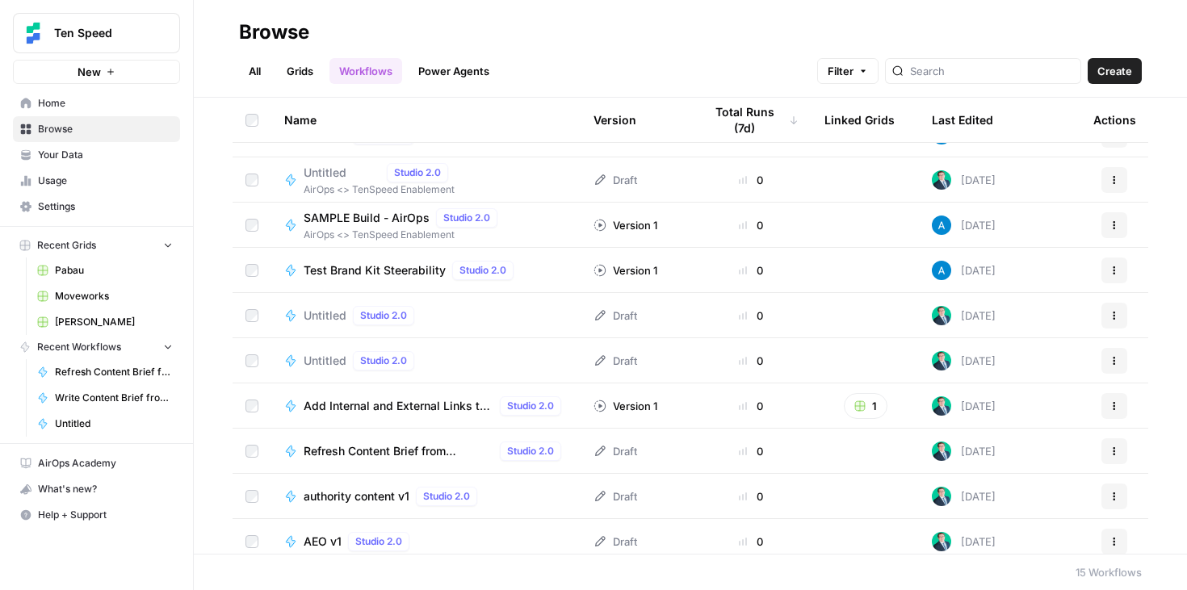
click at [463, 318] on div "Untitled Studio 2.0" at bounding box center [425, 315] width 283 height 19
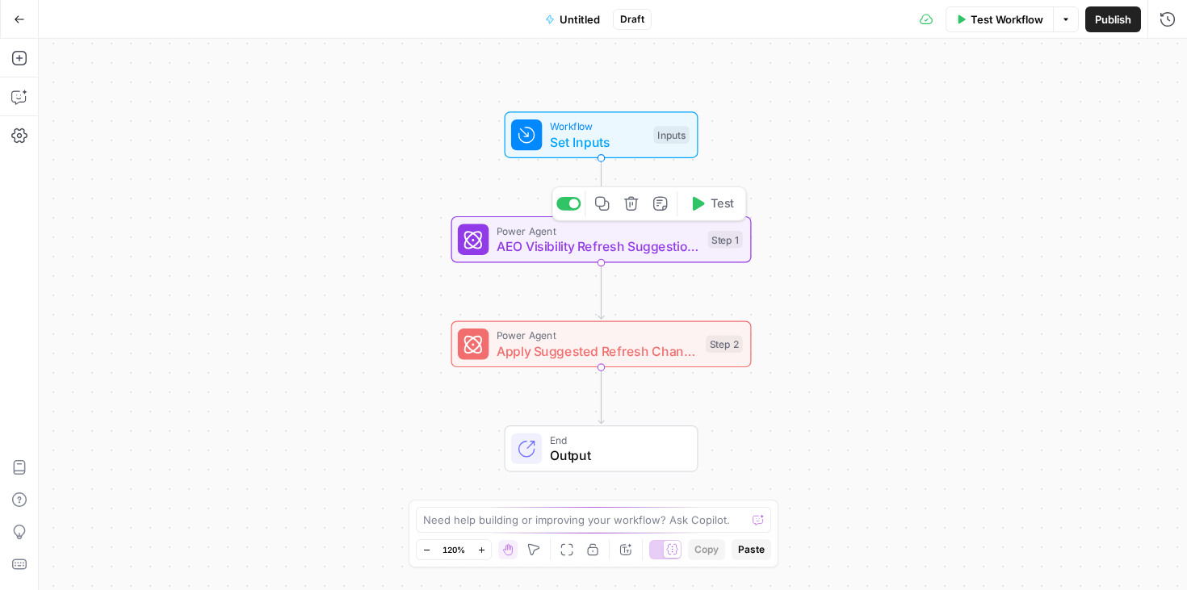
click at [589, 248] on span "AEO Visibility Refresh Suggestions" at bounding box center [598, 246] width 203 height 19
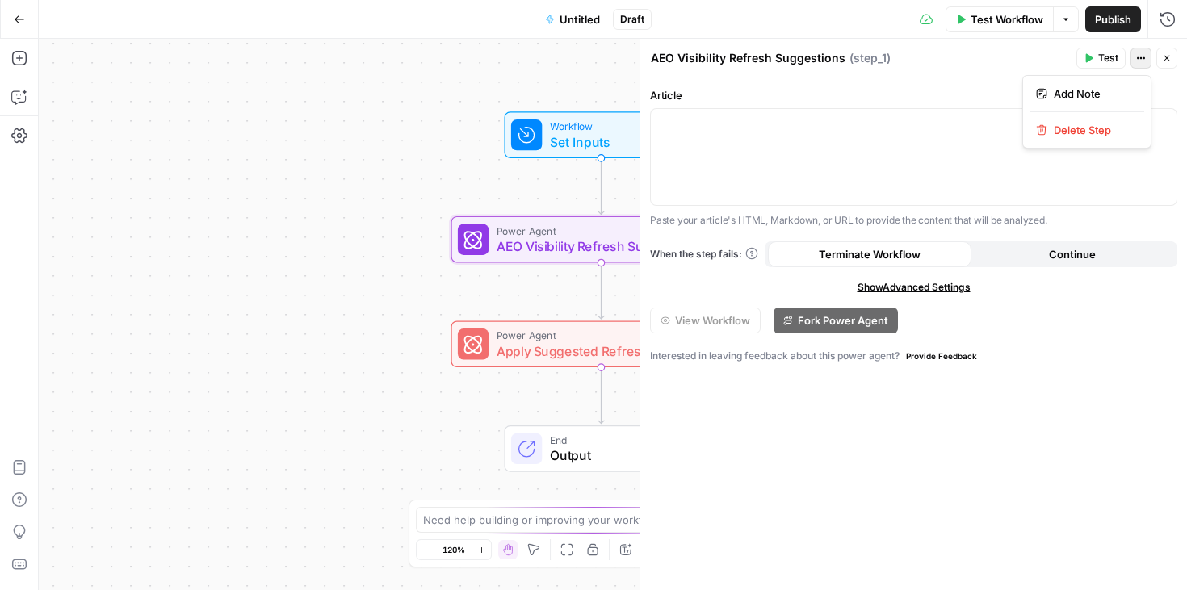
click at [1139, 61] on icon "button" at bounding box center [1141, 58] width 10 height 10
click at [254, 316] on div "Workflow Set Inputs Inputs Power Agent AEO Visibility Refresh Suggestions Step …" at bounding box center [613, 315] width 1148 height 552
click at [1168, 64] on button "Close" at bounding box center [1166, 58] width 21 height 21
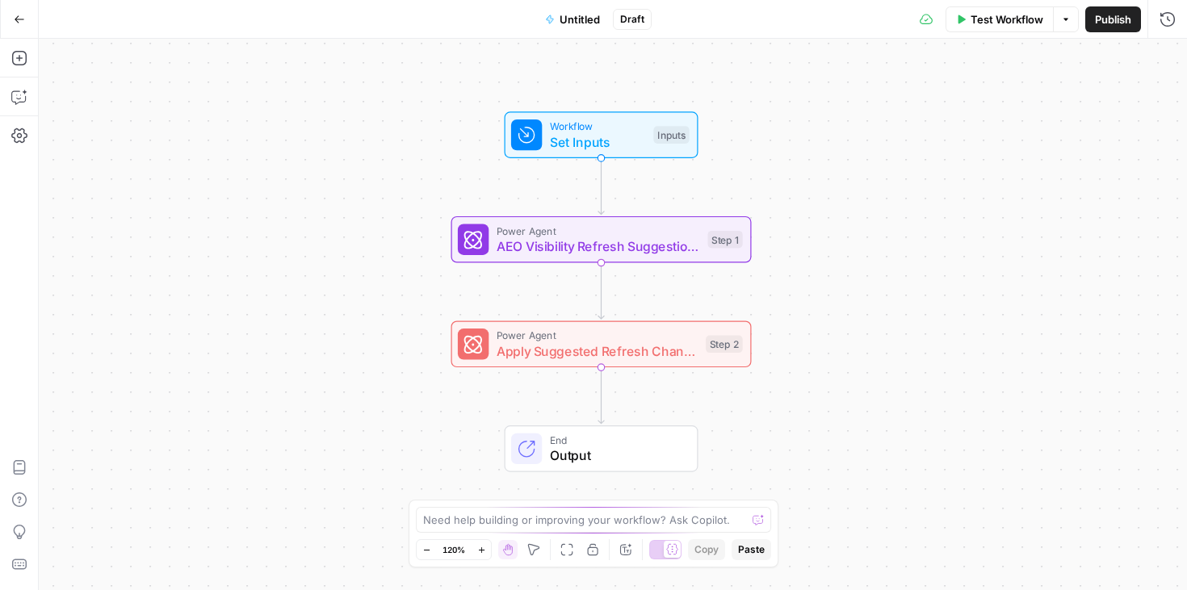
click at [631, 353] on span "Apply Suggested Refresh Changes" at bounding box center [598, 351] width 202 height 19
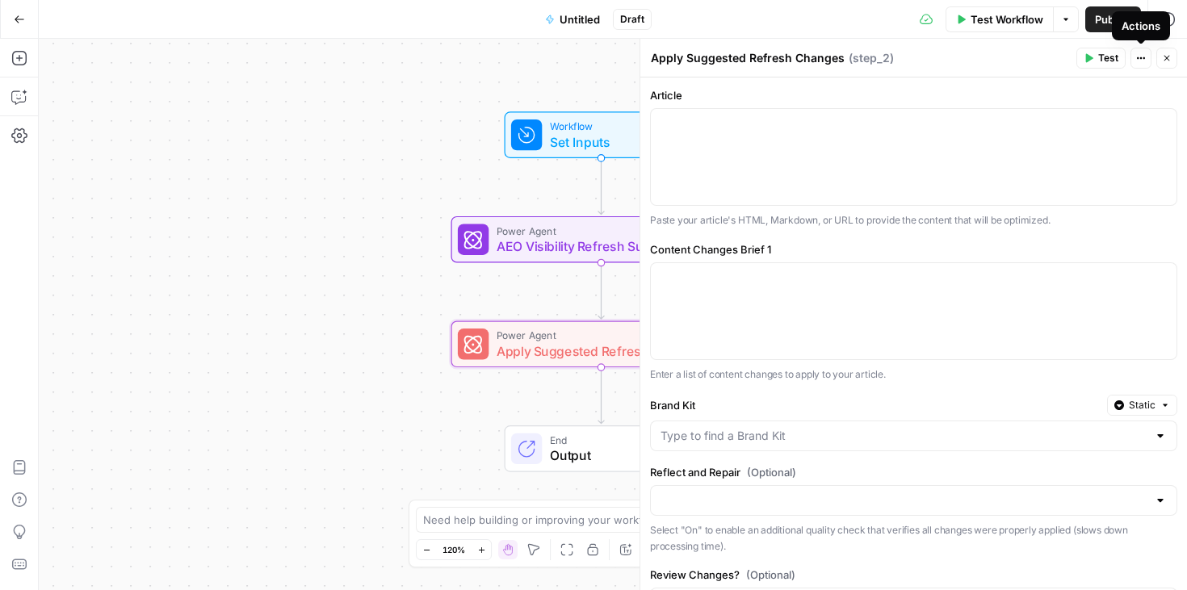
click at [1143, 59] on icon "button" at bounding box center [1141, 58] width 10 height 10
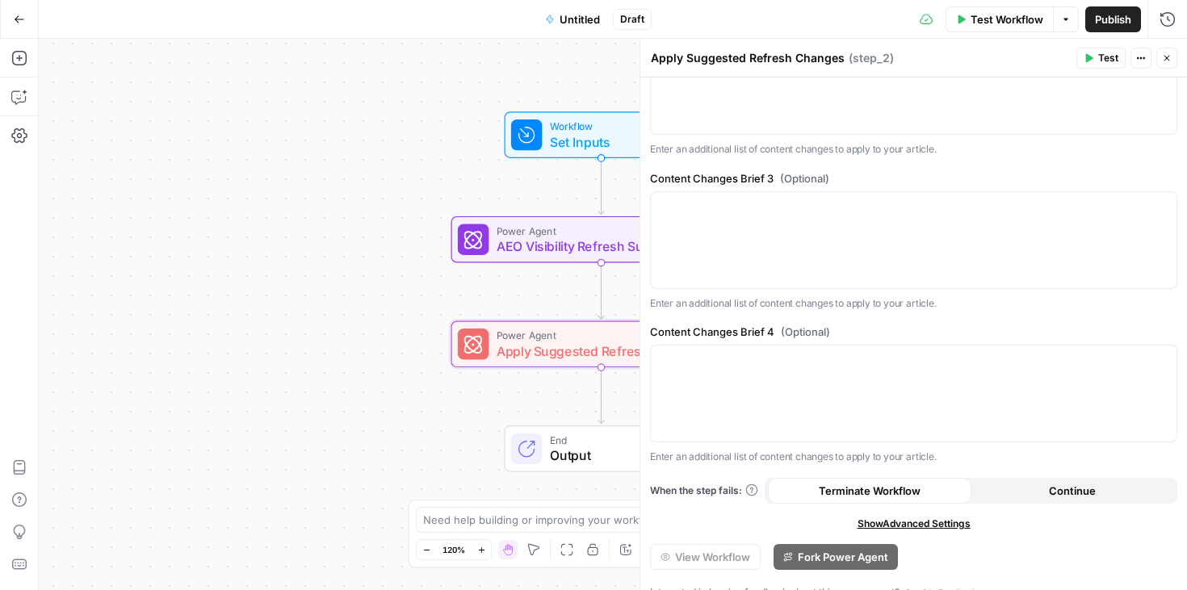
scroll to position [674, 0]
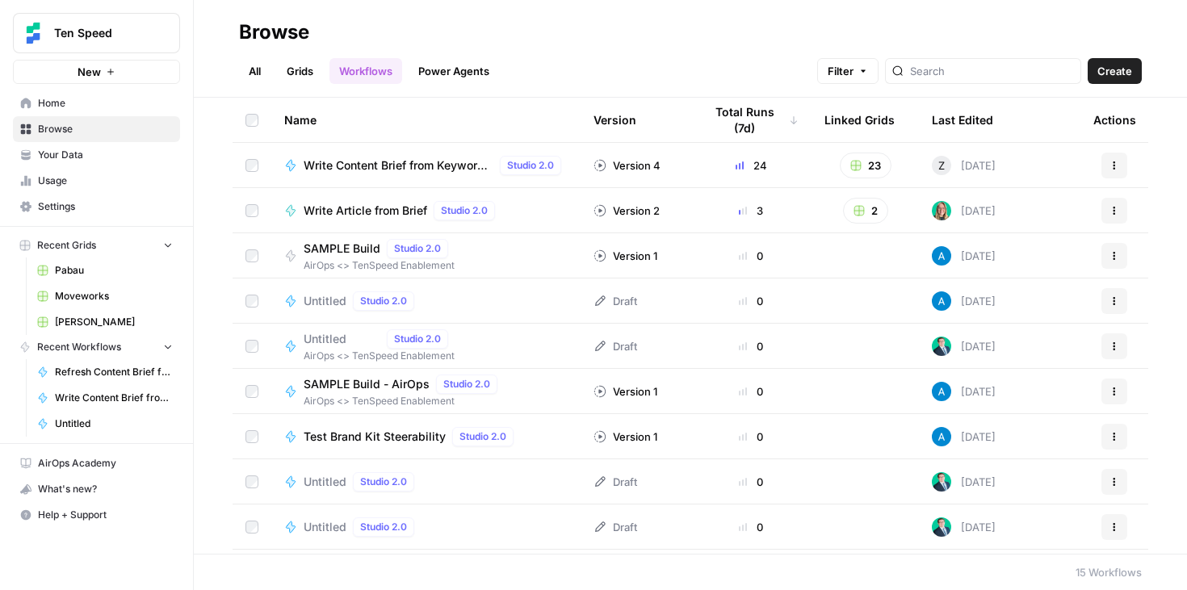
scroll to position [267, 0]
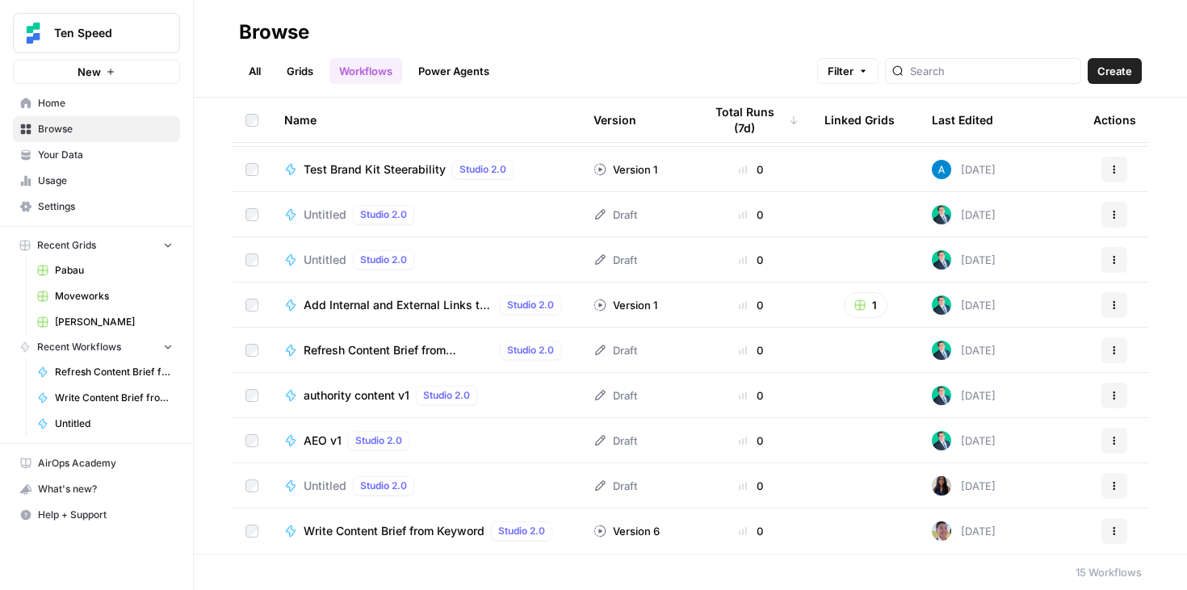
click at [346, 354] on span "Refresh Content Brief from Keyword [DEV]" at bounding box center [399, 350] width 190 height 16
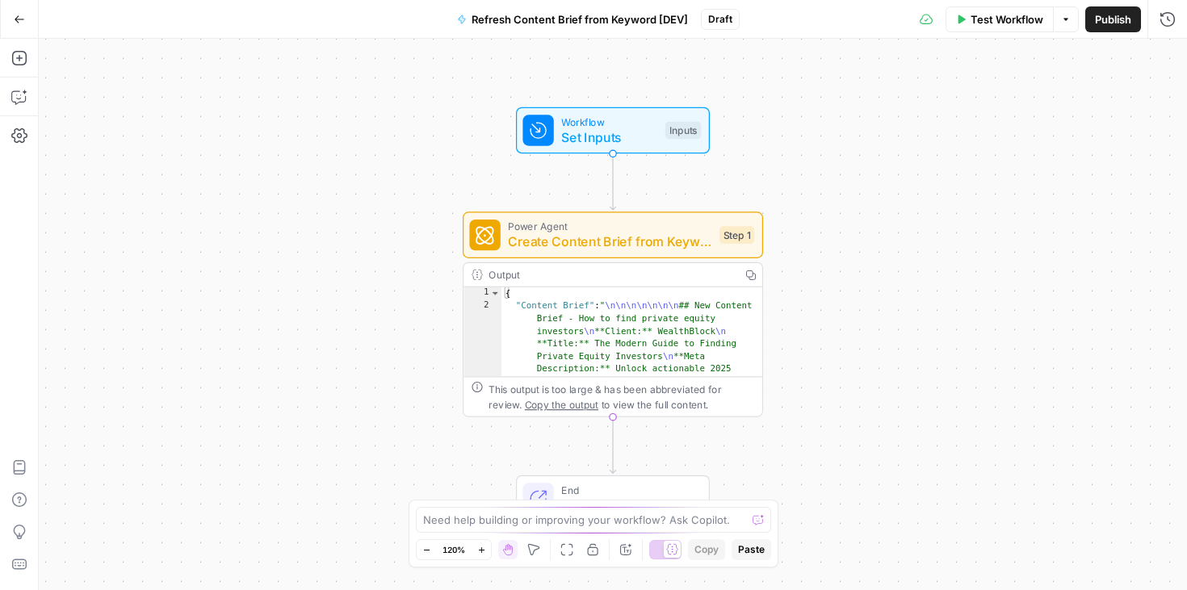
click at [603, 238] on span "Create Content Brief from Keyword - Fork" at bounding box center [609, 242] width 203 height 19
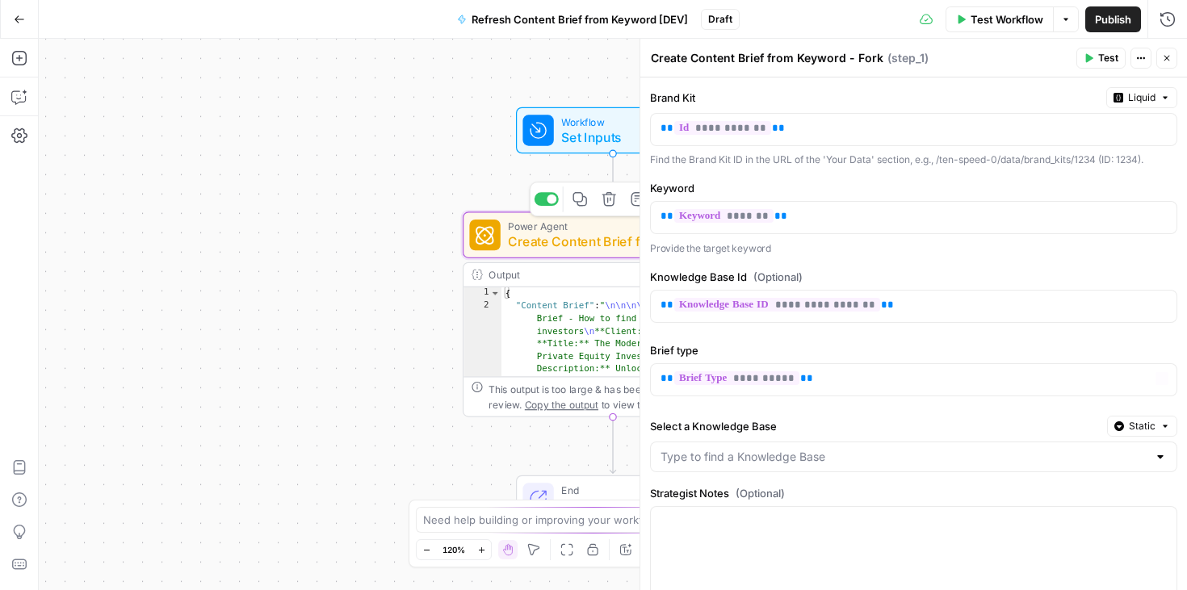
scroll to position [134, 0]
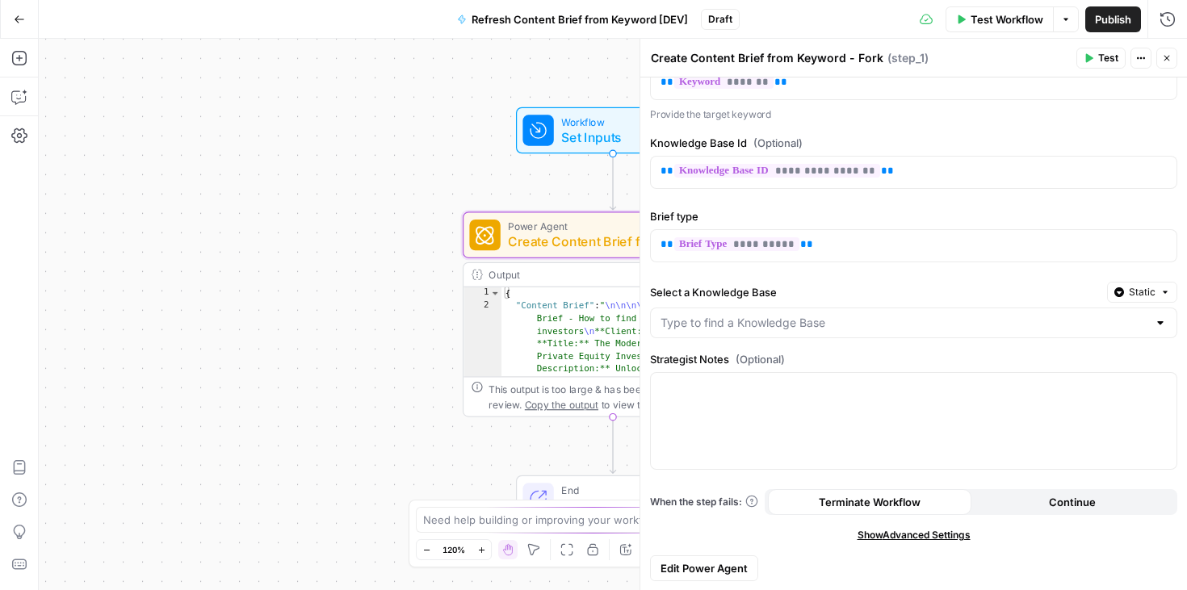
click at [21, 15] on icon "button" at bounding box center [19, 19] width 11 height 11
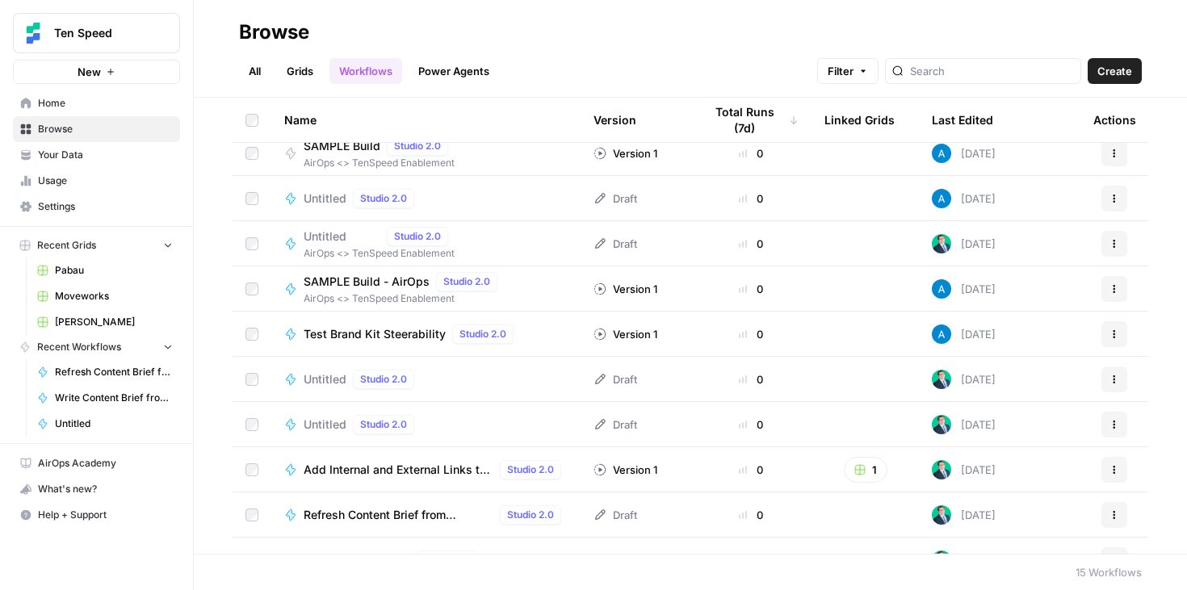
scroll to position [104, 0]
click at [503, 242] on div "Untitled Studio 2.0 AirOps <> TenSpeed Enablement" at bounding box center [425, 242] width 283 height 34
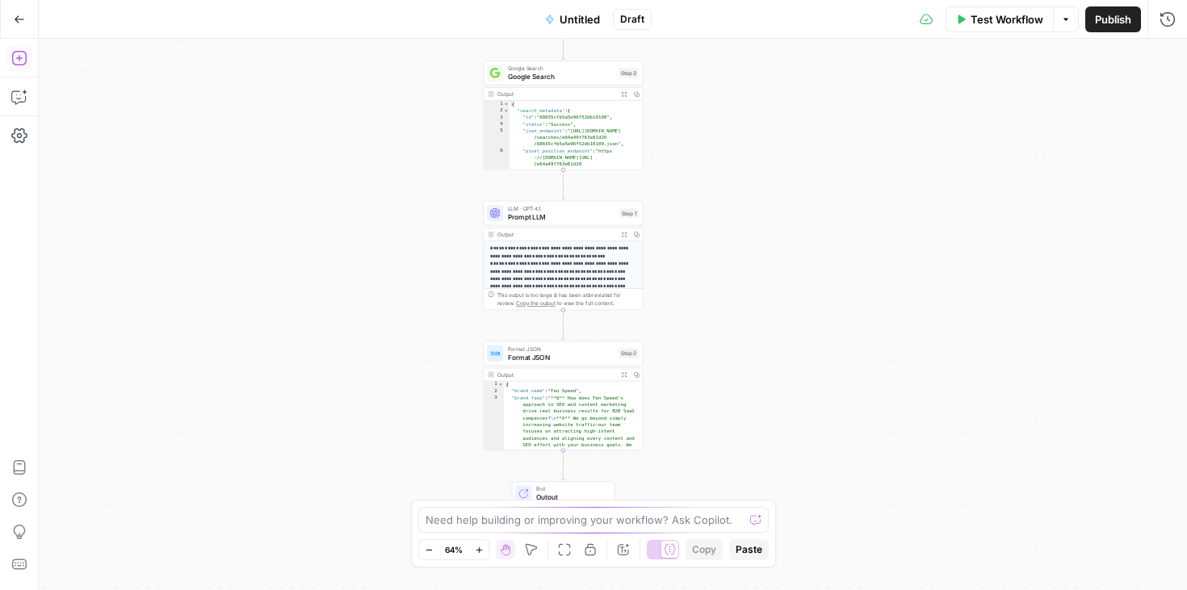
click at [12, 52] on icon "button" at bounding box center [19, 58] width 16 height 16
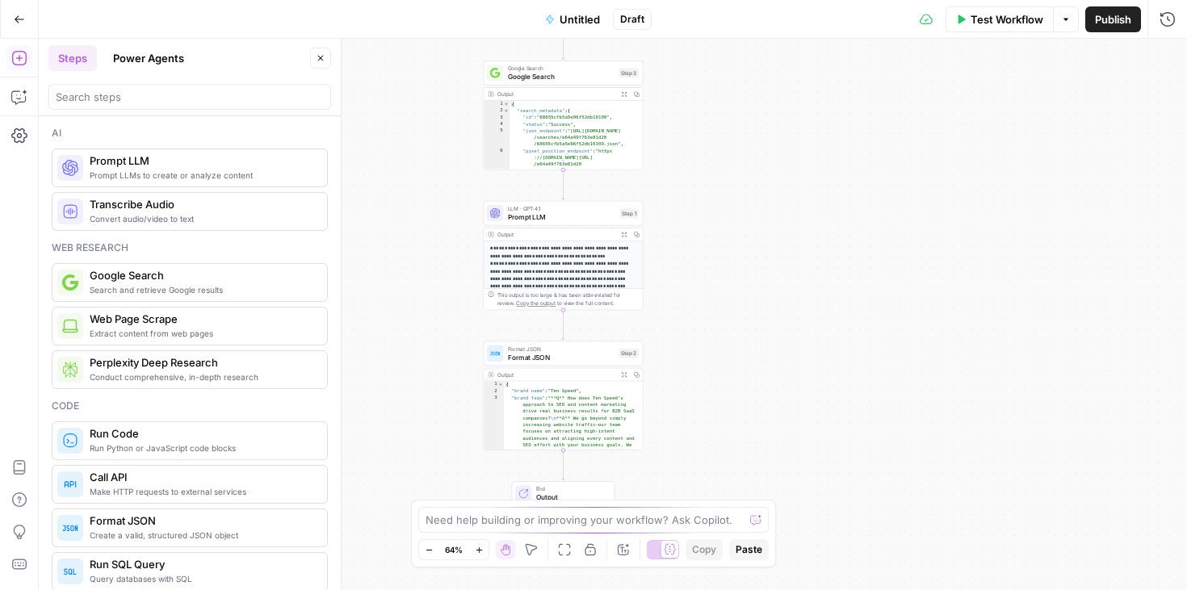
click at [153, 58] on button "Power Agents" at bounding box center [148, 58] width 90 height 26
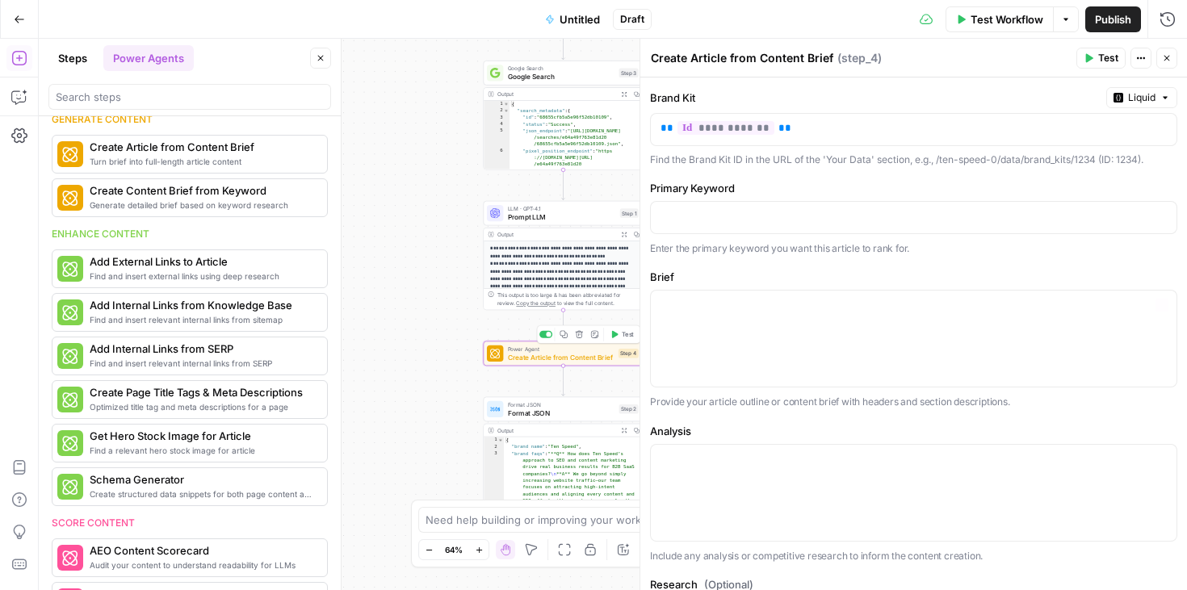
scroll to position [274, 0]
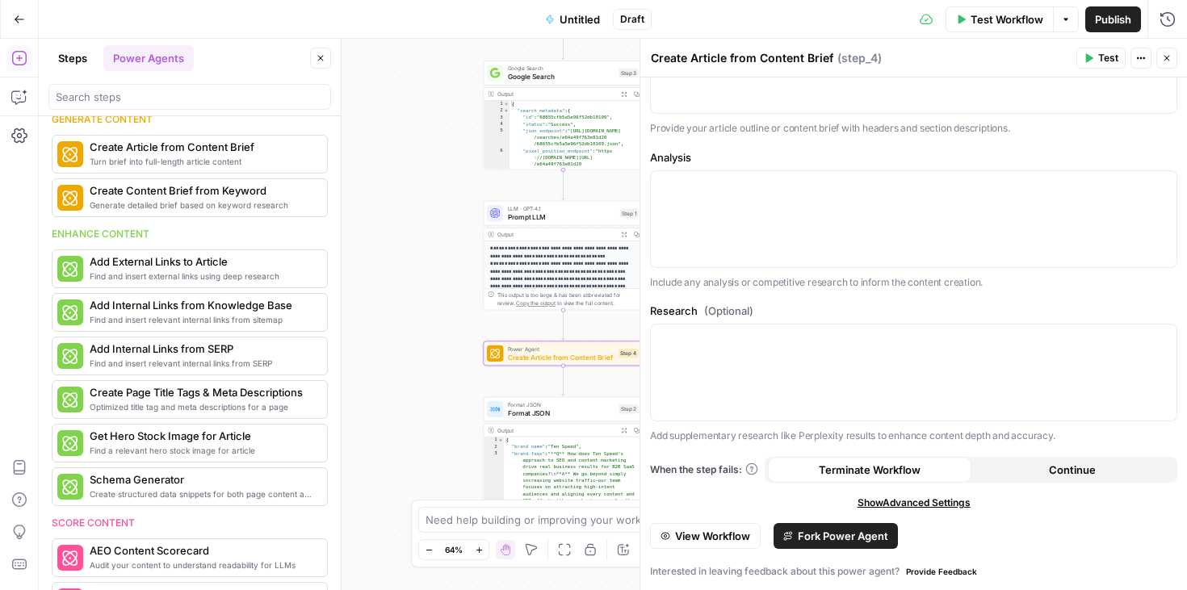
click at [1166, 59] on icon "button" at bounding box center [1167, 58] width 10 height 10
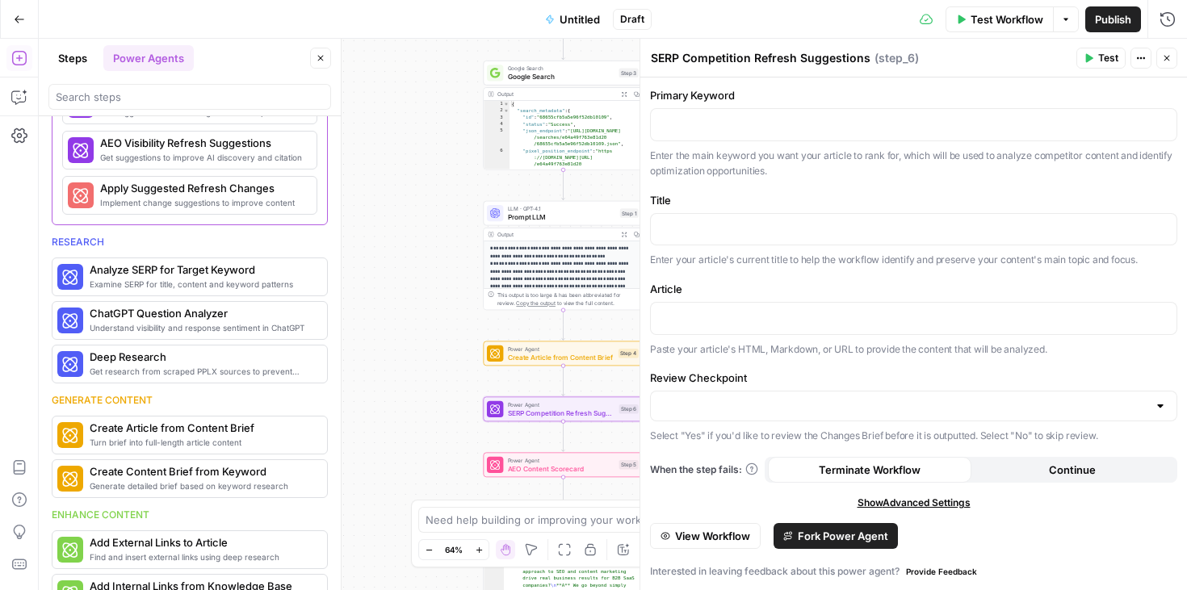
scroll to position [0, 0]
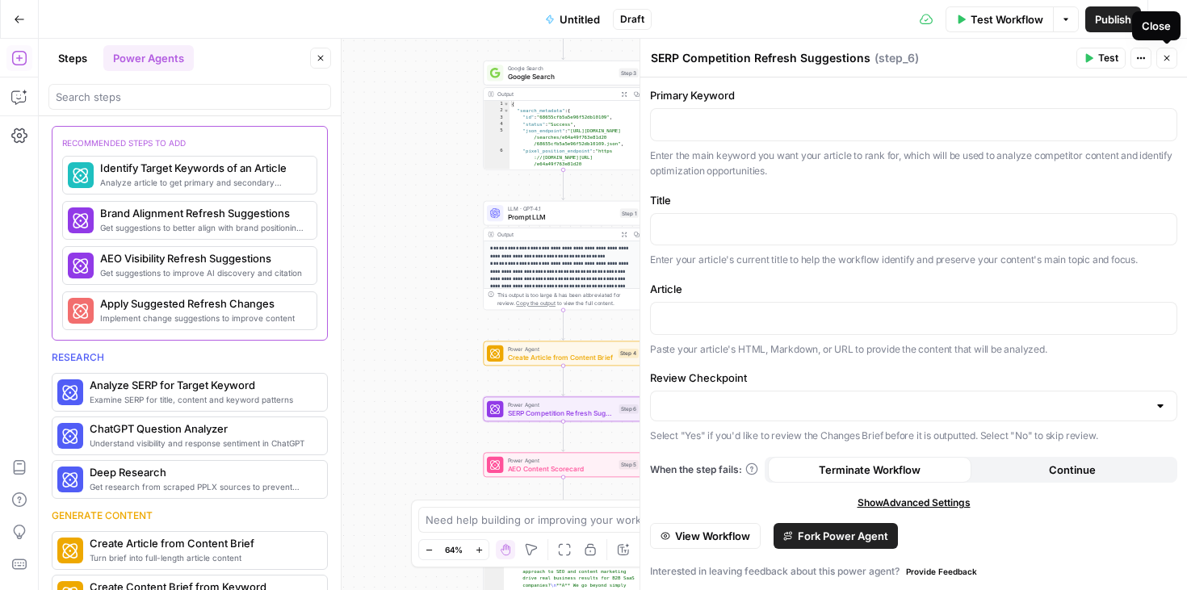
click at [1165, 57] on icon "button" at bounding box center [1167, 59] width 6 height 6
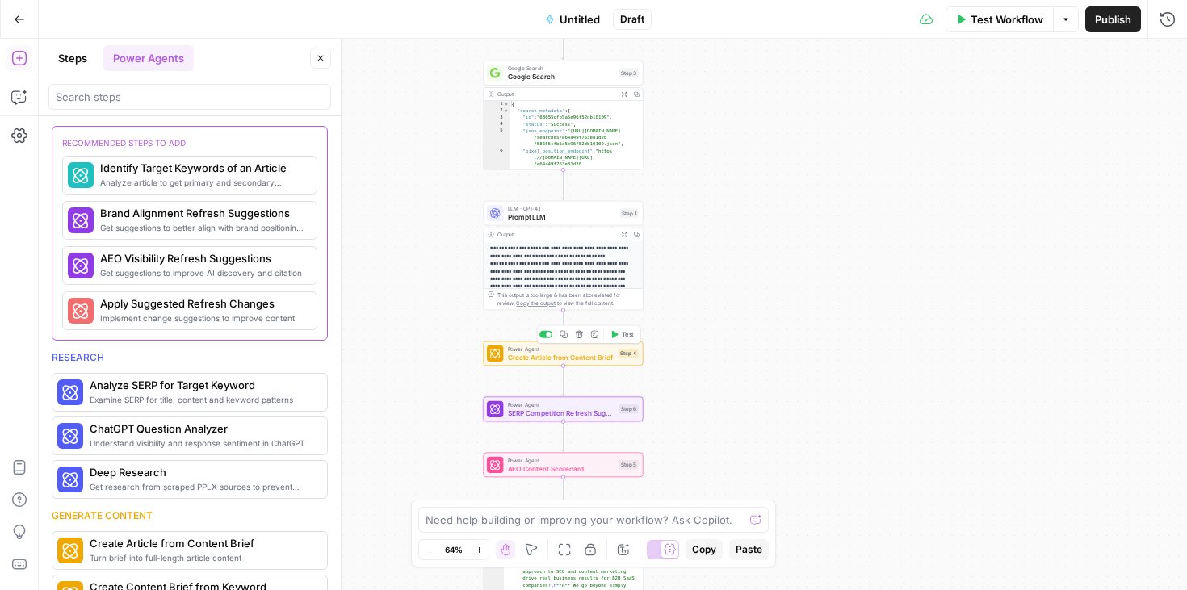
click at [583, 335] on button "Delete step" at bounding box center [579, 335] width 14 height 14
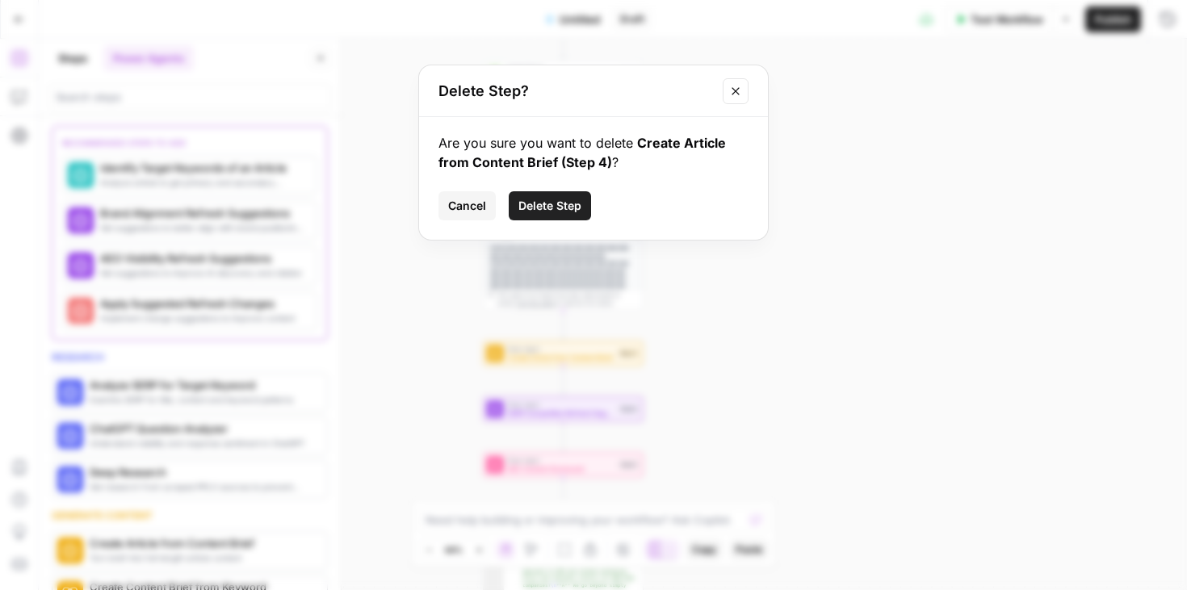
click at [553, 207] on span "Delete Step" at bounding box center [549, 206] width 63 height 16
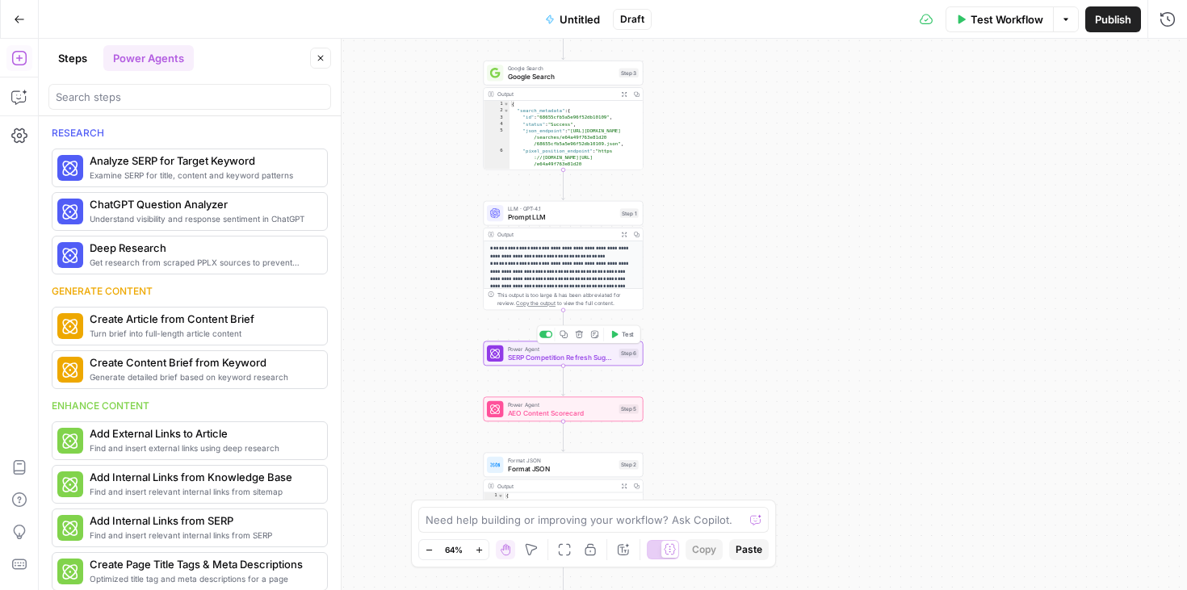
click at [577, 336] on icon "button" at bounding box center [579, 334] width 7 height 7
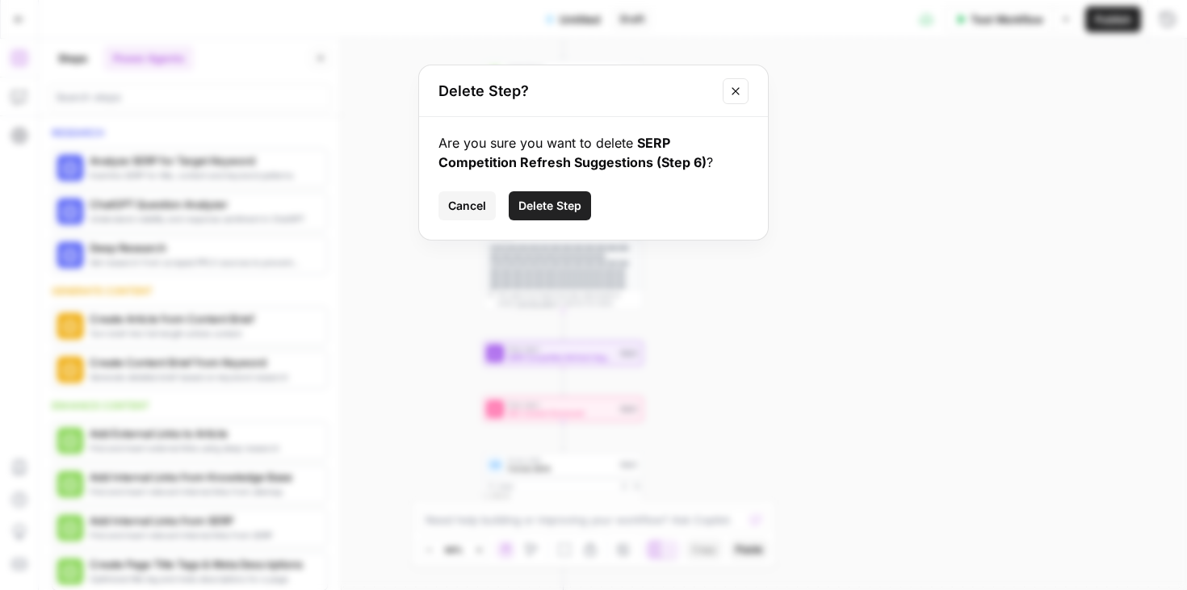
click at [574, 203] on span "Delete Step" at bounding box center [549, 206] width 63 height 16
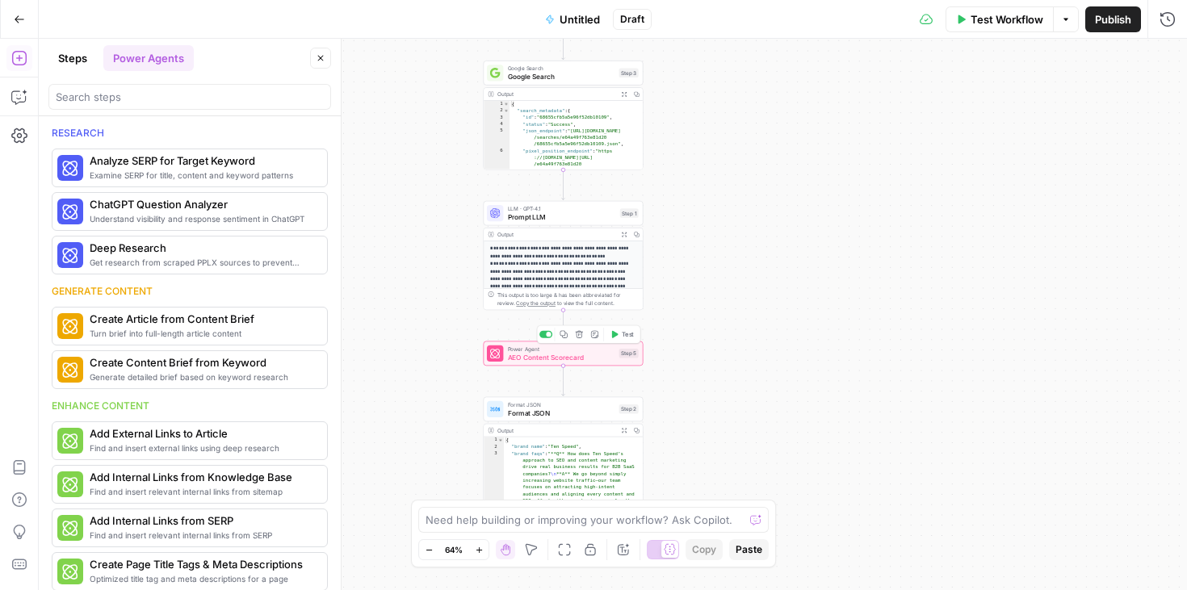
click at [581, 333] on icon "button" at bounding box center [579, 334] width 8 height 8
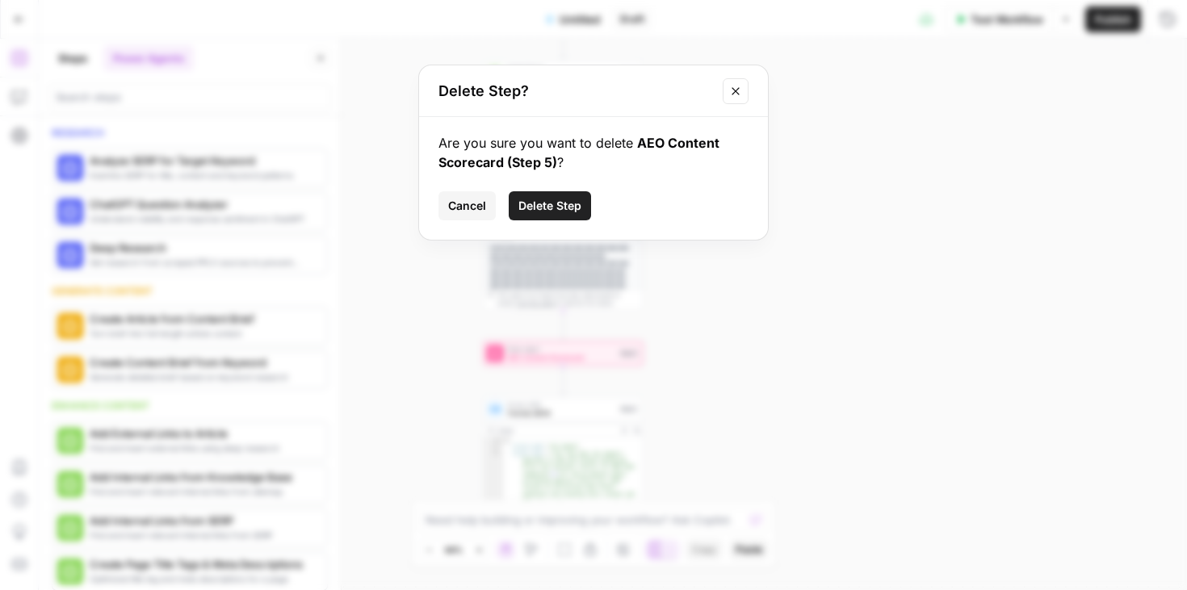
click at [567, 192] on button "Delete Step" at bounding box center [550, 205] width 82 height 29
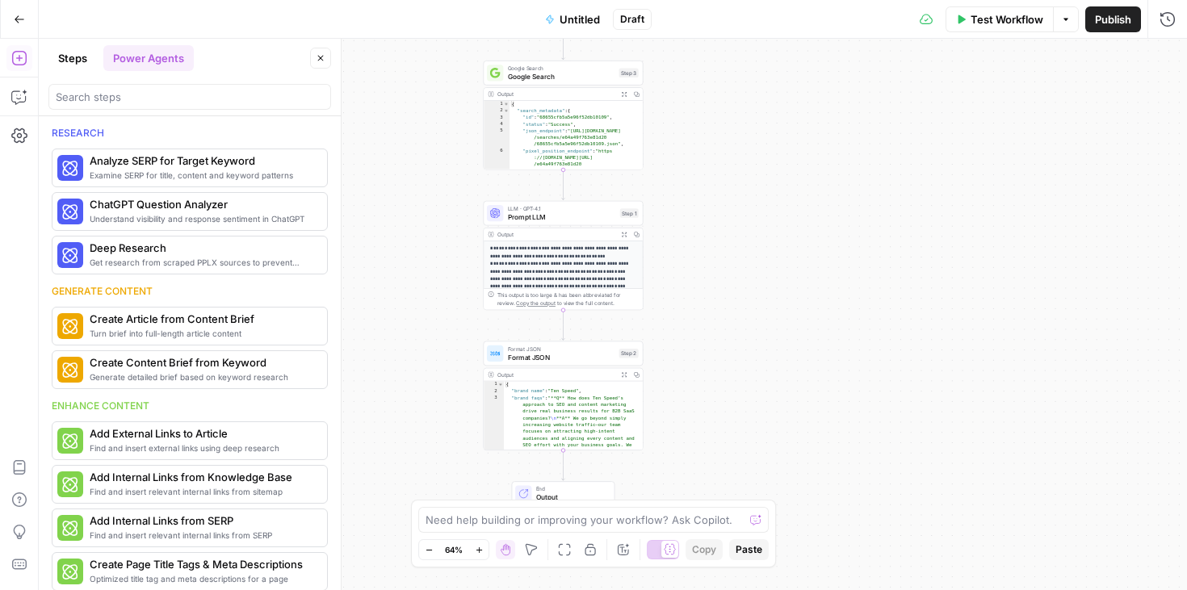
click at [80, 51] on button "Steps" at bounding box center [72, 58] width 48 height 26
